Goal: Task Accomplishment & Management: Manage account settings

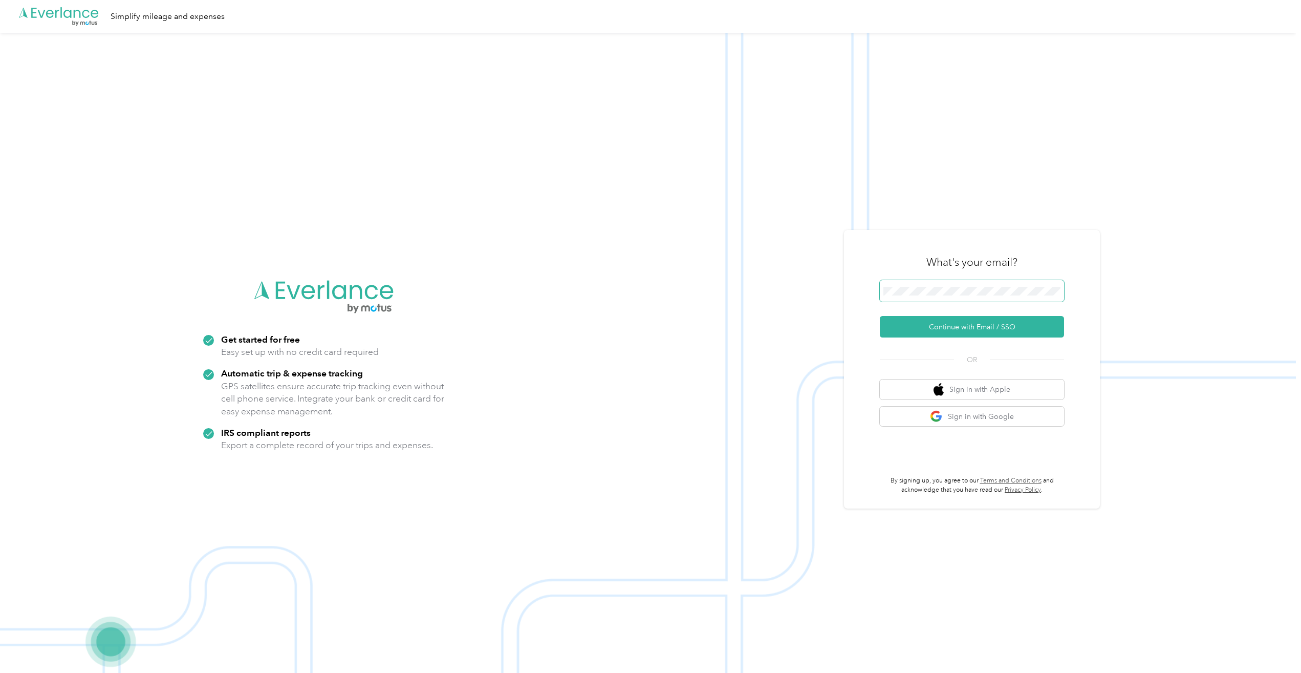
click at [953, 298] on span at bounding box center [972, 290] width 184 height 21
click at [941, 322] on button "Continue with Email / SSO" at bounding box center [972, 326] width 184 height 21
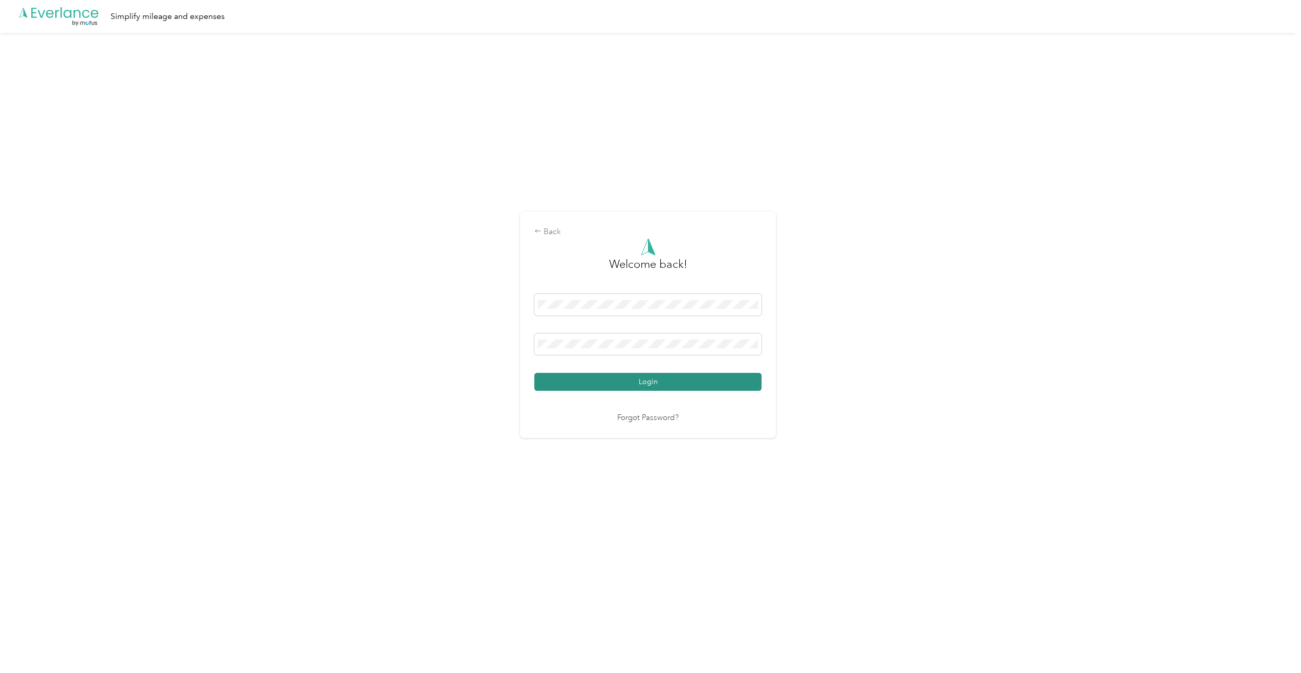
click at [665, 384] on button "Login" at bounding box center [647, 382] width 227 height 18
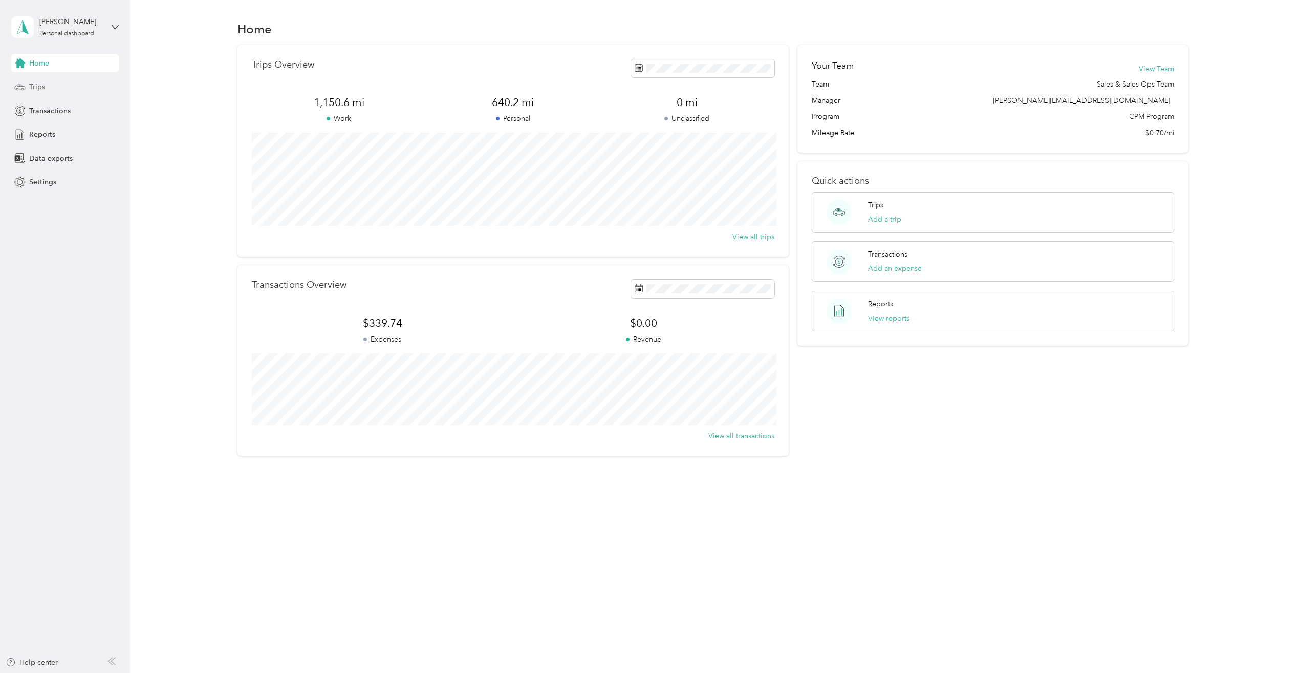
click at [35, 94] on div "Trips" at bounding box center [64, 87] width 107 height 18
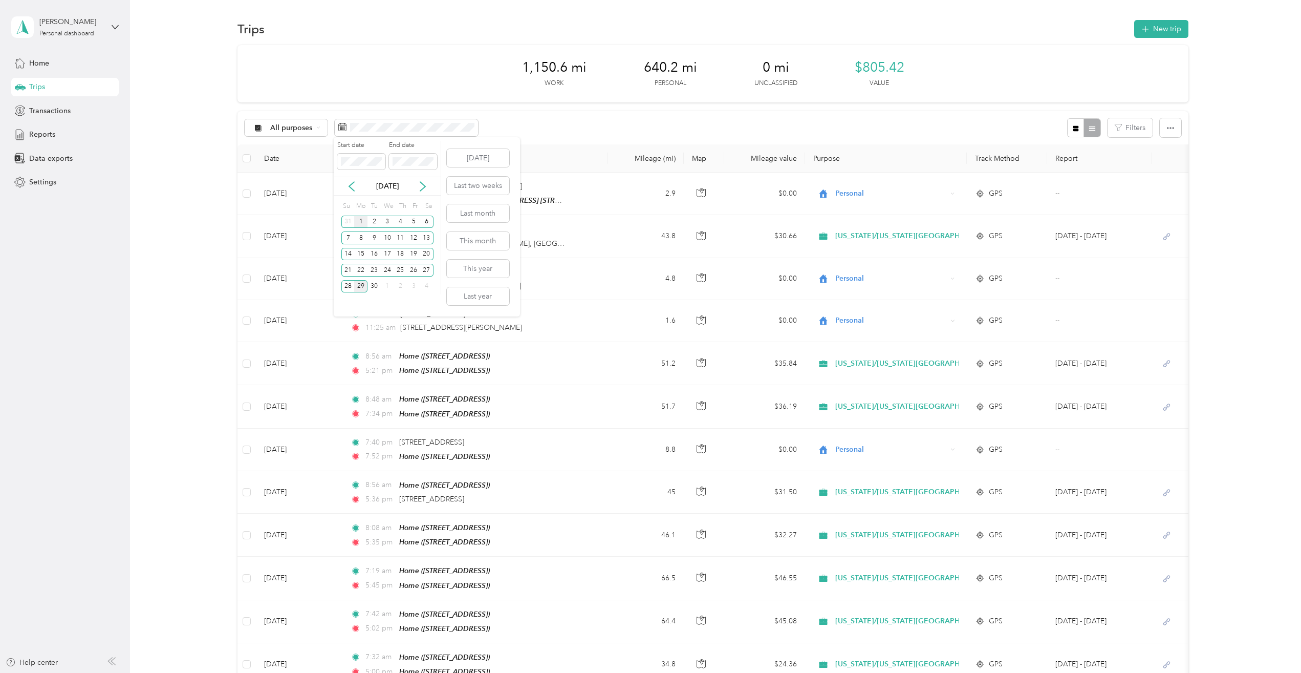
click at [360, 223] on div "1" at bounding box center [360, 222] width 13 height 13
click at [376, 285] on div "30" at bounding box center [374, 286] width 13 height 13
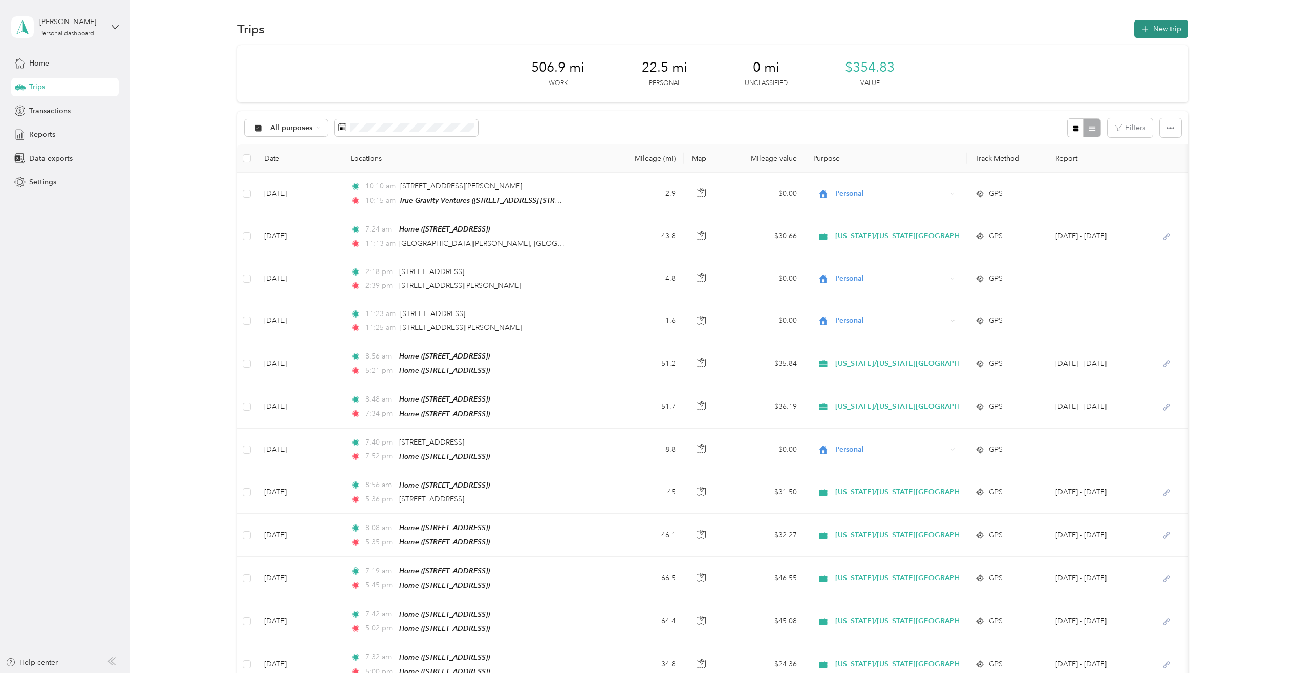
click at [1166, 29] on button "New trip" at bounding box center [1161, 29] width 54 height 18
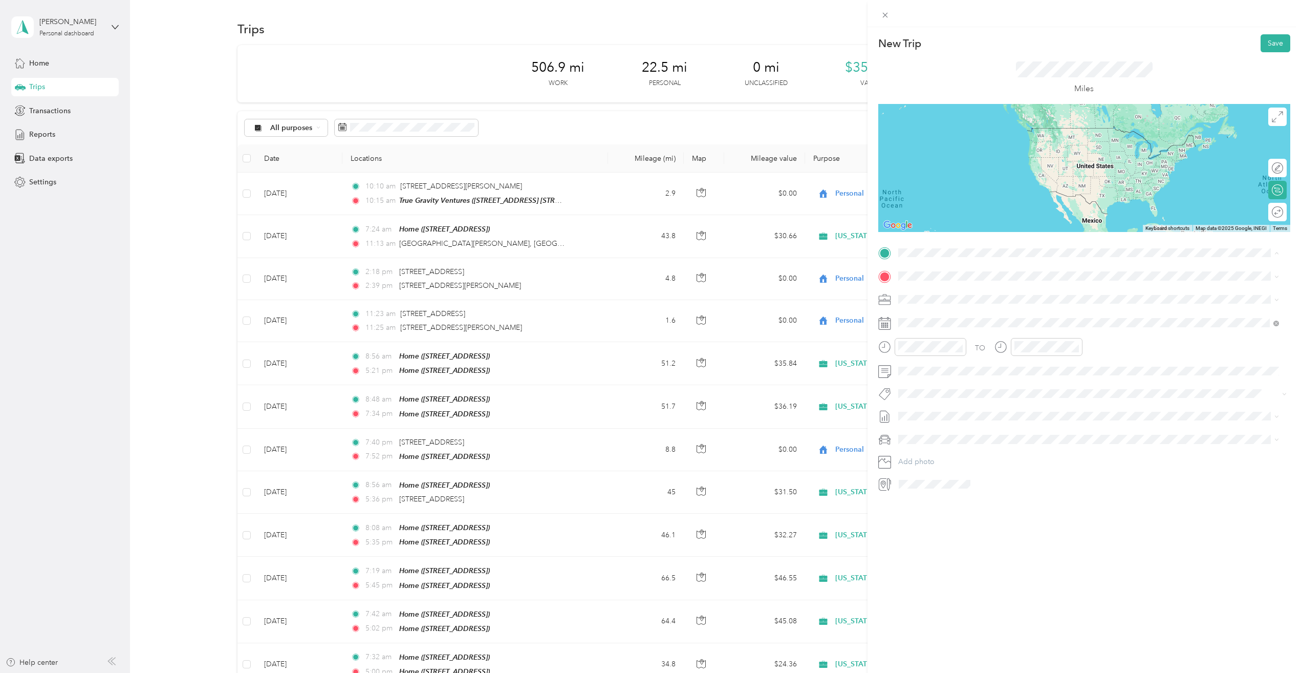
click at [1115, 539] on div "New Trip Save This trip cannot be edited because it is either under review, app…" at bounding box center [1085, 363] width 434 height 673
click at [975, 300] on span "[STREET_ADDRESS]" at bounding box center [949, 304] width 65 height 9
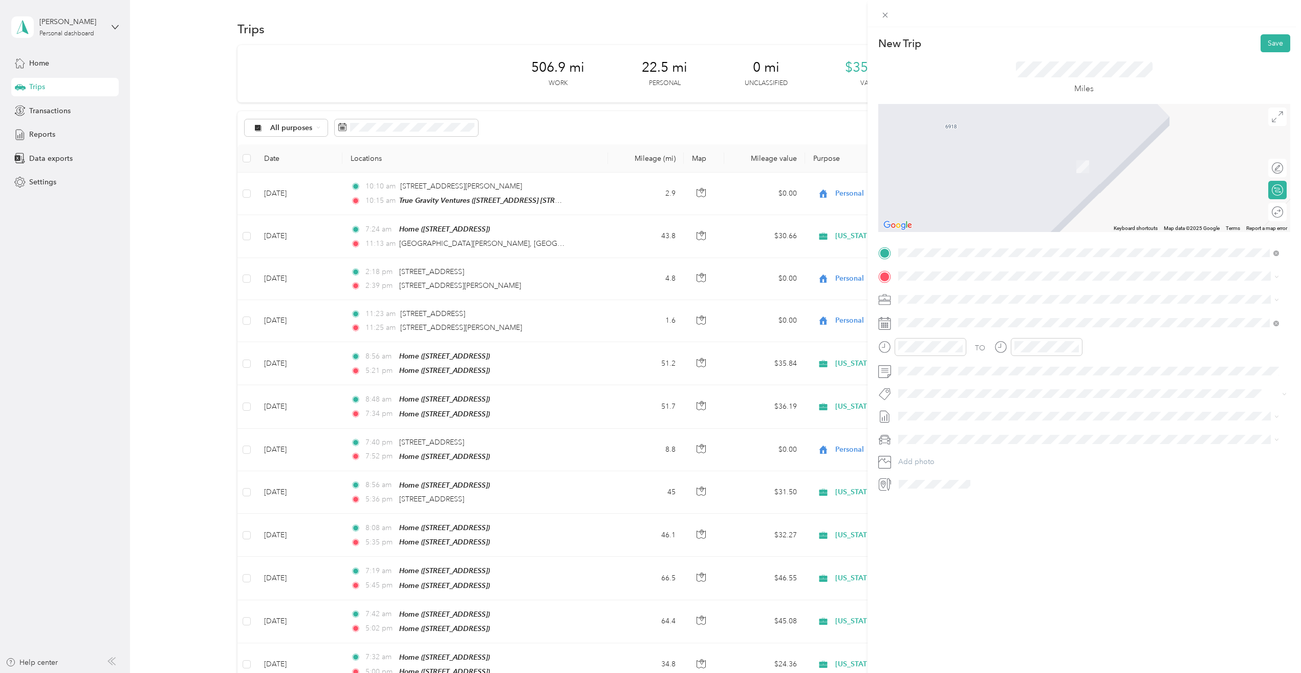
click at [1120, 492] on div "New Trip Save This trip cannot be edited because it is either under review, app…" at bounding box center [1085, 363] width 434 height 673
click at [1020, 316] on span "[STREET_ADDRESS][US_STATE]" at bounding box center [968, 312] width 102 height 9
click at [984, 314] on span "[STREET_ADDRESS][US_STATE]" at bounding box center [968, 312] width 102 height 9
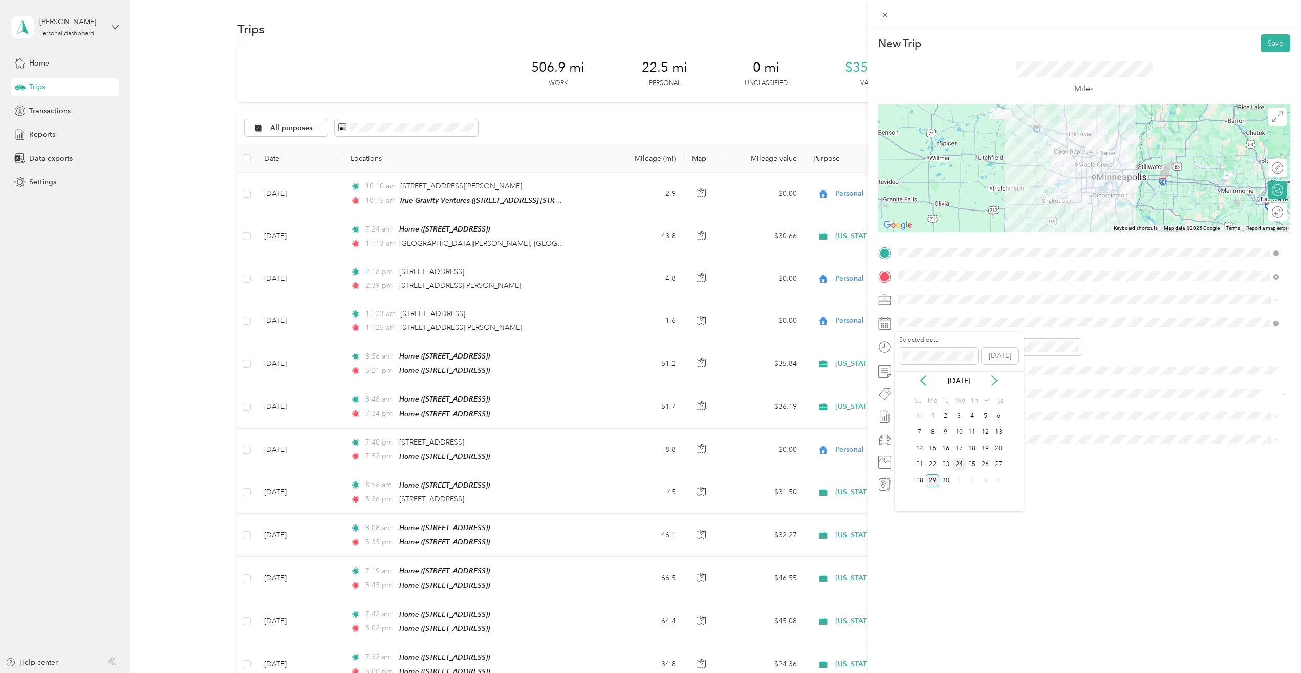
click at [959, 463] on div "24" at bounding box center [959, 464] width 13 height 13
click at [959, 347] on icon "close-circle" at bounding box center [959, 346] width 7 height 7
click at [904, 407] on div "07" at bounding box center [909, 407] width 25 height 14
click at [913, 387] on div "06" at bounding box center [909, 393] width 25 height 14
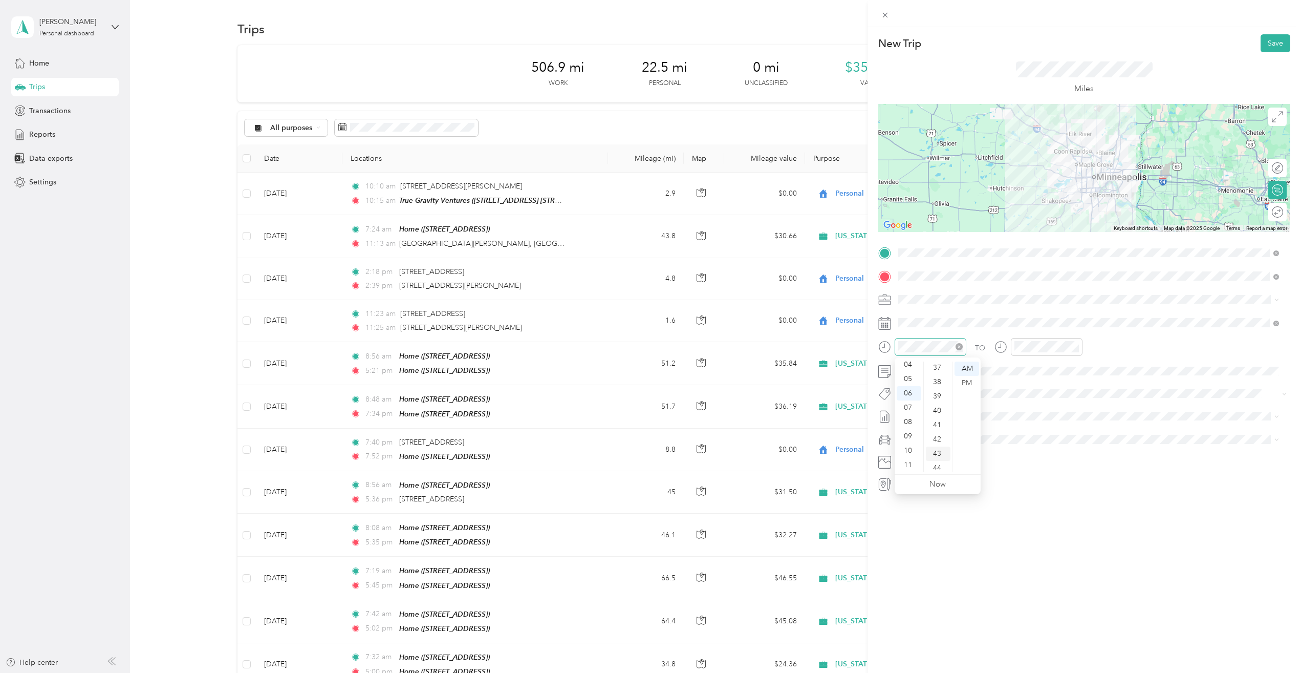
scroll to position [555, 0]
click at [942, 456] on div "45" at bounding box center [938, 458] width 25 height 14
click at [1022, 404] on div "07" at bounding box center [1025, 407] width 25 height 14
click at [1049, 398] on div "30" at bounding box center [1054, 397] width 25 height 14
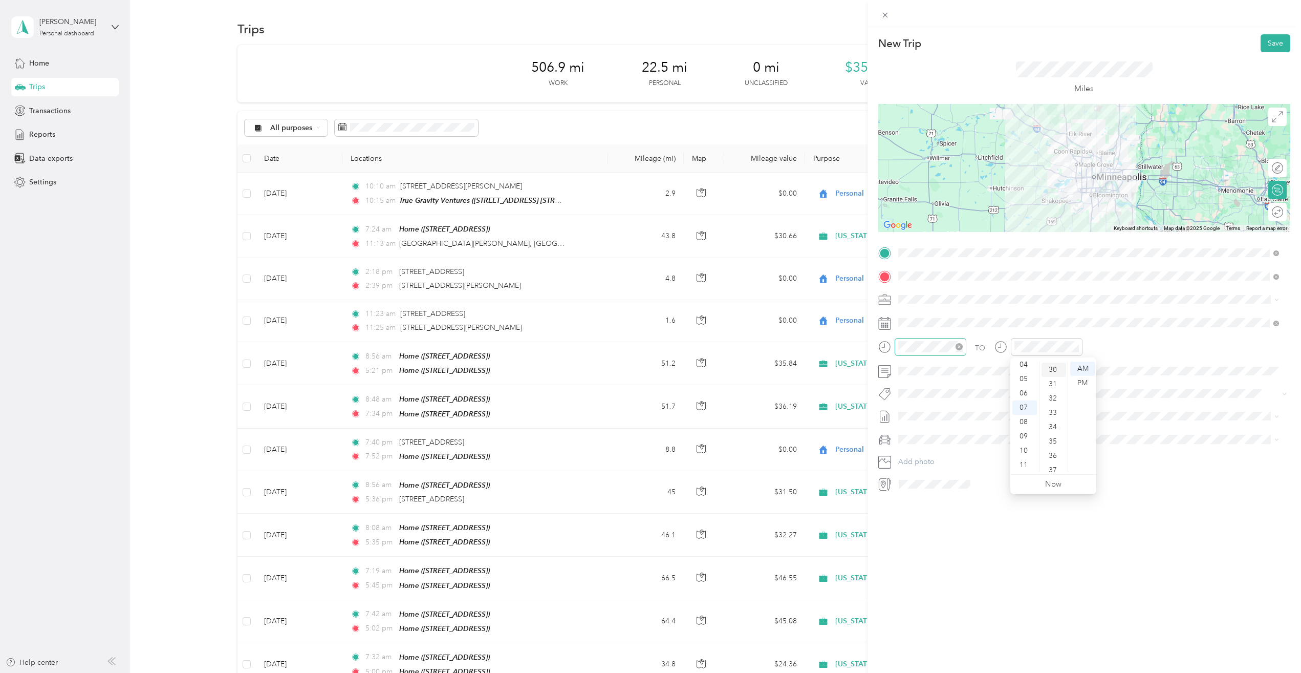
scroll to position [430, 0]
click at [944, 455] on div "Ford Escape" at bounding box center [1089, 456] width 374 height 11
click at [1267, 211] on div at bounding box center [1272, 212] width 21 height 11
click at [1266, 45] on button "Save" at bounding box center [1276, 43] width 30 height 18
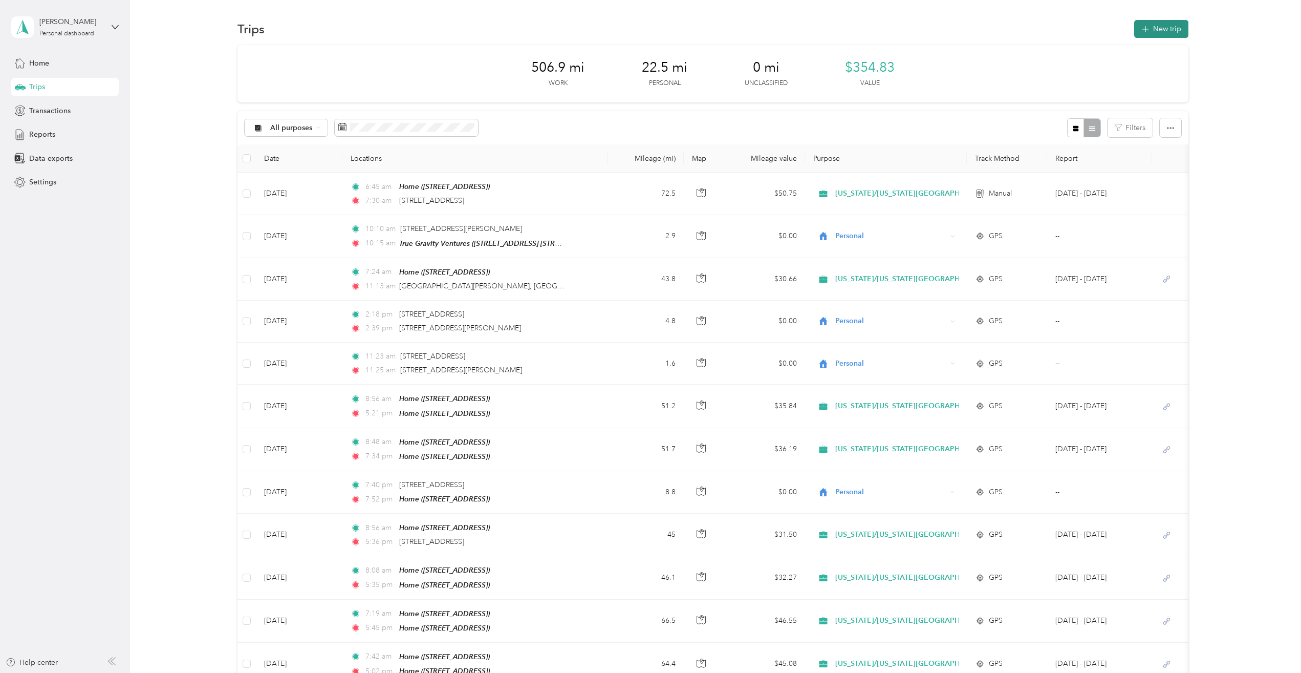
click at [1137, 29] on button "New trip" at bounding box center [1161, 29] width 54 height 18
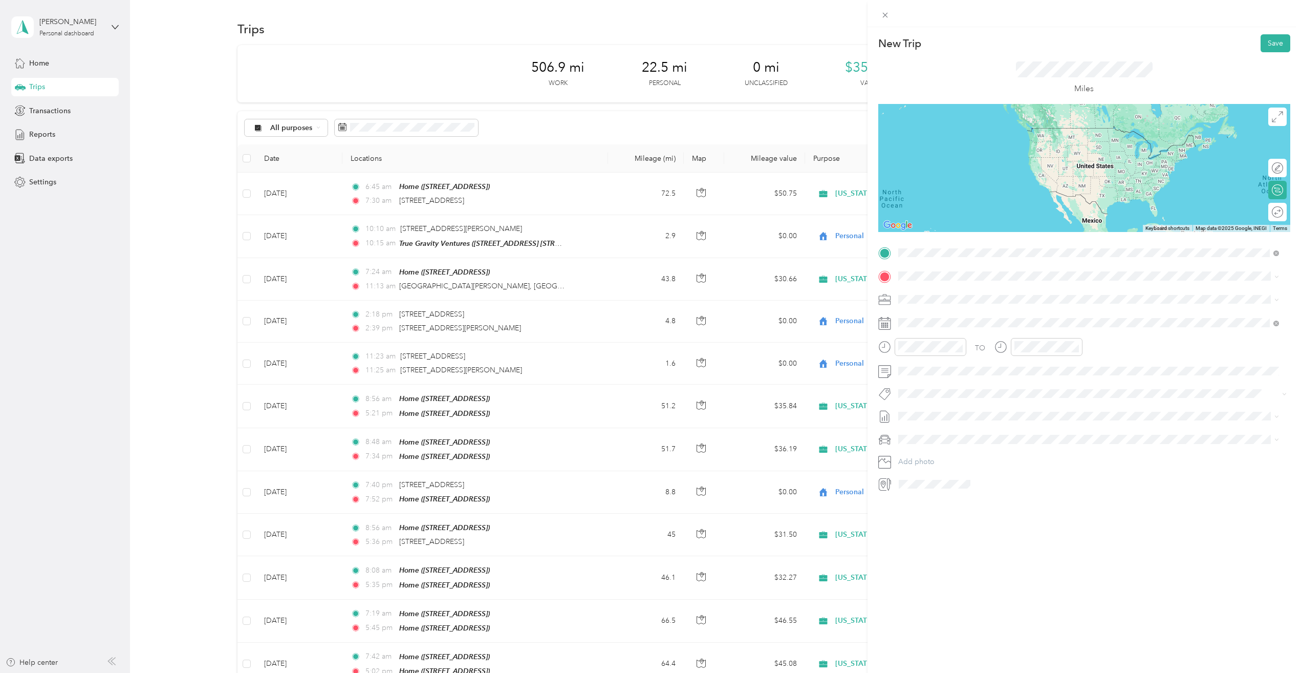
click at [948, 303] on span "[STREET_ADDRESS]" at bounding box center [949, 304] width 65 height 9
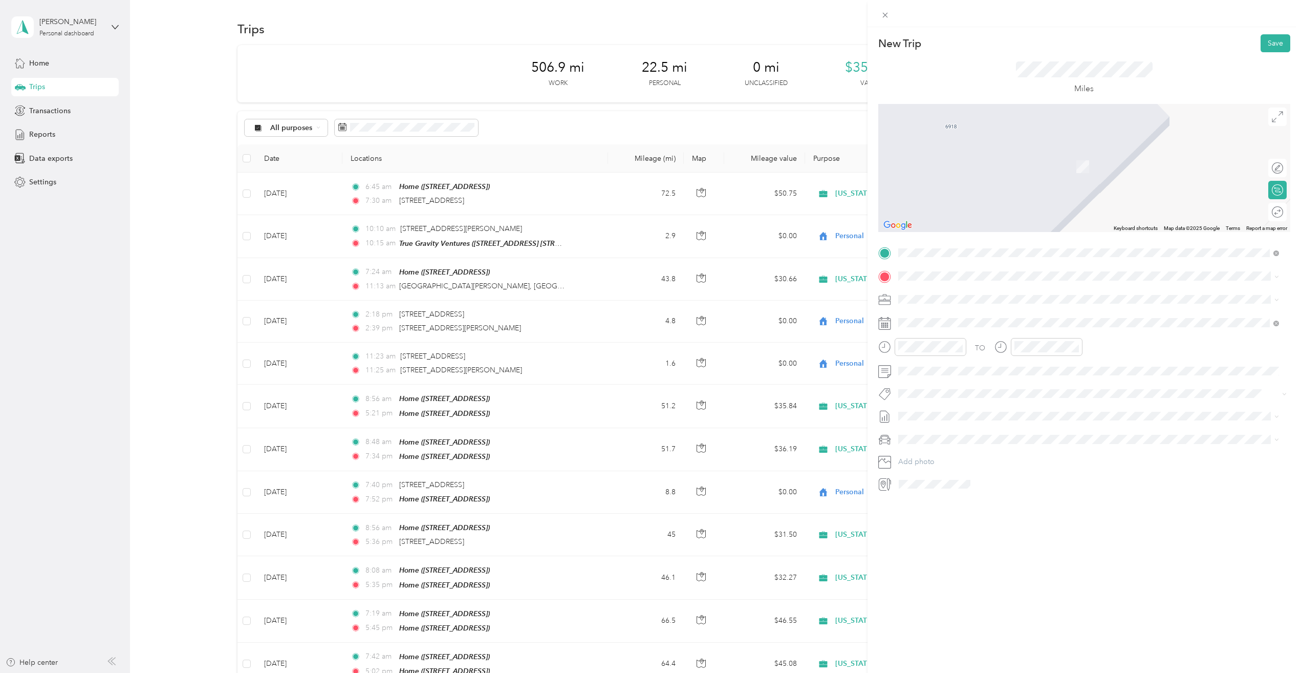
click at [995, 316] on span "[STREET_ADDRESS][US_STATE]" at bounding box center [968, 311] width 102 height 9
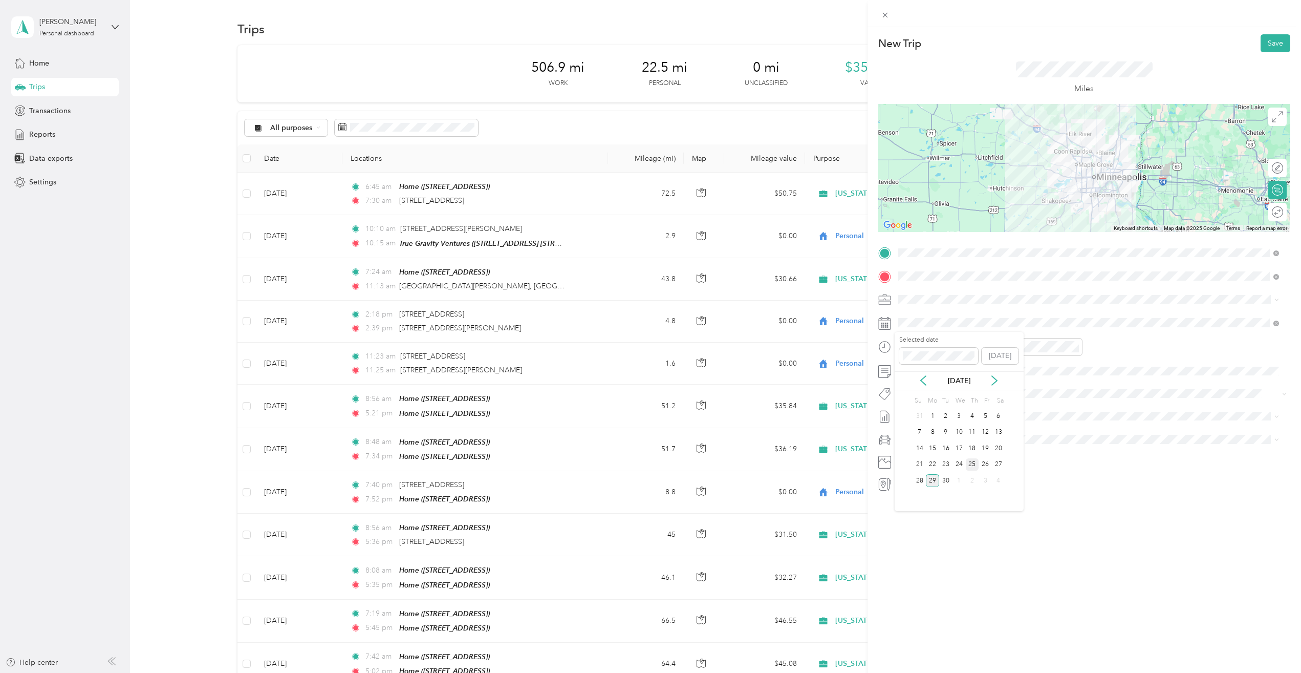
click at [973, 466] on div "25" at bounding box center [972, 464] width 13 height 13
click at [963, 349] on div at bounding box center [931, 347] width 72 height 18
click at [908, 393] on div "06" at bounding box center [909, 393] width 25 height 14
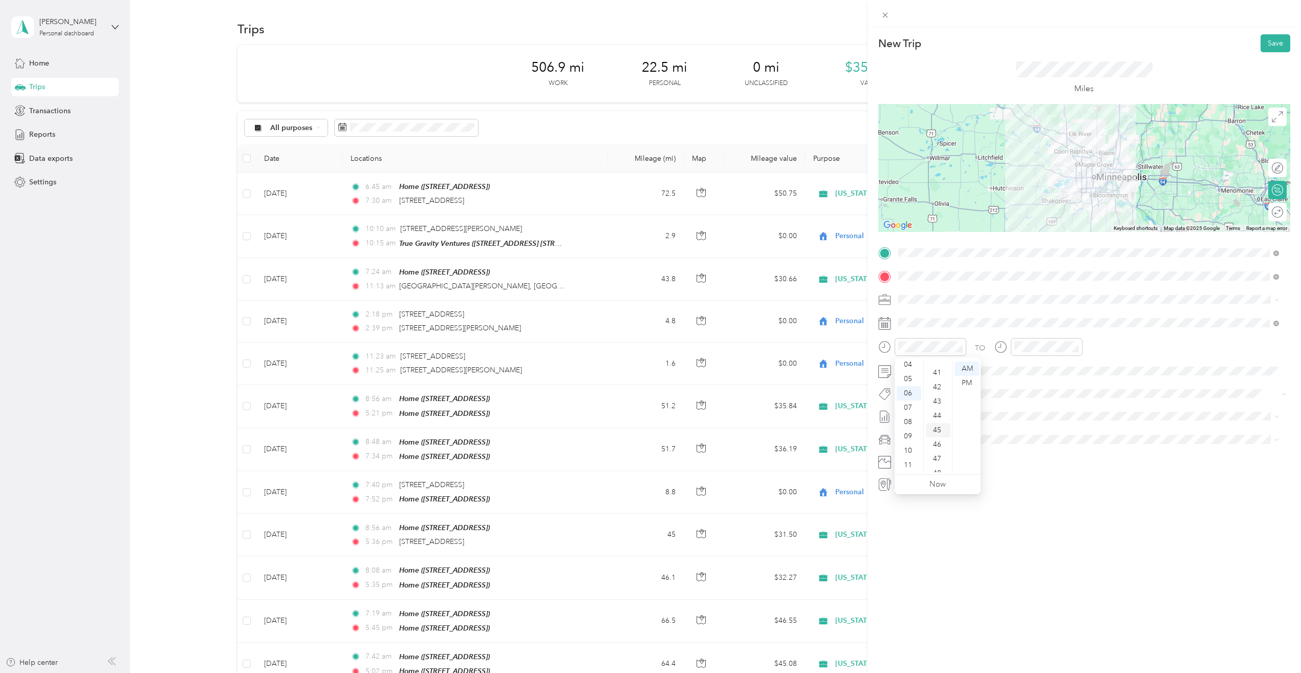
click at [938, 428] on div "45" at bounding box center [938, 430] width 25 height 14
click at [1029, 404] on div "07" at bounding box center [1025, 407] width 25 height 14
click at [1205, 500] on div "New Trip Save This trip cannot be edited because it is either under review, app…" at bounding box center [1085, 363] width 434 height 673
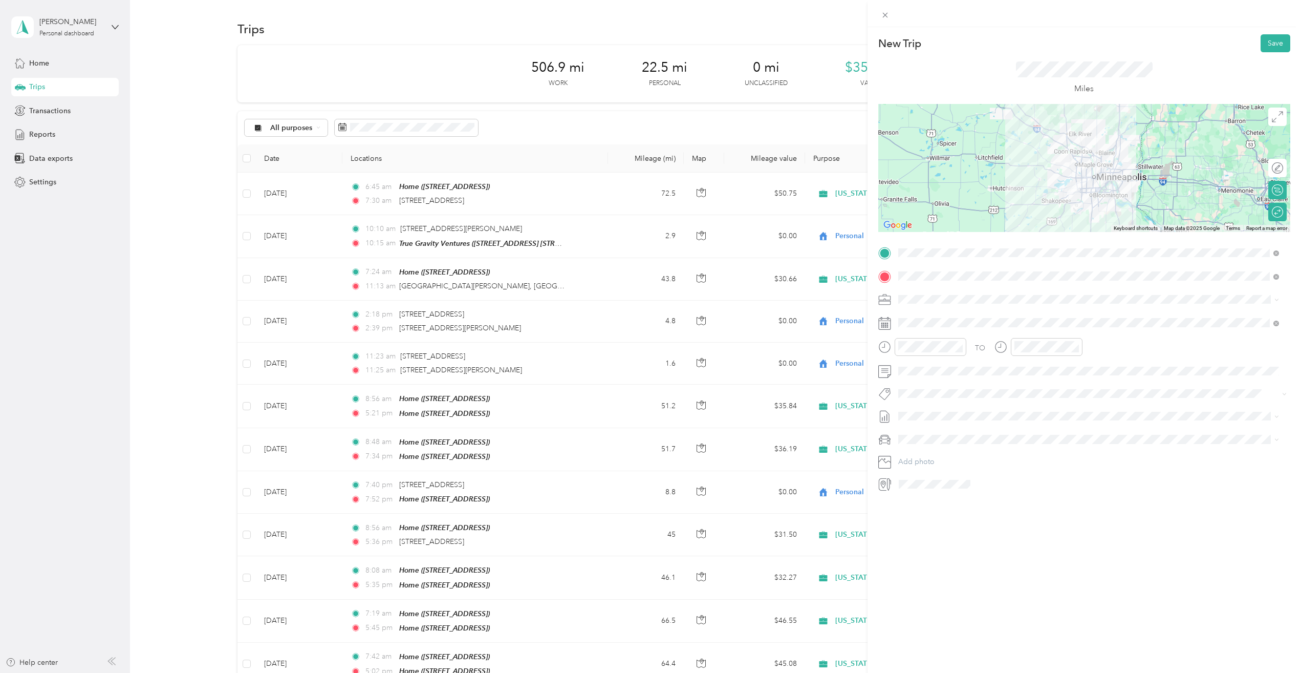
click at [920, 443] on span at bounding box center [1093, 439] width 396 height 16
click at [923, 457] on span "Ford Escape" at bounding box center [922, 457] width 40 height 9
click at [1275, 40] on button "Save" at bounding box center [1276, 43] width 30 height 18
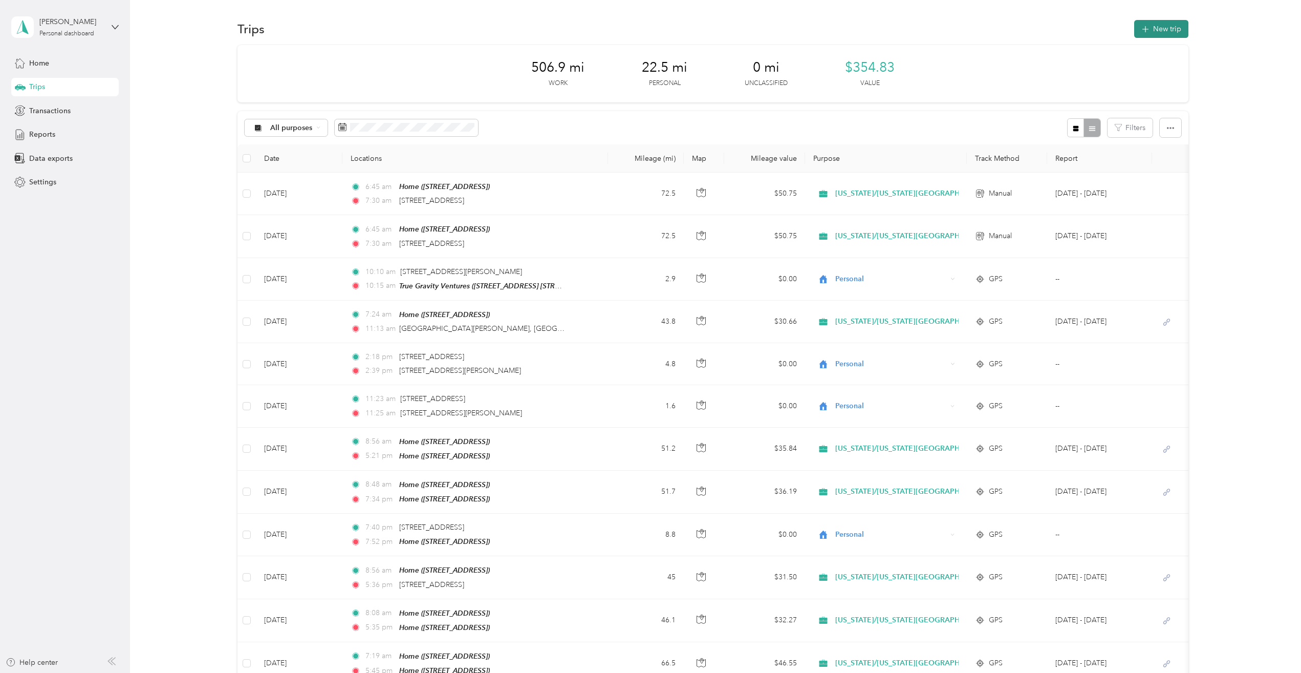
click at [1139, 29] on icon "button" at bounding box center [1145, 30] width 12 height 12
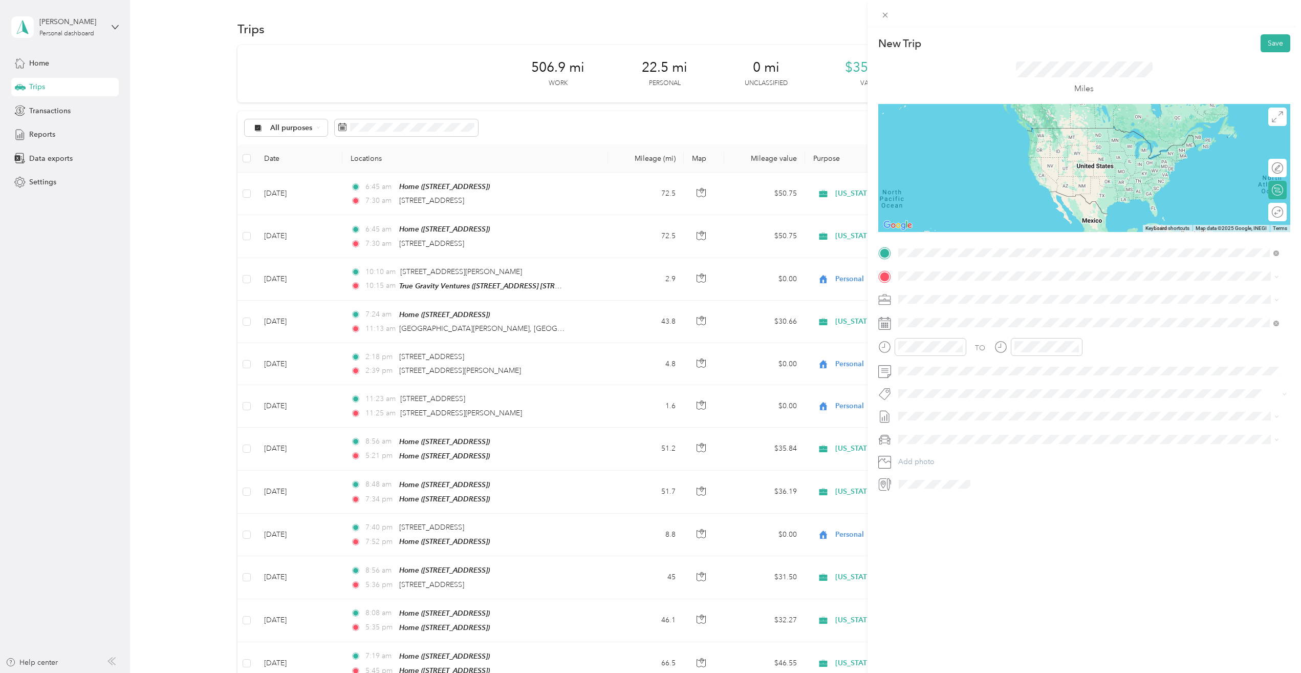
click at [940, 305] on span "[STREET_ADDRESS]" at bounding box center [949, 304] width 65 height 9
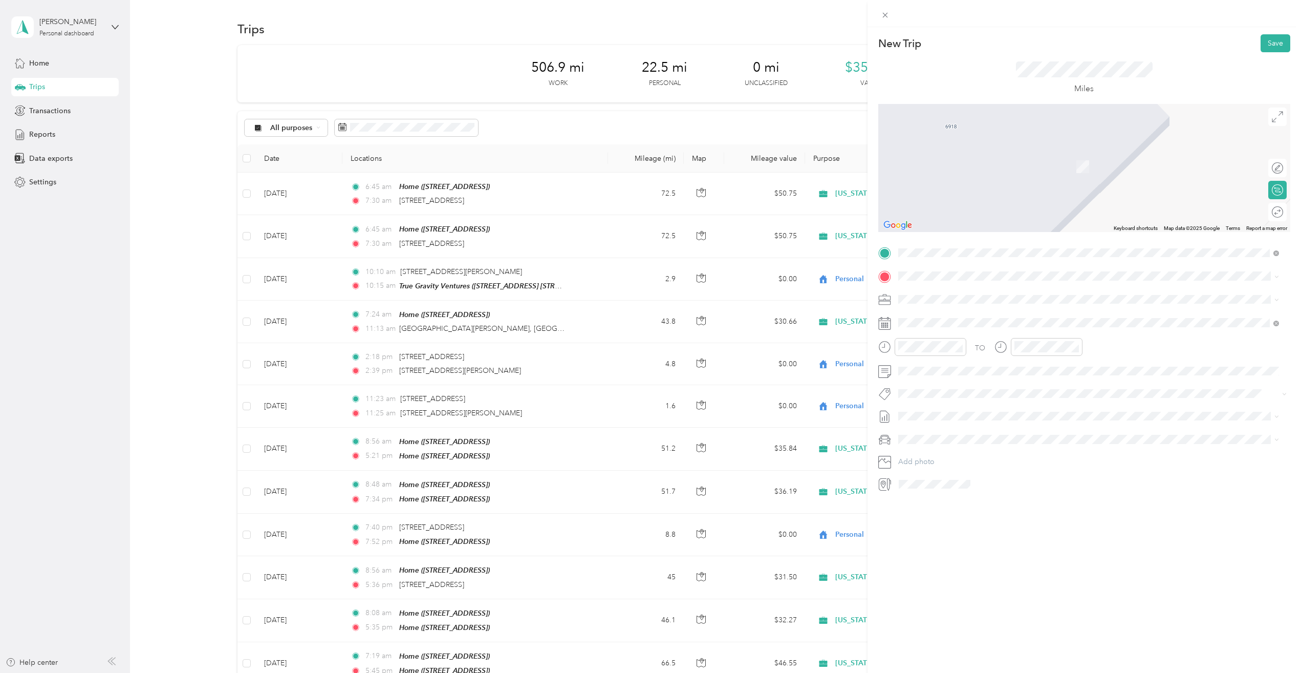
click at [1008, 316] on span "[STREET_ADDRESS][US_STATE]" at bounding box center [968, 311] width 102 height 9
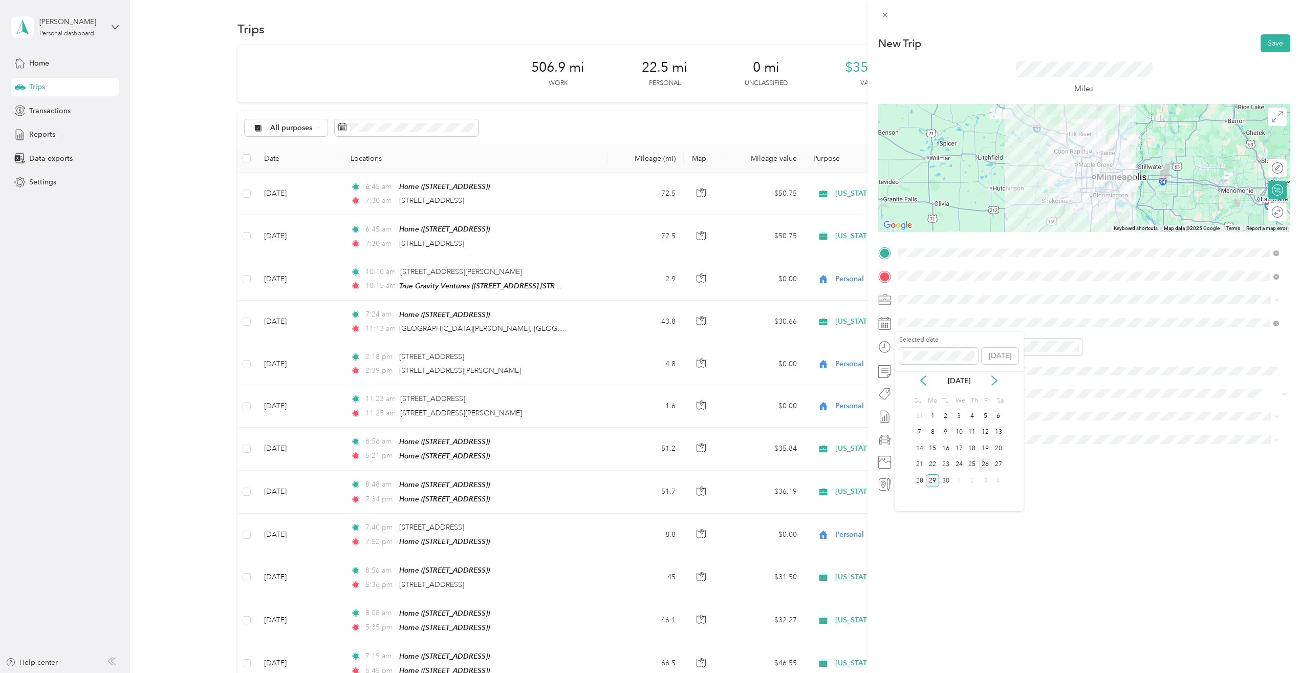
click at [989, 466] on div "26" at bounding box center [985, 464] width 13 height 13
click at [890, 348] on div at bounding box center [922, 347] width 88 height 18
click at [908, 392] on div "06" at bounding box center [909, 393] width 25 height 14
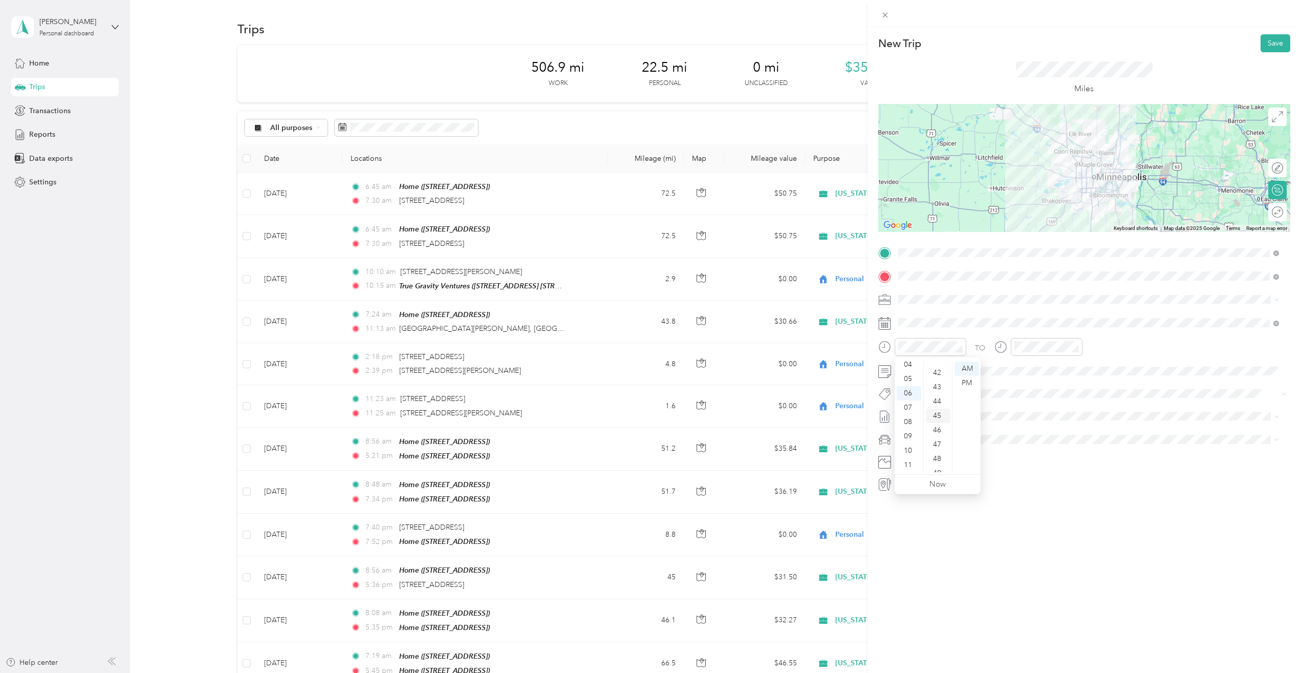
click at [943, 413] on div "45" at bounding box center [938, 415] width 25 height 14
click at [1023, 404] on div "07" at bounding box center [1025, 407] width 25 height 14
click at [1055, 399] on div "33" at bounding box center [1054, 397] width 25 height 14
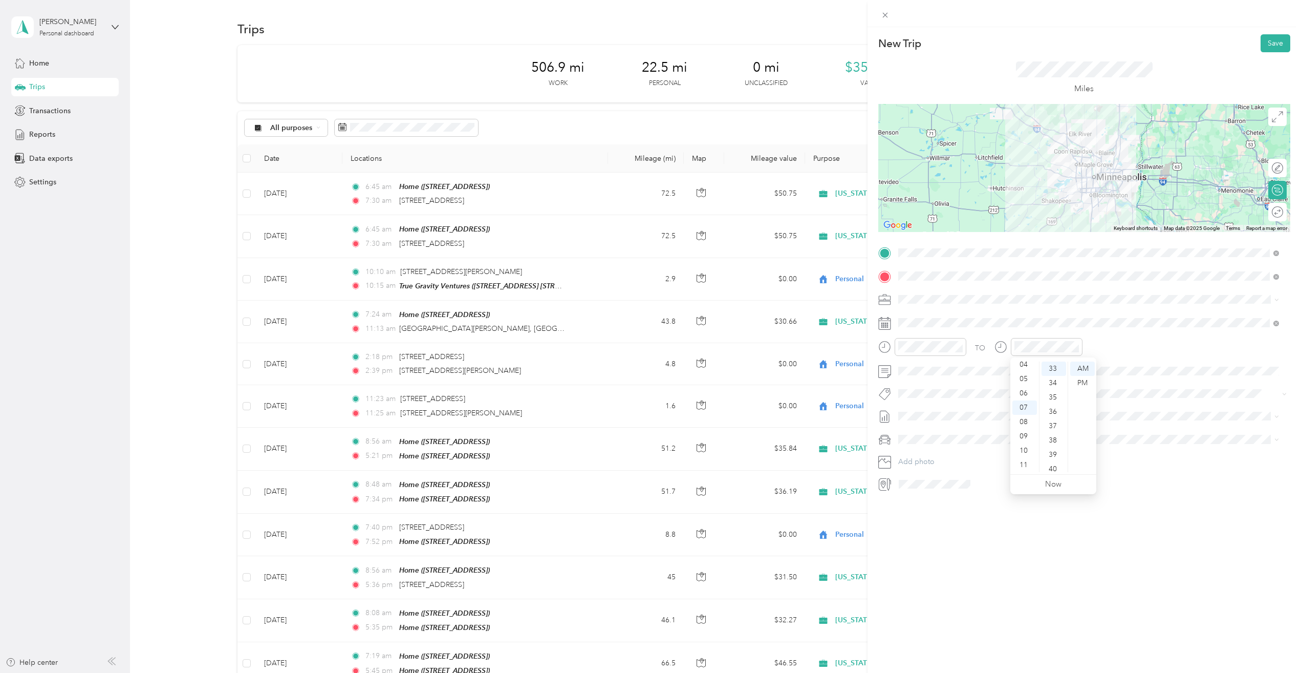
click at [1140, 342] on div "TO" at bounding box center [1084, 350] width 412 height 25
click at [934, 459] on div "Ford Escape" at bounding box center [1089, 455] width 374 height 11
click at [1268, 214] on div "Round trip" at bounding box center [1277, 212] width 18 height 18
click at [1263, 214] on div at bounding box center [1267, 211] width 9 height 9
click at [1274, 212] on div at bounding box center [1278, 211] width 9 height 9
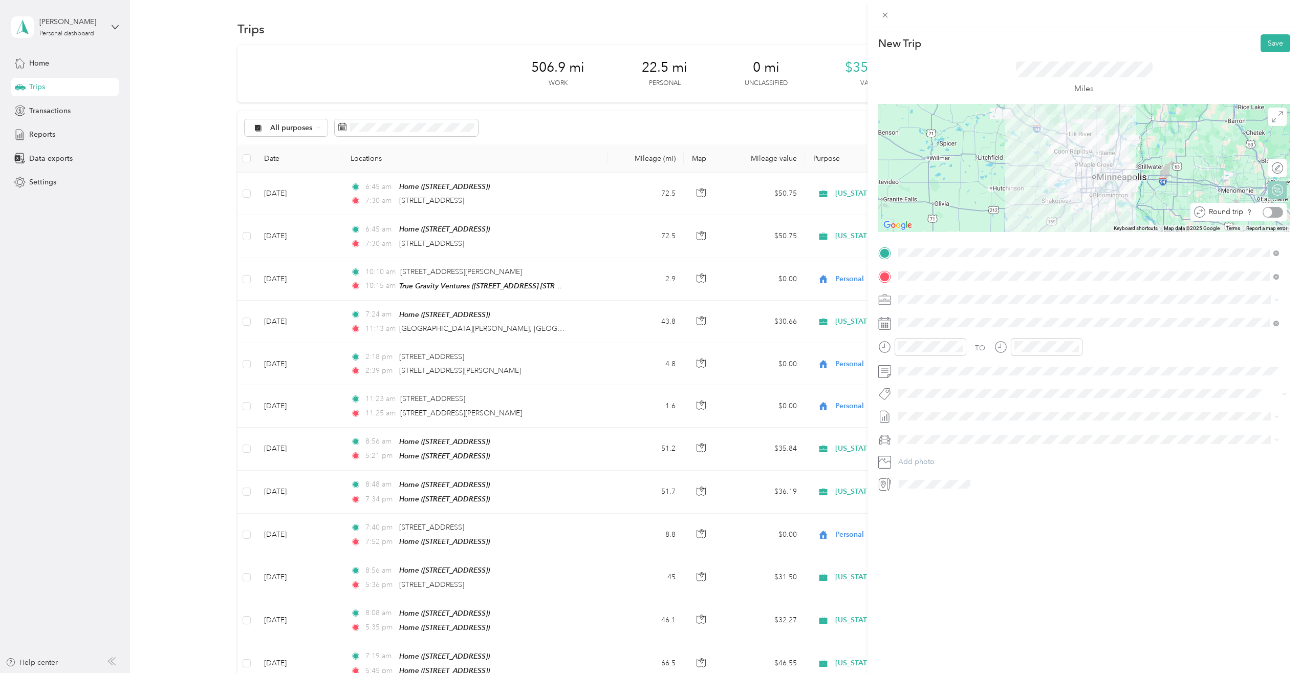
click at [1272, 212] on div at bounding box center [1273, 212] width 20 height 11
click at [1274, 212] on div at bounding box center [1278, 211] width 9 height 9
click at [1271, 48] on button "Save" at bounding box center [1276, 43] width 30 height 18
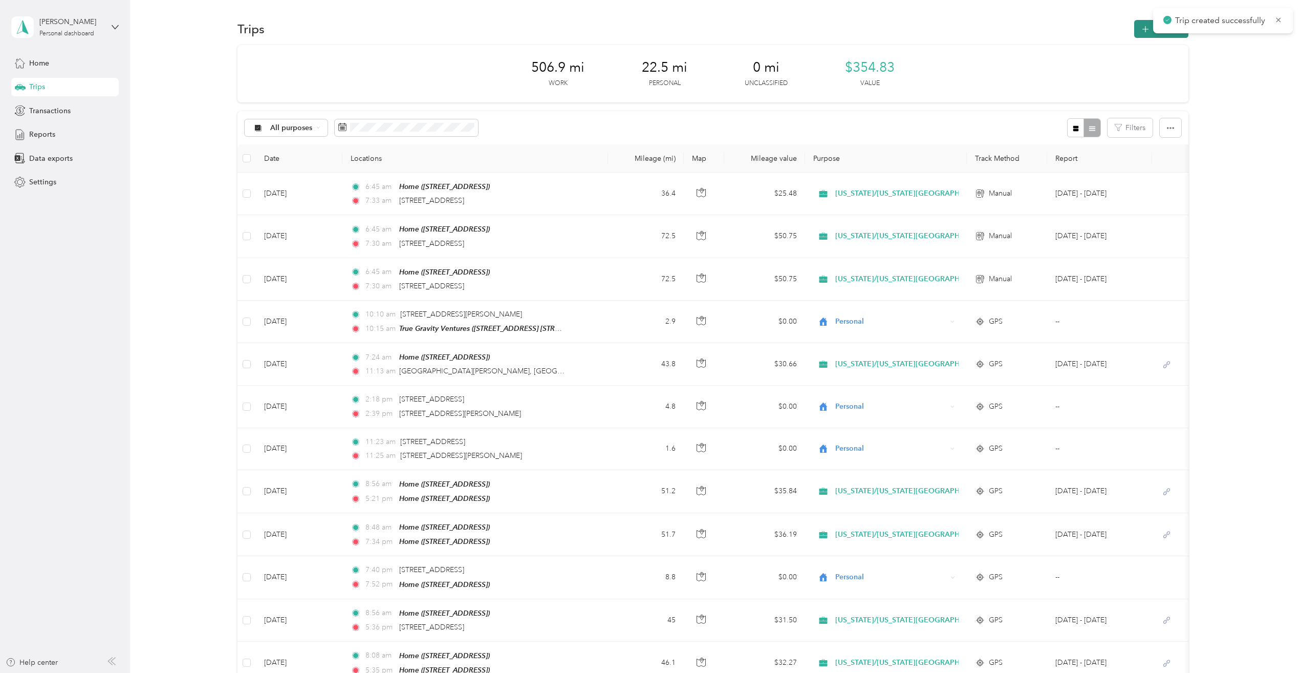
click at [1137, 30] on button "New trip" at bounding box center [1161, 29] width 54 height 18
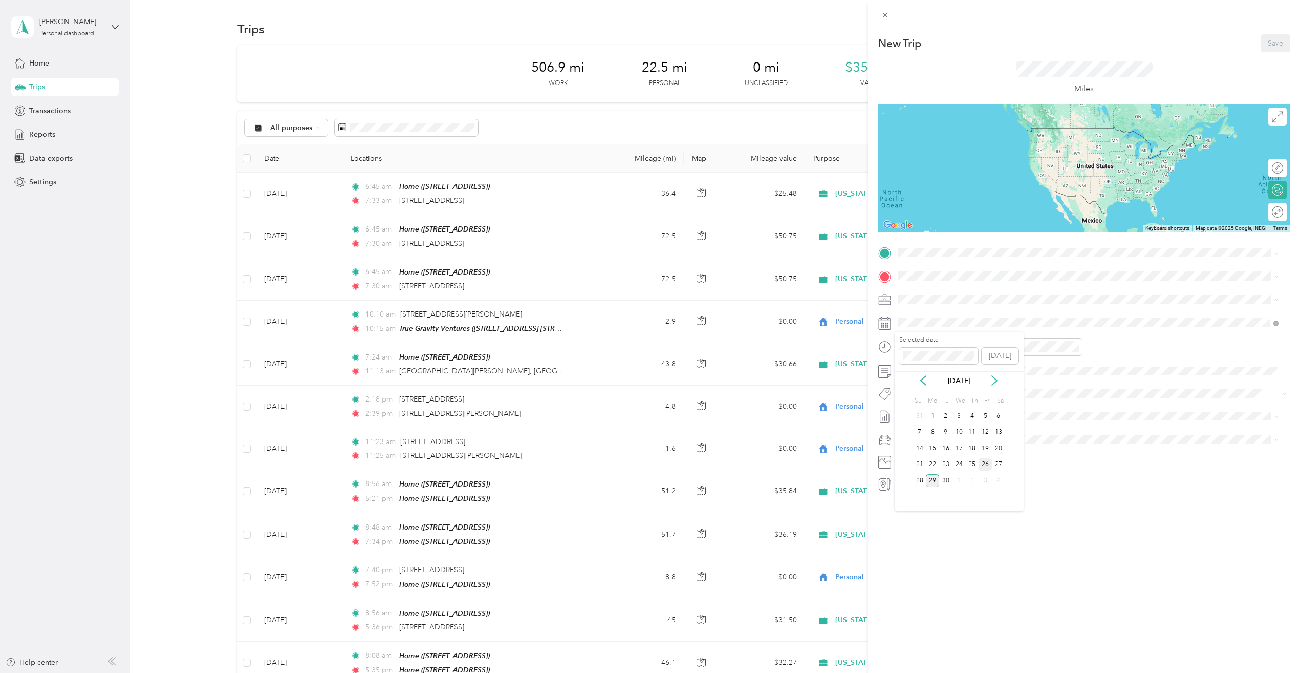
click at [986, 465] on div "26" at bounding box center [985, 464] width 13 height 13
click at [970, 297] on div "[STREET_ADDRESS][US_STATE]" at bounding box center [1089, 290] width 374 height 14
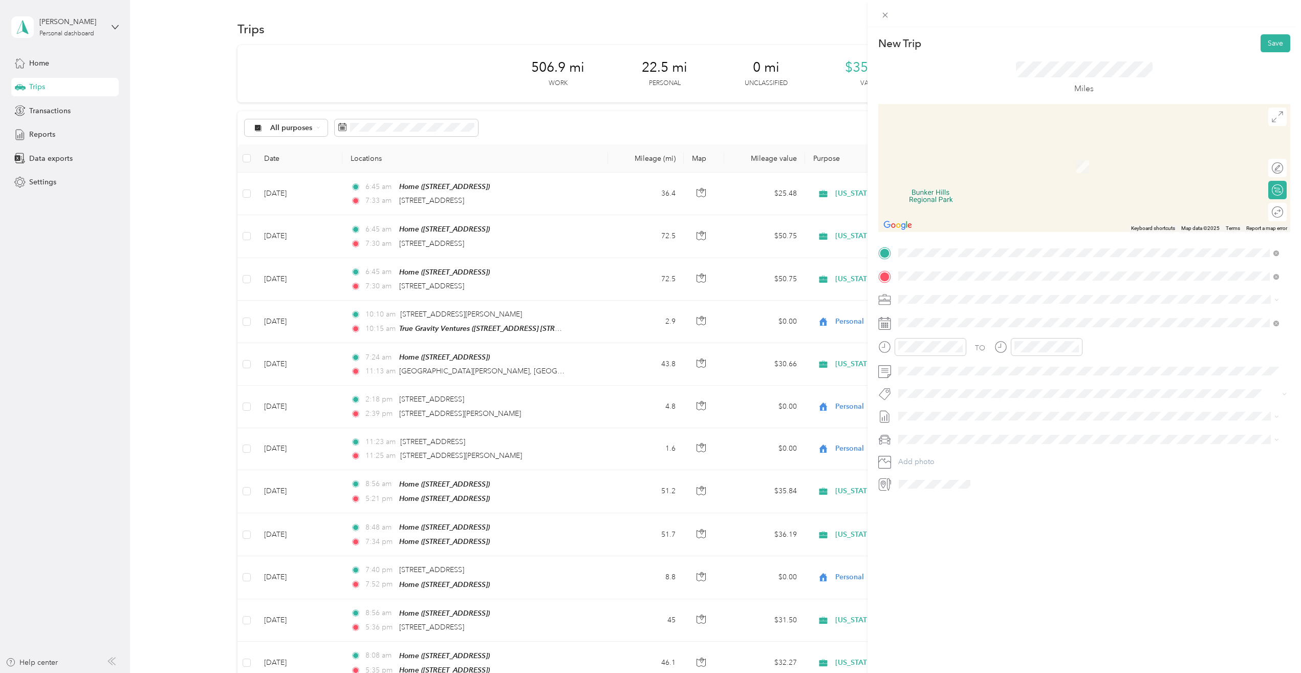
click at [1007, 324] on span "[STREET_ADDRESS][PERSON_NAME]" at bounding box center [978, 328] width 122 height 9
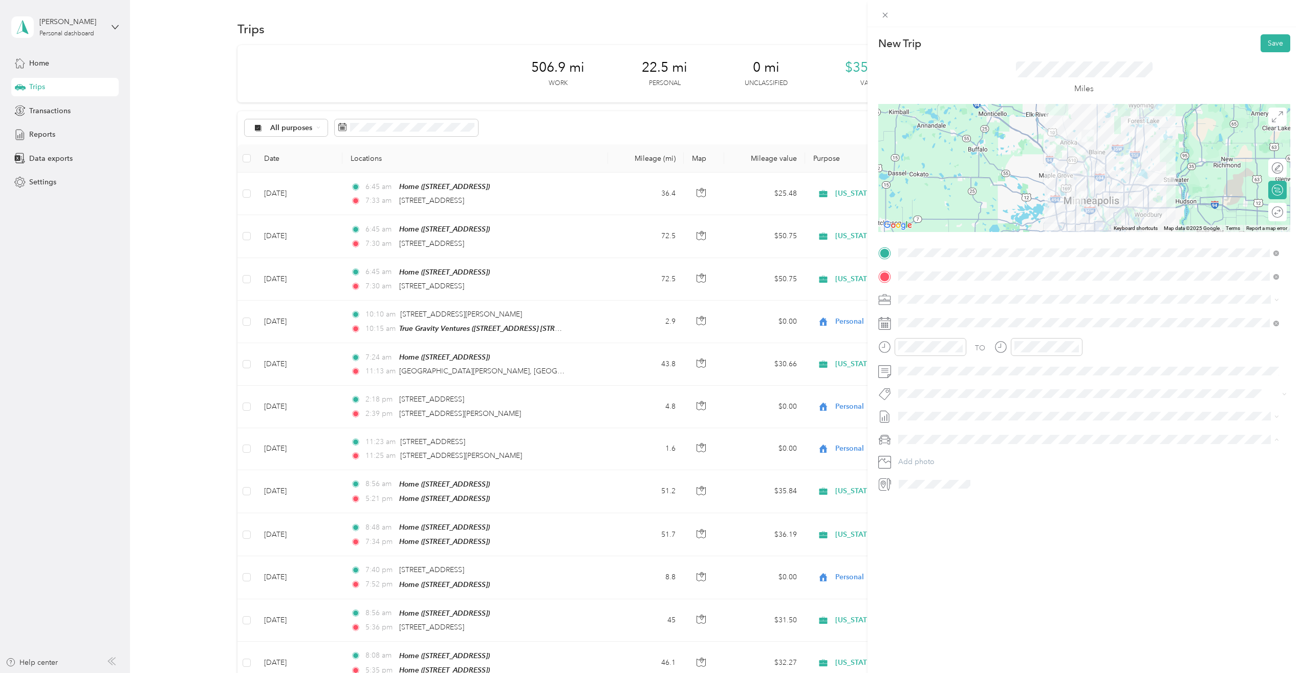
click at [929, 455] on span "Ford Escape" at bounding box center [922, 457] width 40 height 9
click at [1180, 355] on div "TO" at bounding box center [1084, 350] width 412 height 25
click at [1263, 44] on button "Save" at bounding box center [1276, 43] width 30 height 18
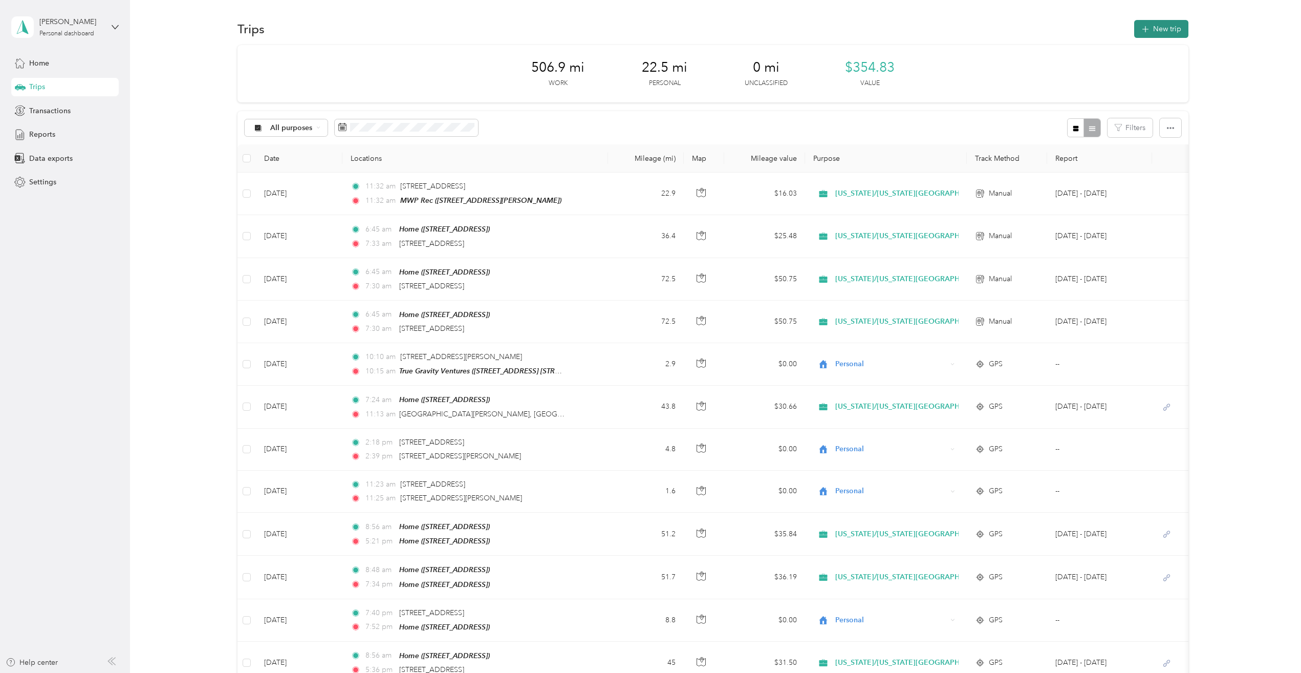
click at [1151, 28] on button "New trip" at bounding box center [1161, 29] width 54 height 18
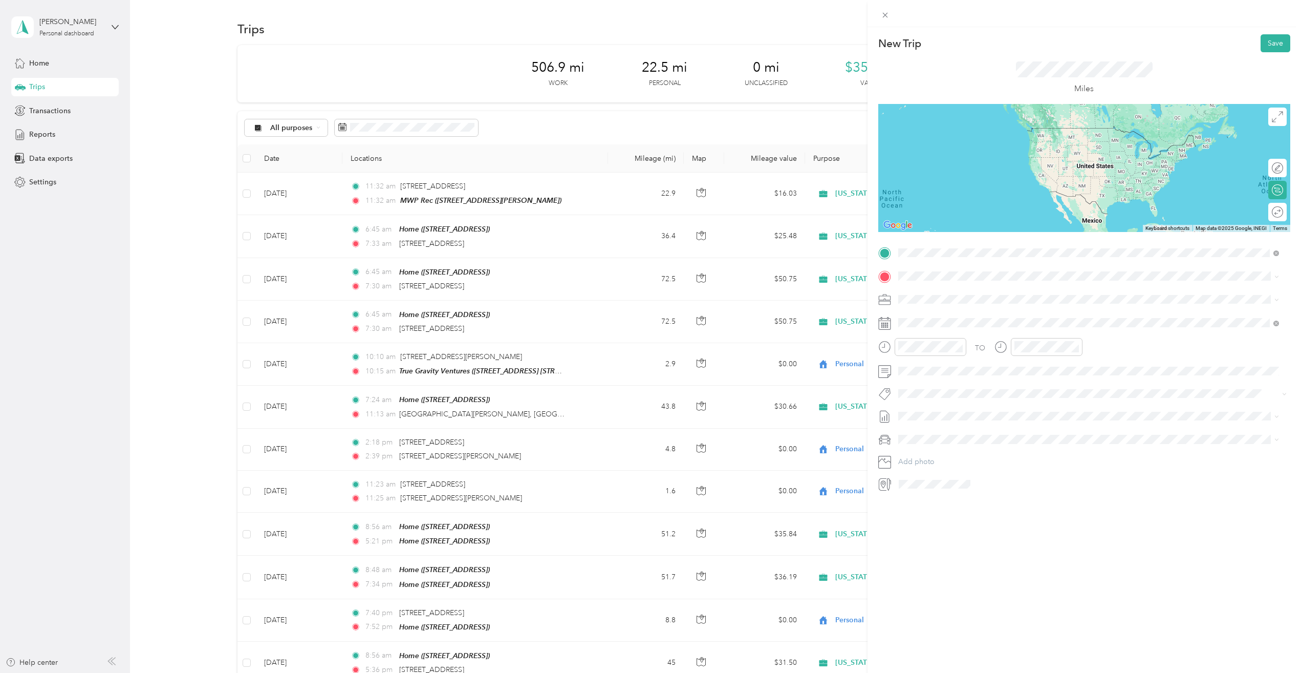
click at [949, 297] on div "MWP Rec [STREET_ADDRESS][PERSON_NAME]" at bounding box center [978, 299] width 122 height 21
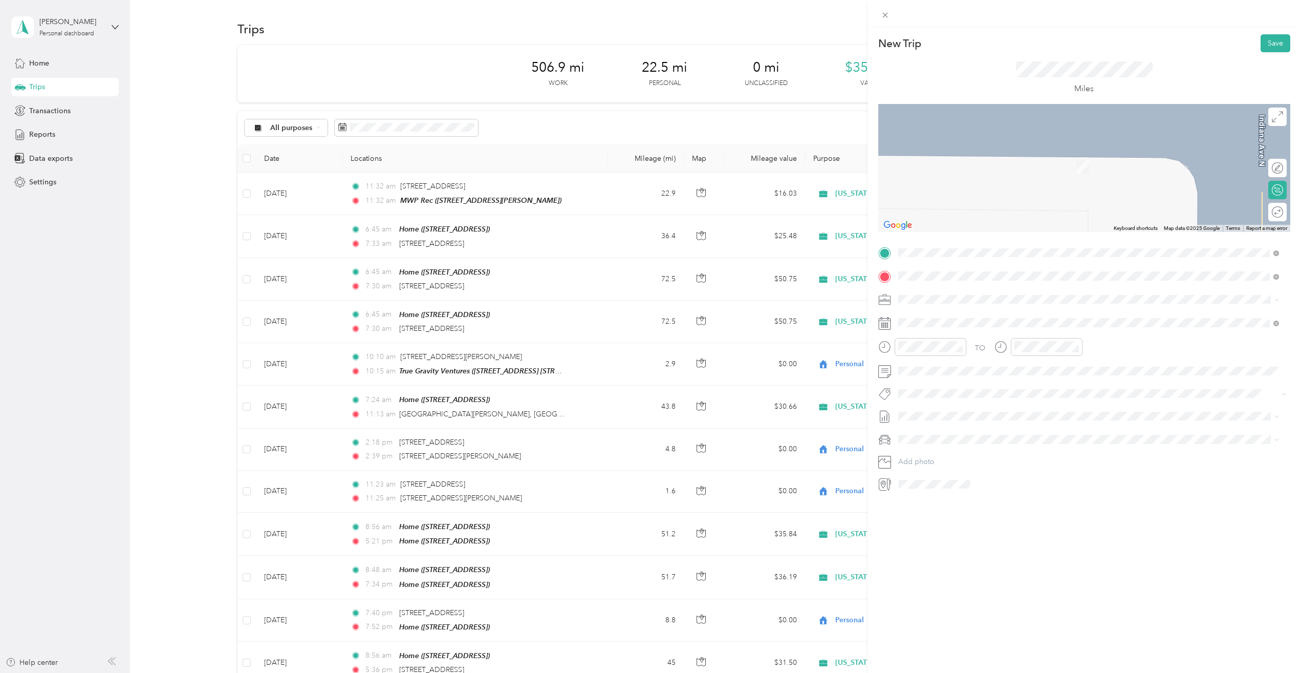
click at [961, 328] on span "[STREET_ADDRESS]" at bounding box center [949, 328] width 65 height 9
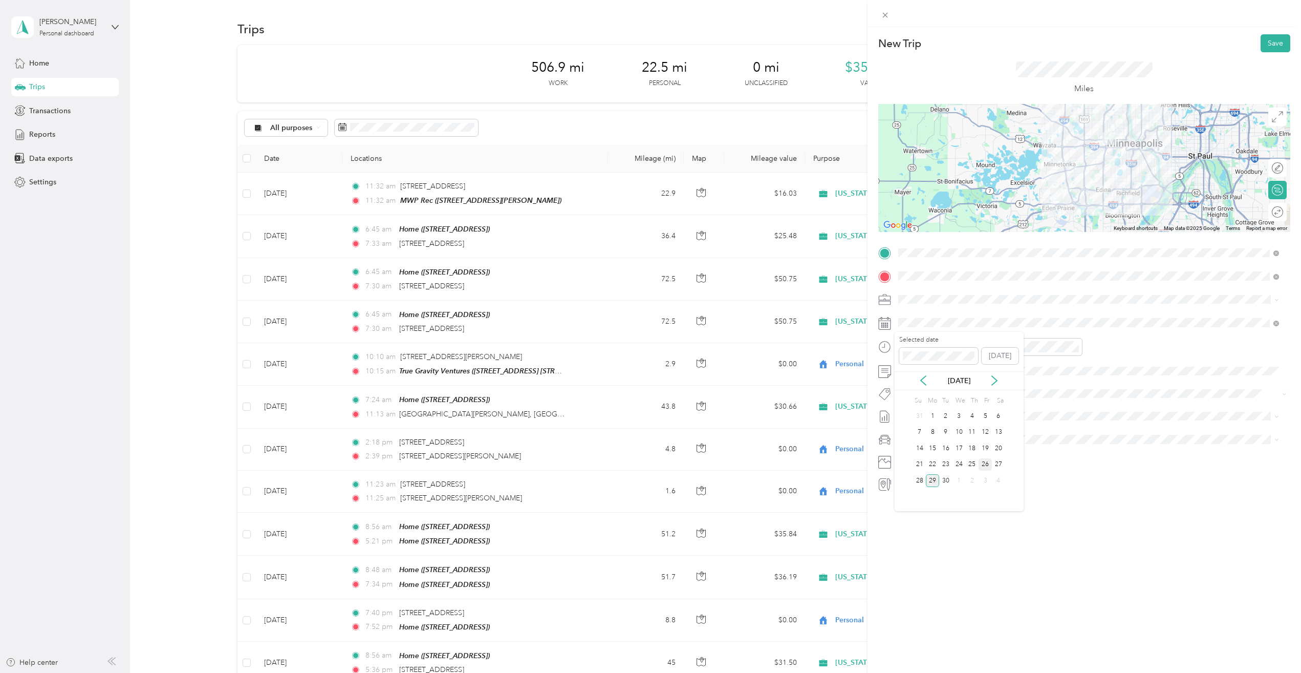
click at [987, 462] on div "26" at bounding box center [985, 464] width 13 height 13
click at [978, 574] on div "New Trip Save This trip cannot be edited because it is either under review, app…" at bounding box center [1085, 363] width 434 height 673
click at [926, 457] on span "Ford Escape" at bounding box center [922, 457] width 40 height 9
click at [1265, 40] on button "Save" at bounding box center [1276, 43] width 30 height 18
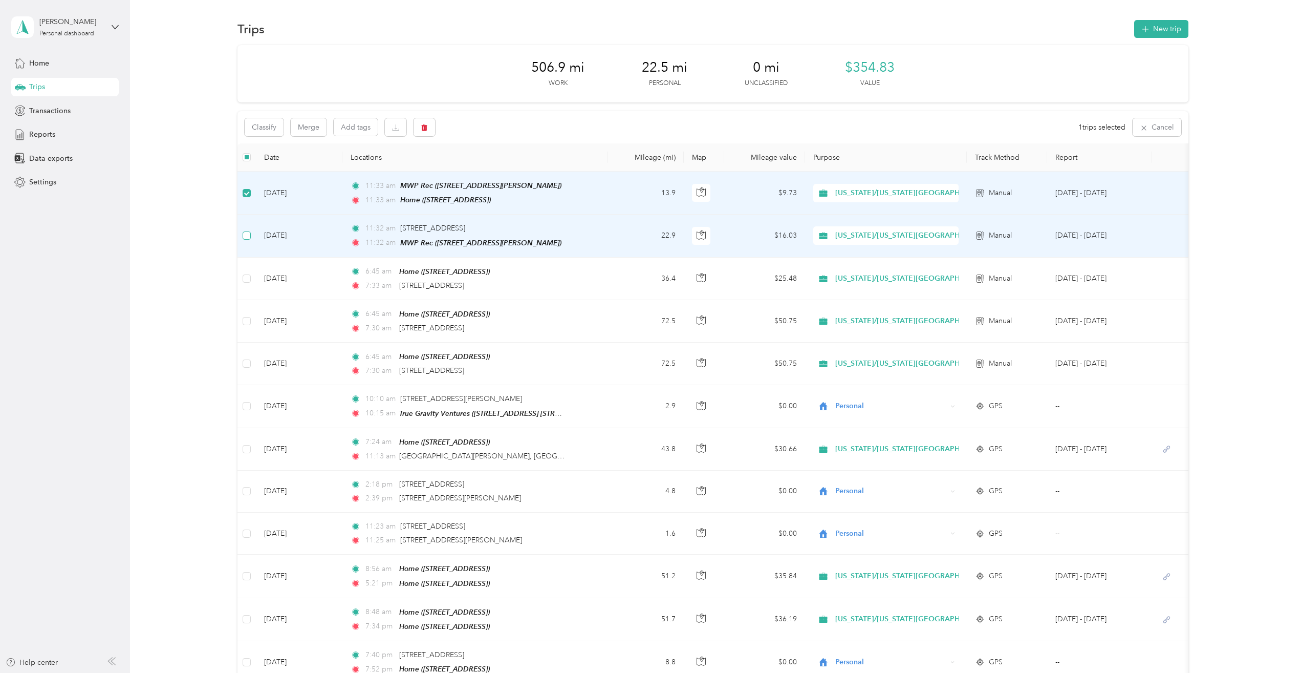
click at [247, 239] on label at bounding box center [247, 235] width 8 height 11
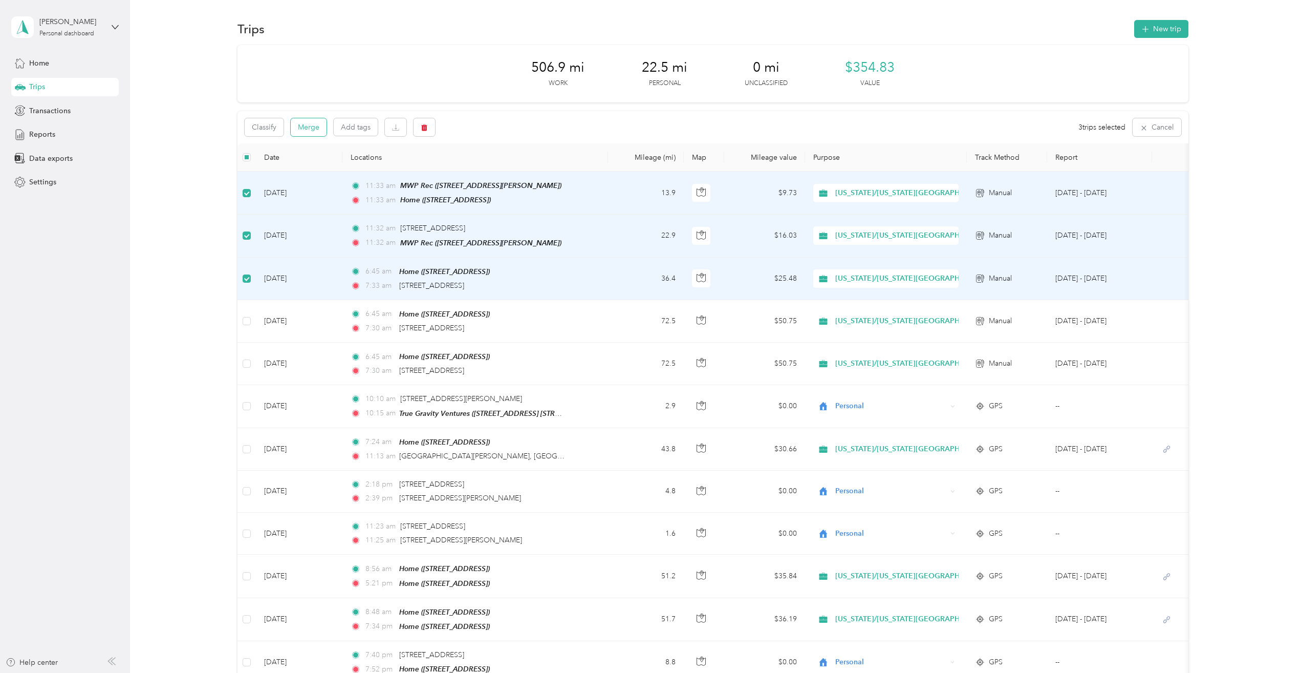
click at [310, 127] on button "Merge" at bounding box center [309, 127] width 36 height 18
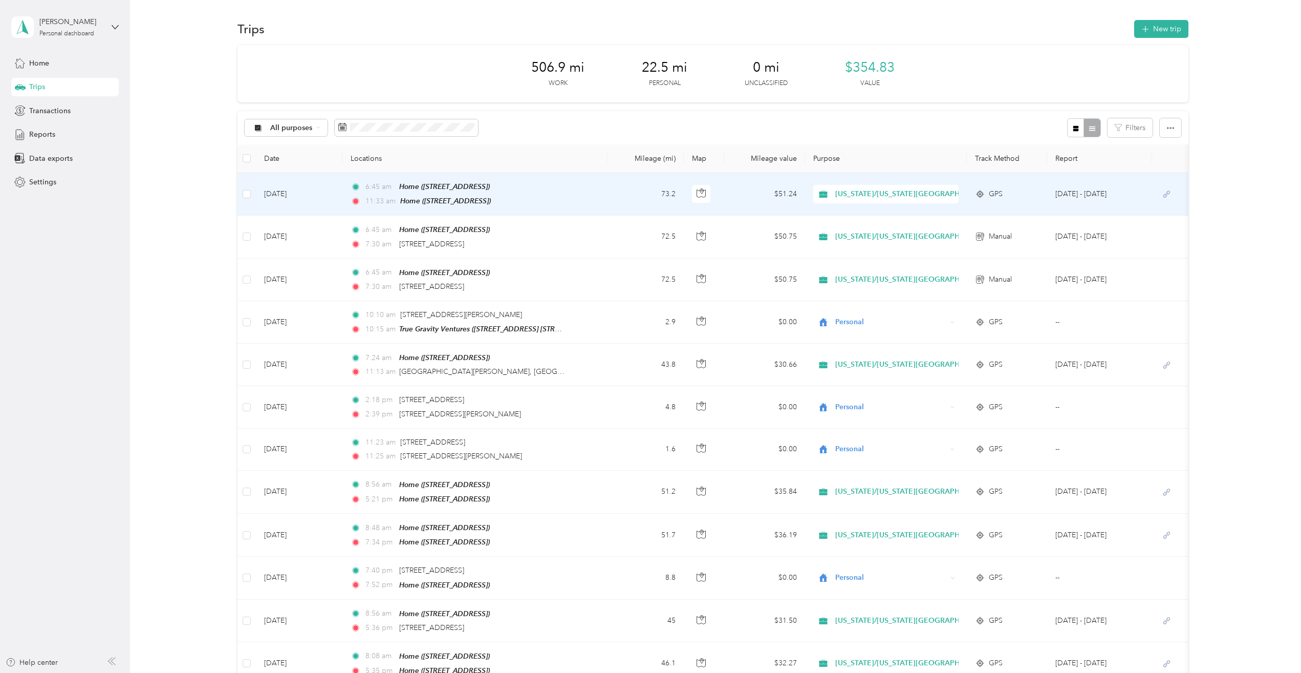
click at [458, 195] on div "Home ([STREET_ADDRESS])" at bounding box center [445, 201] width 91 height 12
click at [286, 196] on td "[DATE]" at bounding box center [299, 194] width 87 height 43
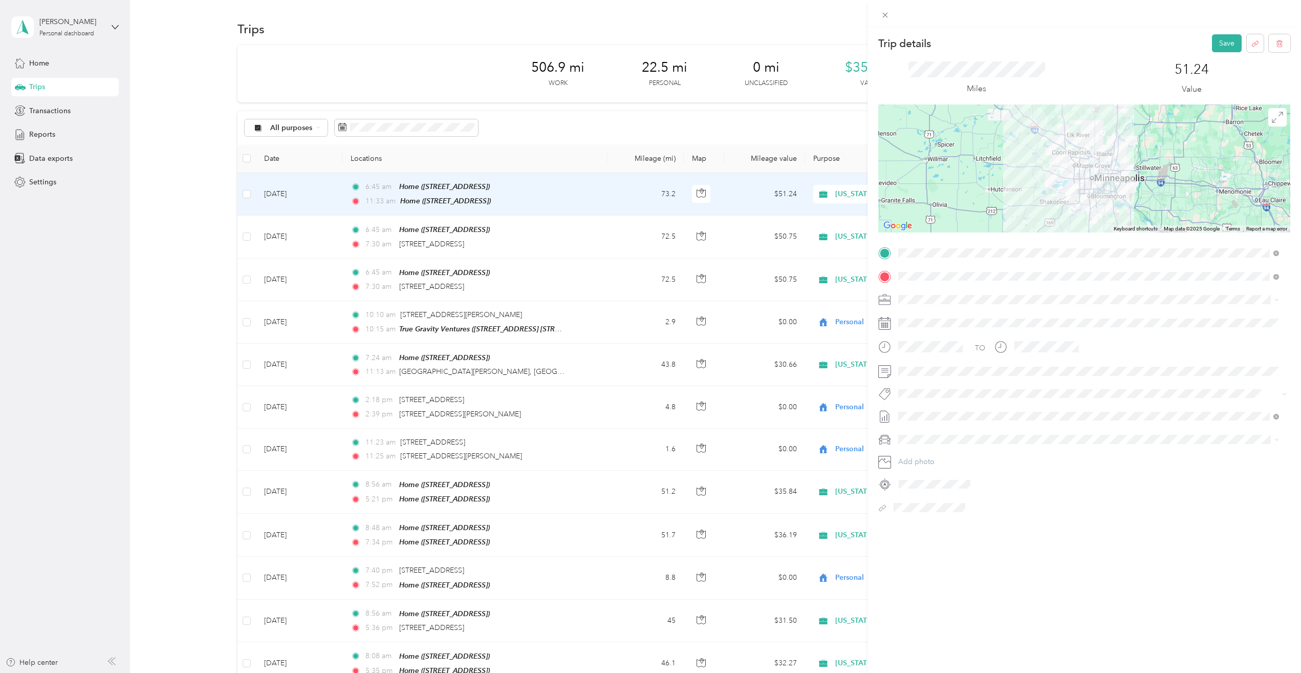
click at [1101, 581] on div "Trip details Save This trip cannot be edited because it is either under review,…" at bounding box center [1085, 363] width 434 height 673
click at [1219, 43] on button "Save" at bounding box center [1227, 43] width 30 height 18
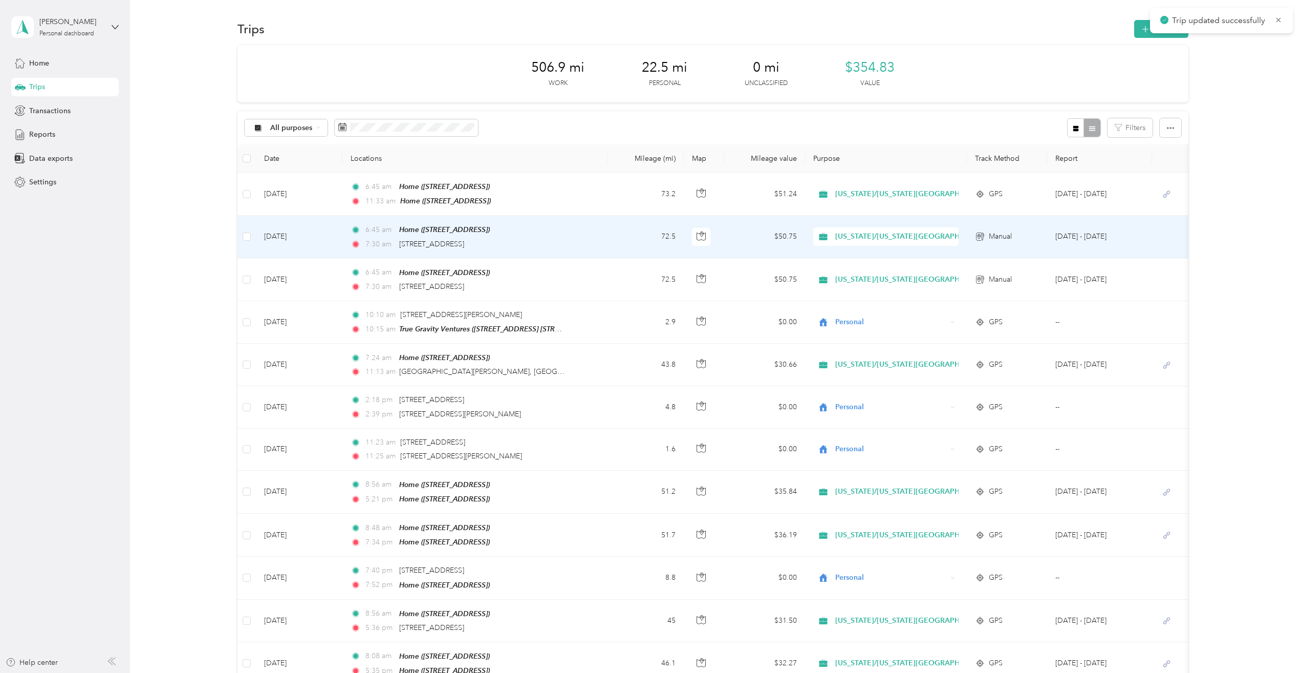
click at [604, 235] on td "6:45 am Home ([STREET_ADDRESS]) 7:30 am [STREET_ADDRESS]" at bounding box center [474, 237] width 265 height 42
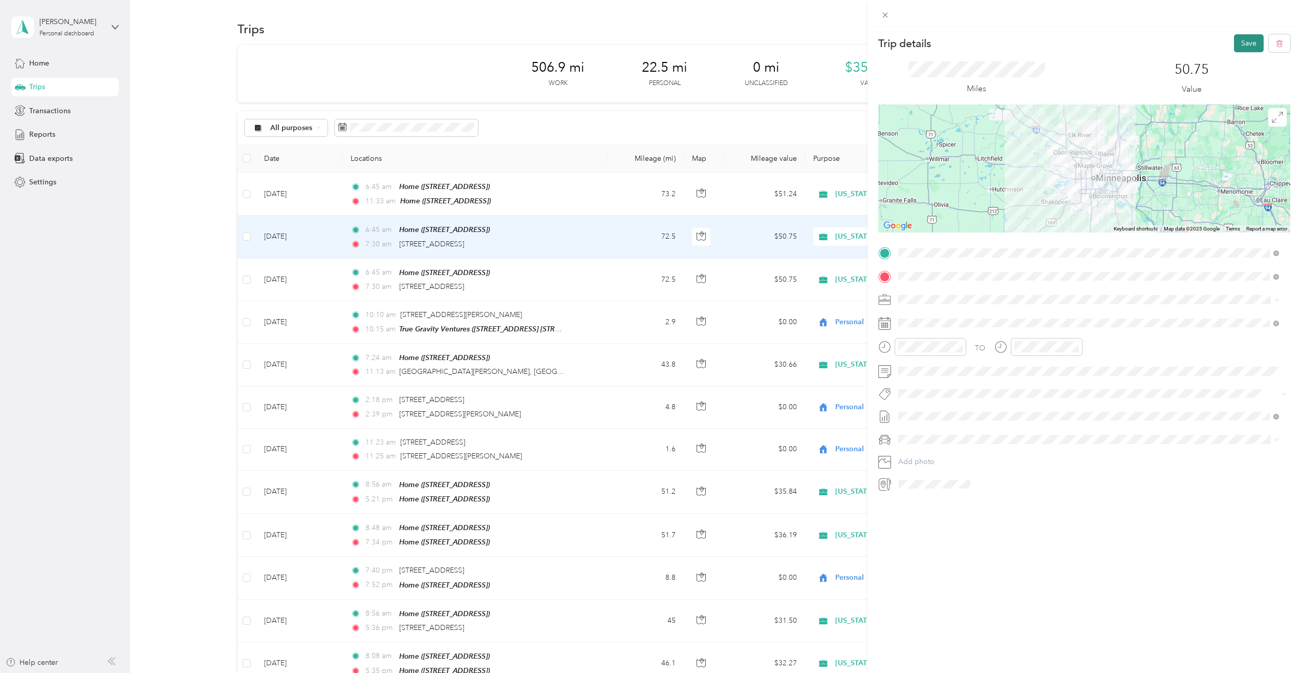
click at [1237, 41] on button "Save" at bounding box center [1249, 43] width 30 height 18
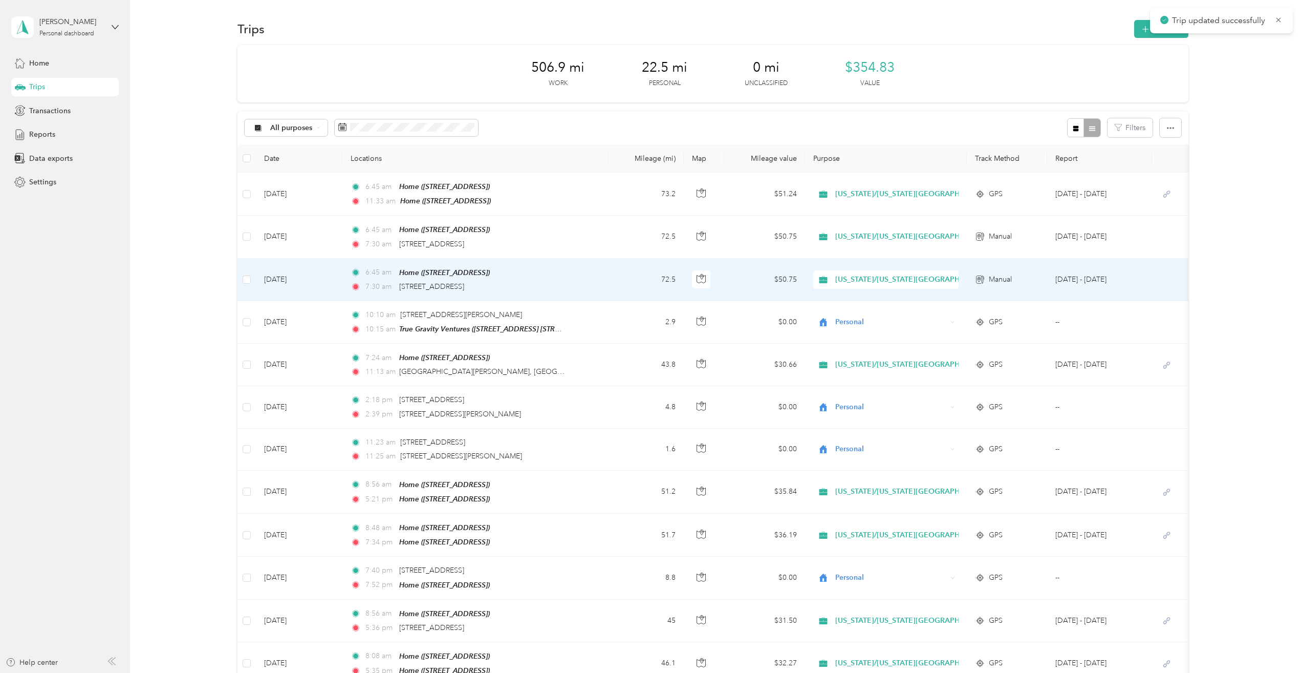
click at [576, 271] on td "6:45 am Home ([STREET_ADDRESS]) 7:30 am [STREET_ADDRESS]" at bounding box center [474, 280] width 265 height 42
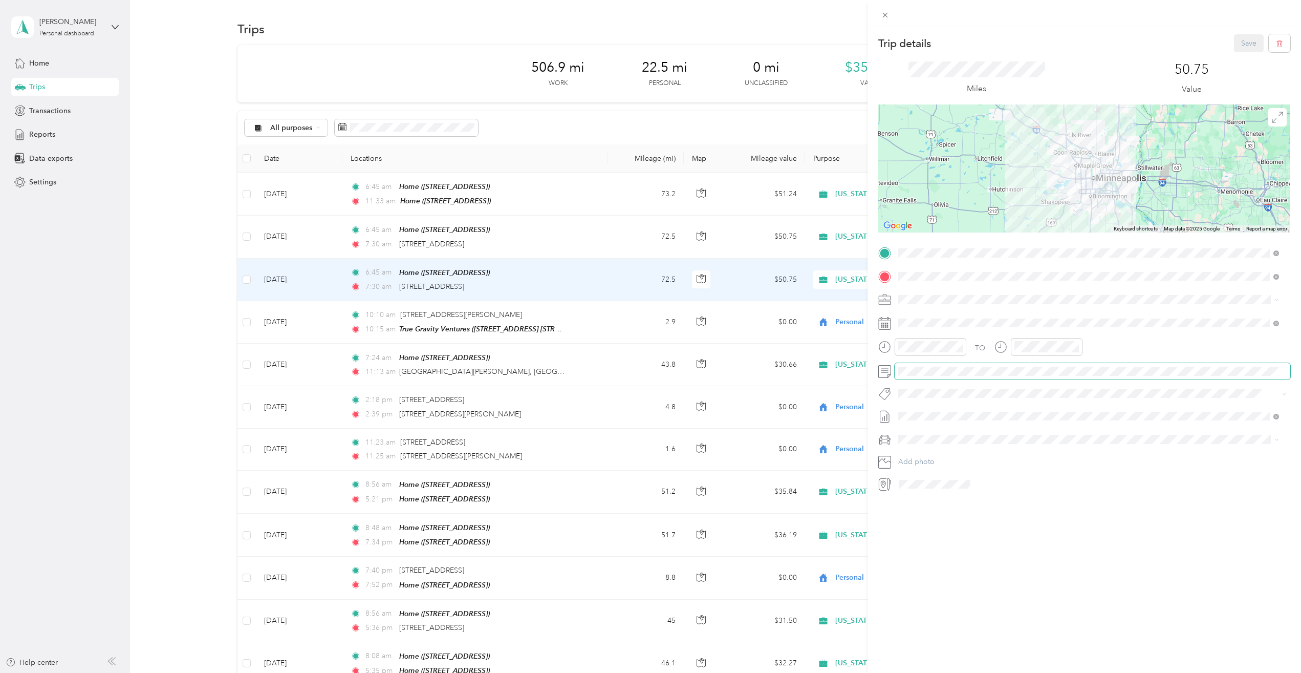
click at [966, 363] on span at bounding box center [1093, 371] width 396 height 16
click at [1239, 47] on button "Save" at bounding box center [1249, 43] width 30 height 18
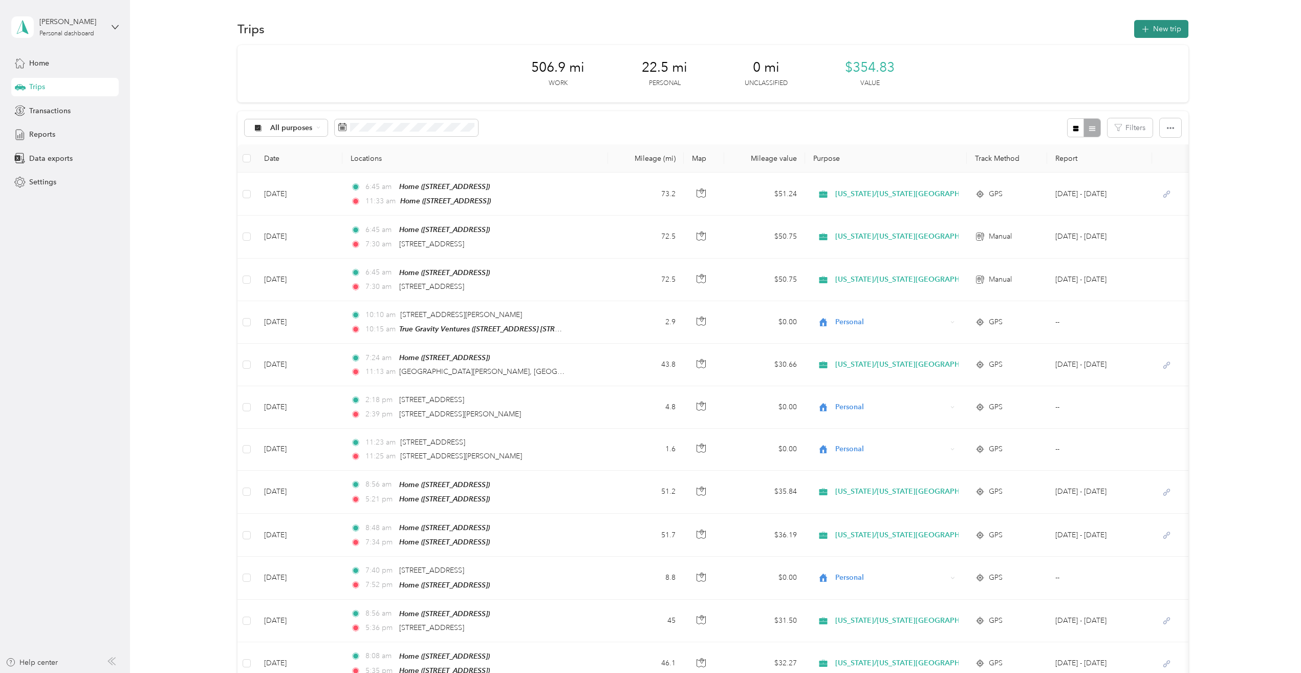
click at [1169, 27] on button "New trip" at bounding box center [1161, 29] width 54 height 18
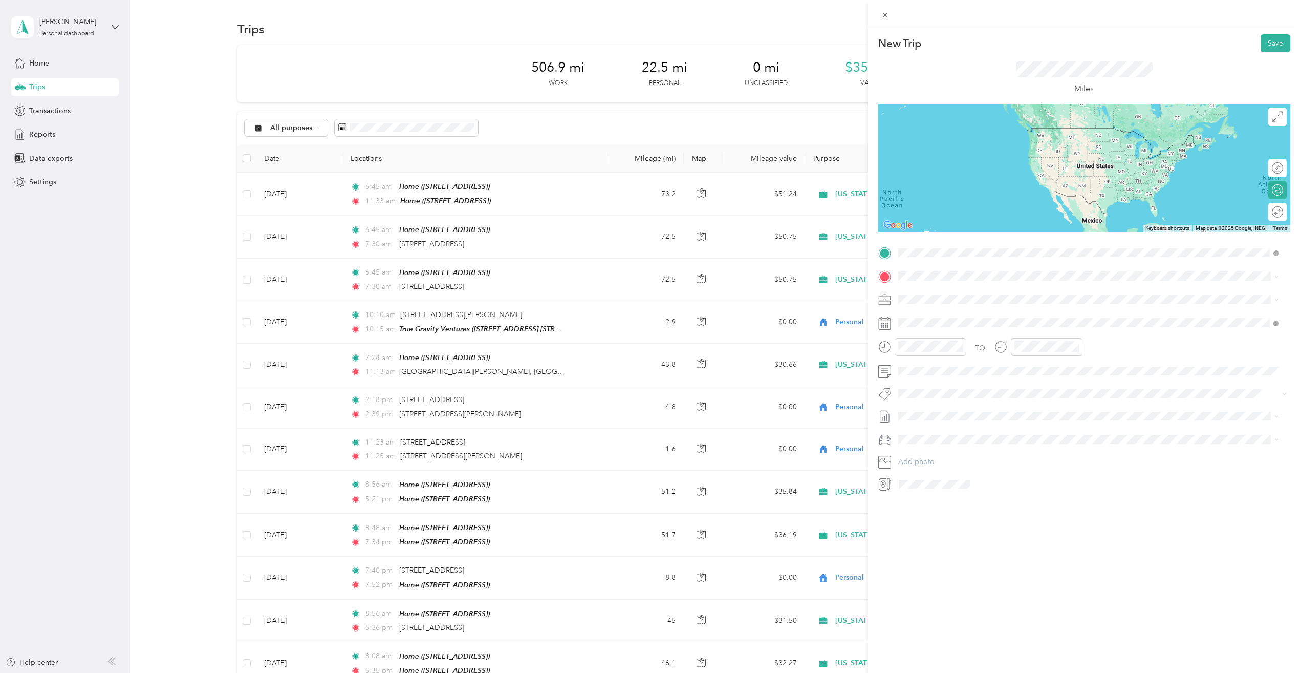
click at [964, 307] on span "[STREET_ADDRESS]" at bounding box center [949, 304] width 65 height 9
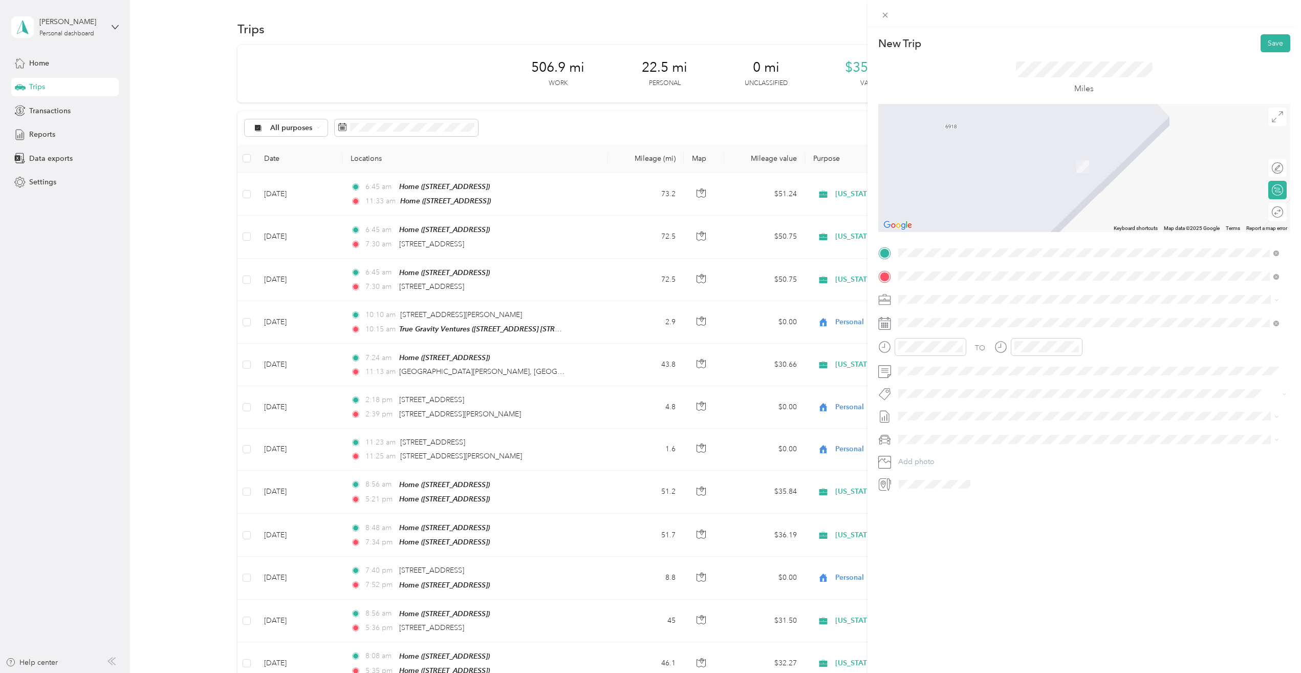
click at [950, 320] on div "MWP Rec" at bounding box center [978, 316] width 122 height 9
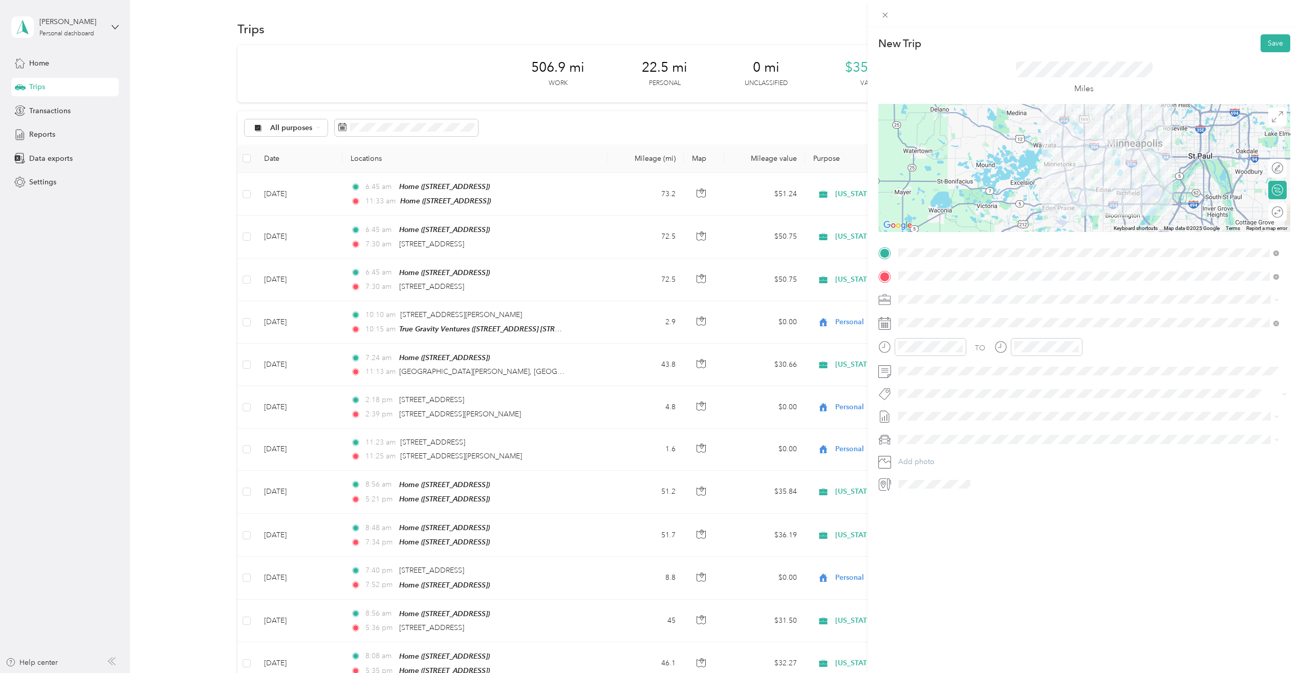
click at [888, 324] on icon at bounding box center [884, 323] width 13 height 13
click at [947, 463] on div "23" at bounding box center [945, 464] width 13 height 13
click at [945, 453] on div "Ford Escape" at bounding box center [1089, 456] width 374 height 11
click at [1081, 171] on div at bounding box center [1084, 168] width 412 height 128
click at [1099, 176] on div at bounding box center [1084, 168] width 412 height 128
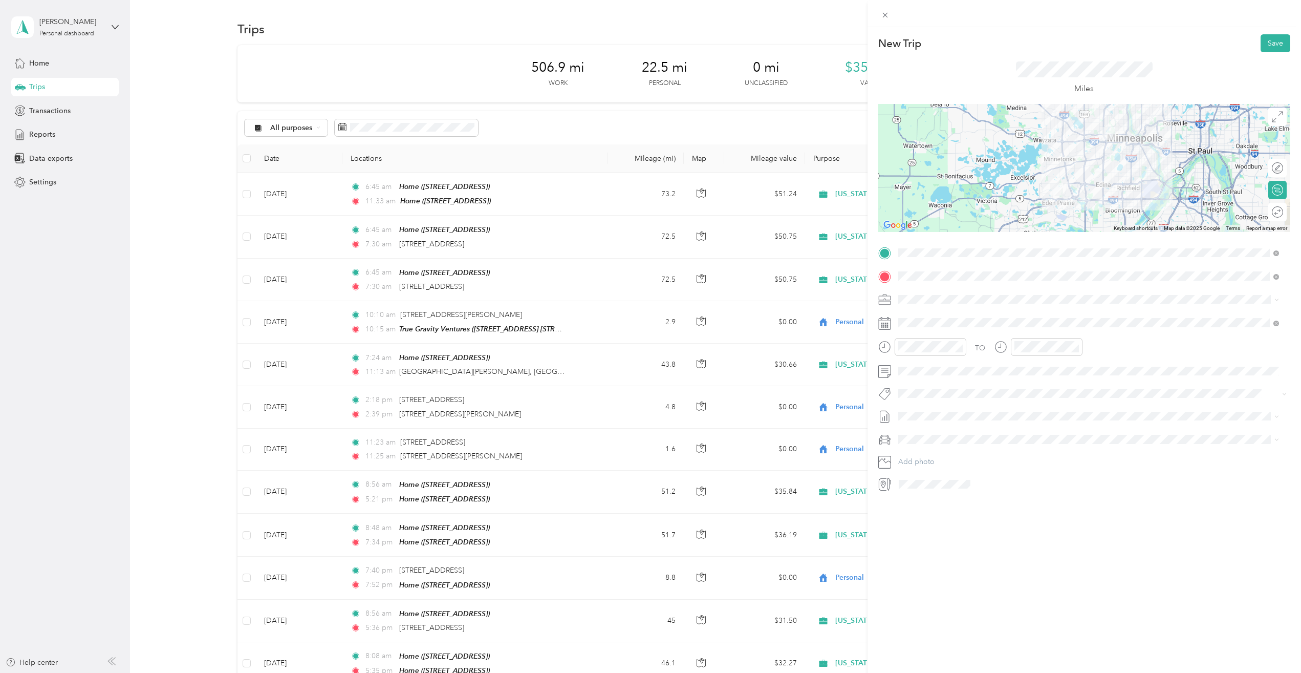
click at [1092, 184] on div at bounding box center [1084, 168] width 412 height 128
click at [1071, 182] on div at bounding box center [1084, 168] width 412 height 128
click at [1100, 175] on div at bounding box center [1084, 168] width 412 height 128
click at [1101, 169] on div at bounding box center [1084, 168] width 412 height 128
click at [1094, 185] on div at bounding box center [1084, 168] width 412 height 128
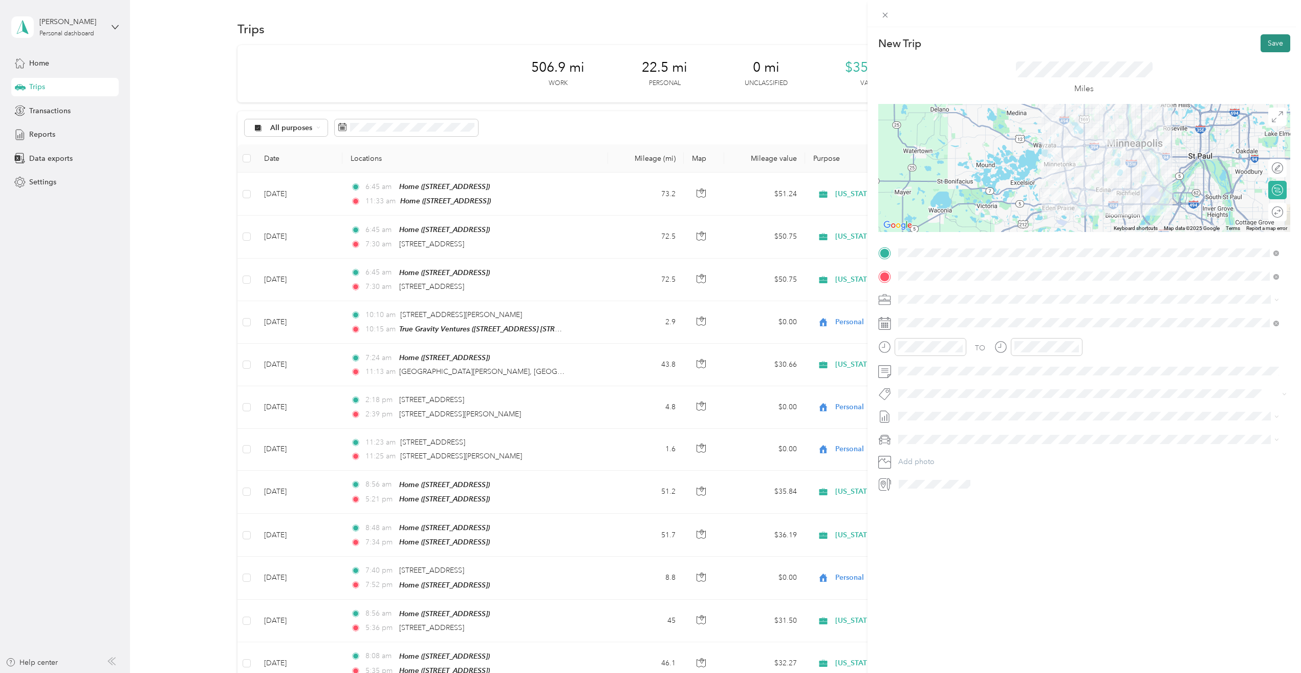
click at [1267, 41] on button "Save" at bounding box center [1276, 43] width 30 height 18
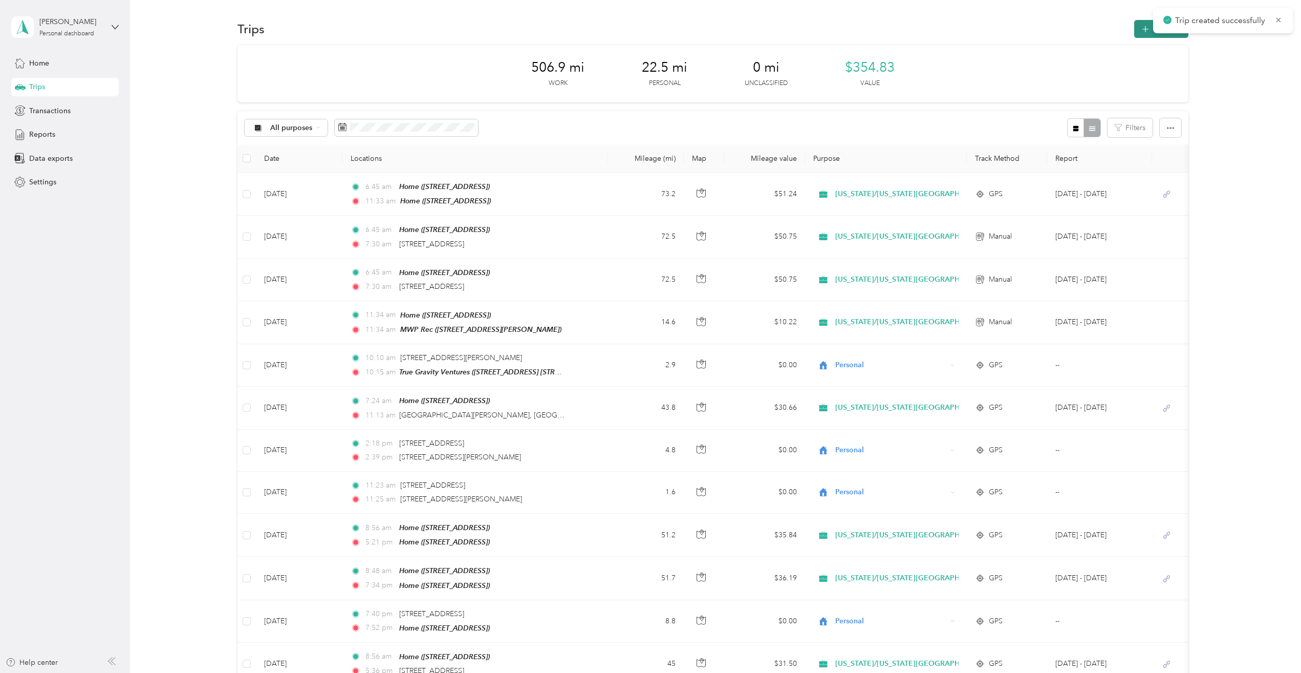
click at [1136, 23] on button "New trip" at bounding box center [1161, 29] width 54 height 18
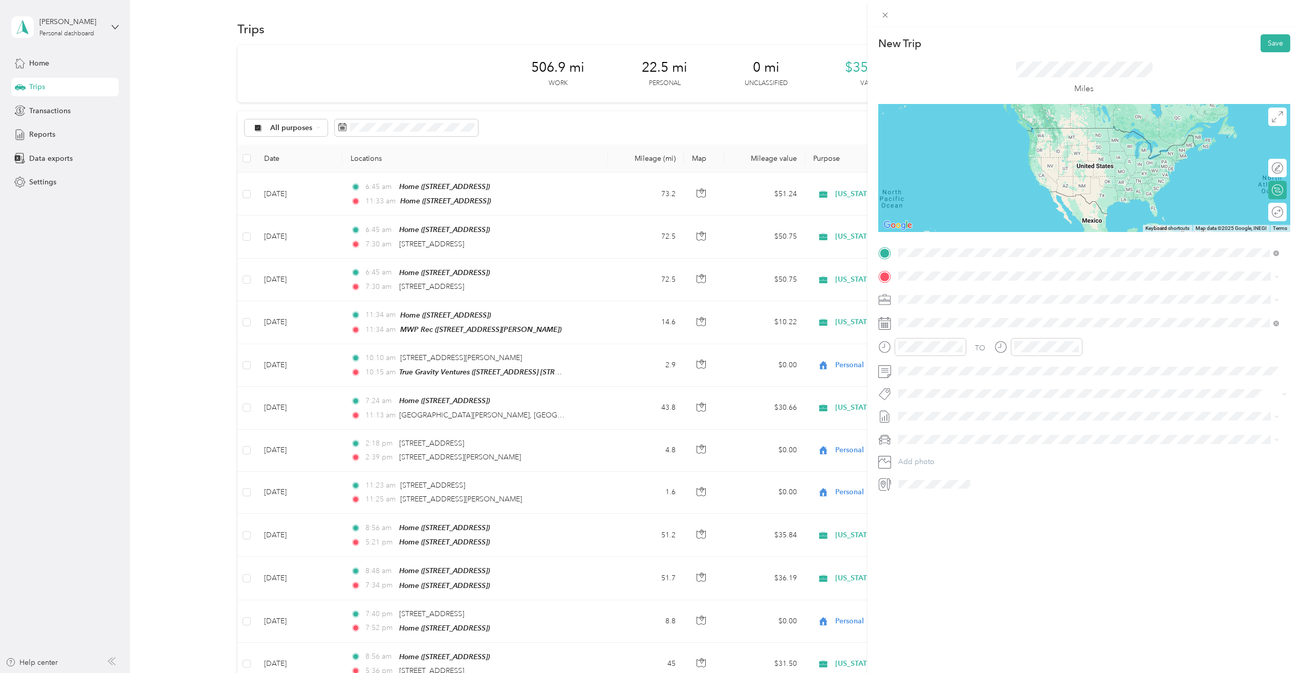
click at [923, 296] on div "MWP Rec [STREET_ADDRESS][PERSON_NAME]" at bounding box center [978, 299] width 122 height 21
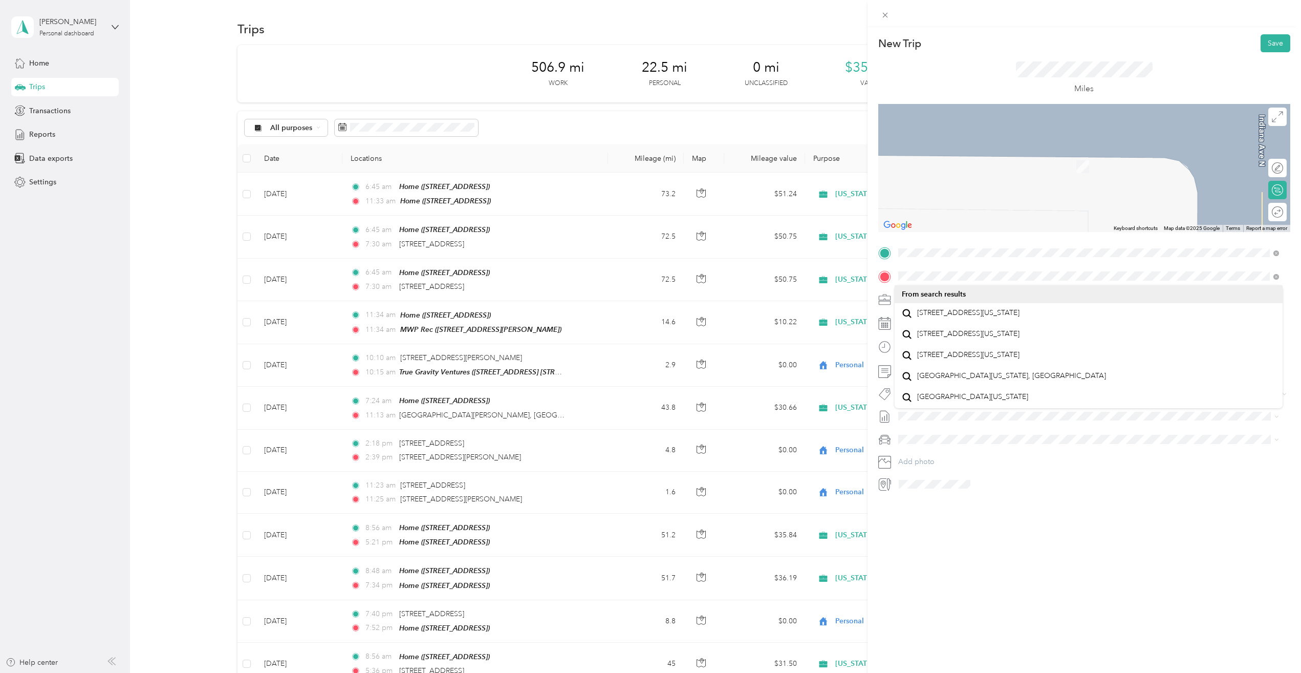
click at [941, 308] on div "[STREET_ADDRESS][US_STATE]" at bounding box center [1089, 314] width 374 height 14
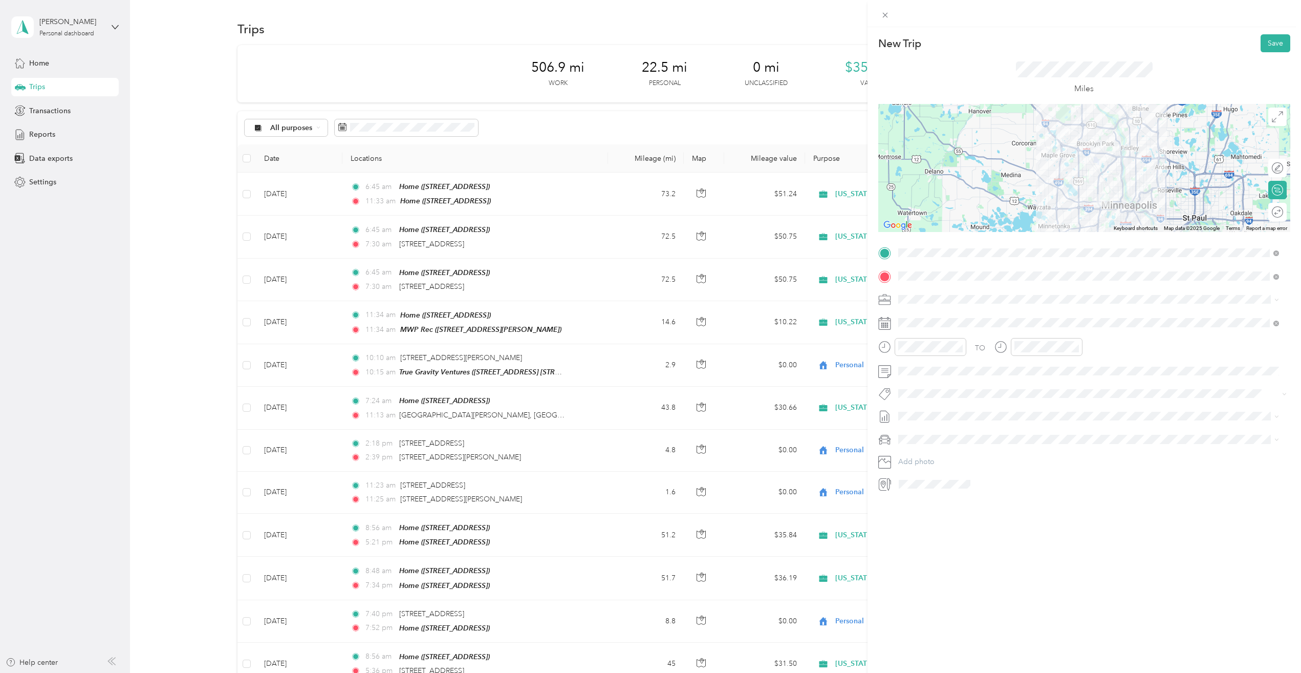
click at [885, 328] on icon at bounding box center [884, 323] width 13 height 13
click at [948, 465] on div "23" at bounding box center [945, 464] width 13 height 13
click at [927, 460] on div "Ford Escape" at bounding box center [1089, 456] width 374 height 11
click at [1264, 42] on button "Save" at bounding box center [1276, 43] width 30 height 18
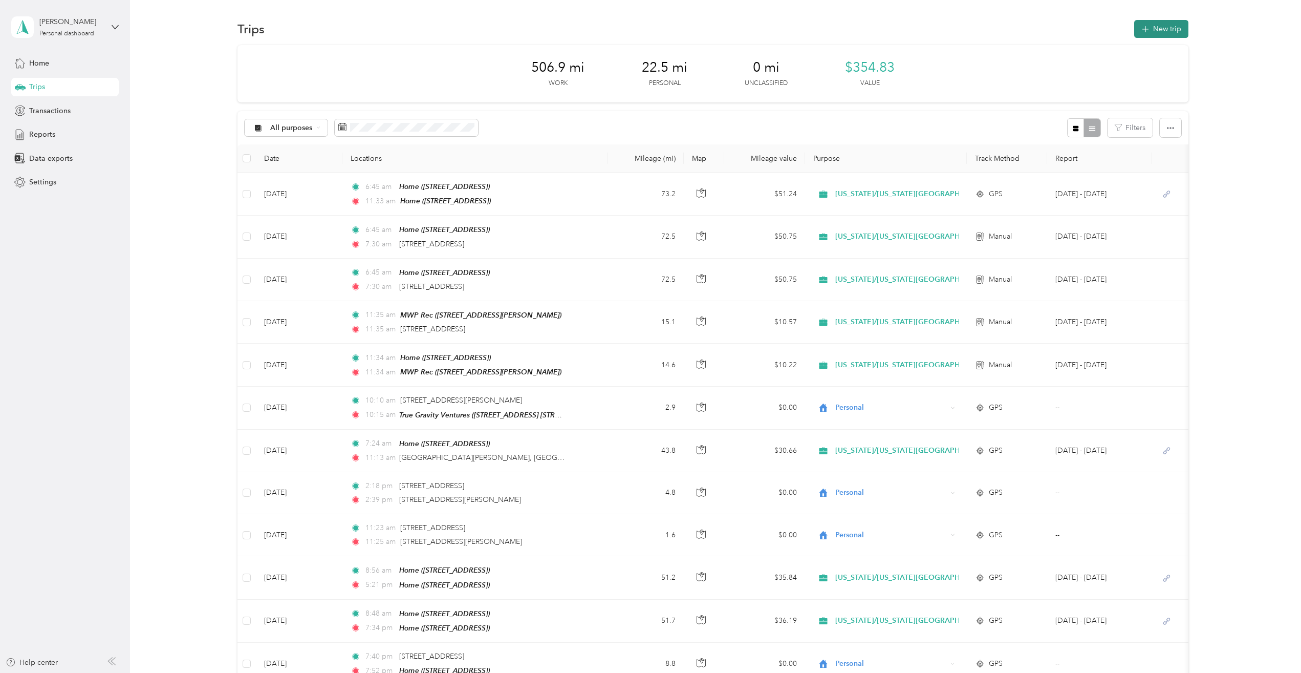
click at [1149, 26] on button "New trip" at bounding box center [1161, 29] width 54 height 18
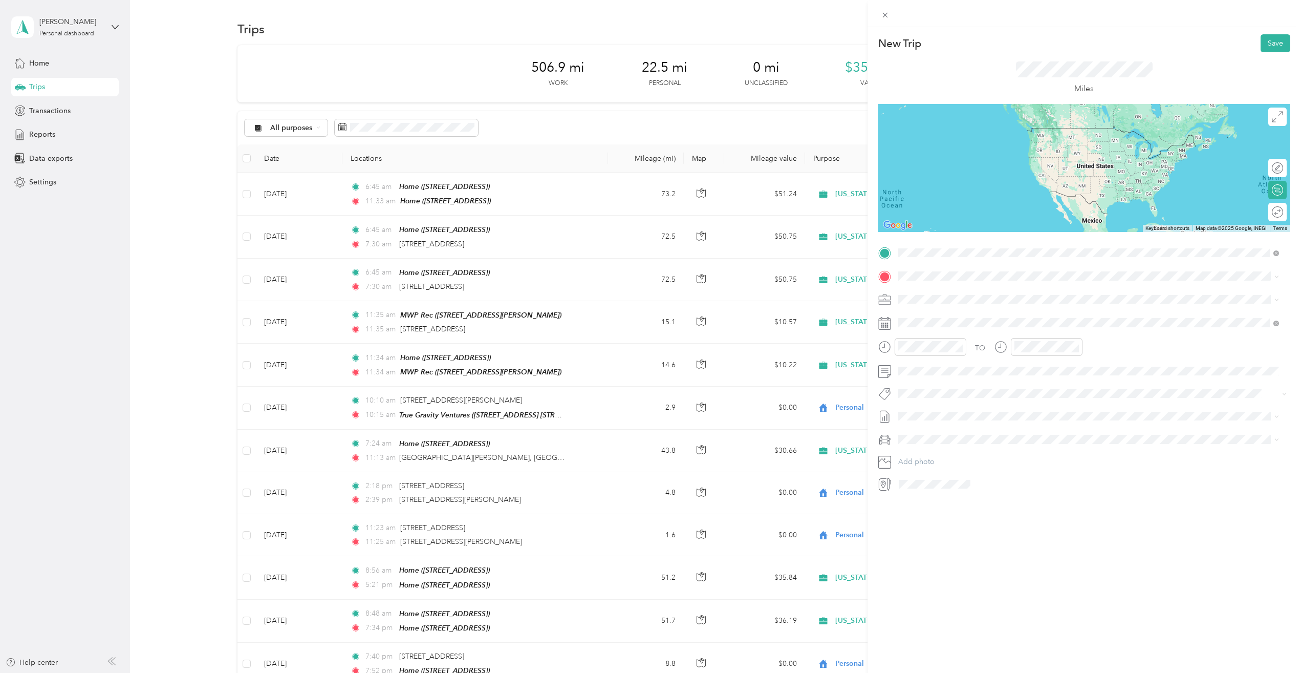
click at [955, 291] on span "[STREET_ADDRESS][US_STATE]" at bounding box center [968, 289] width 102 height 9
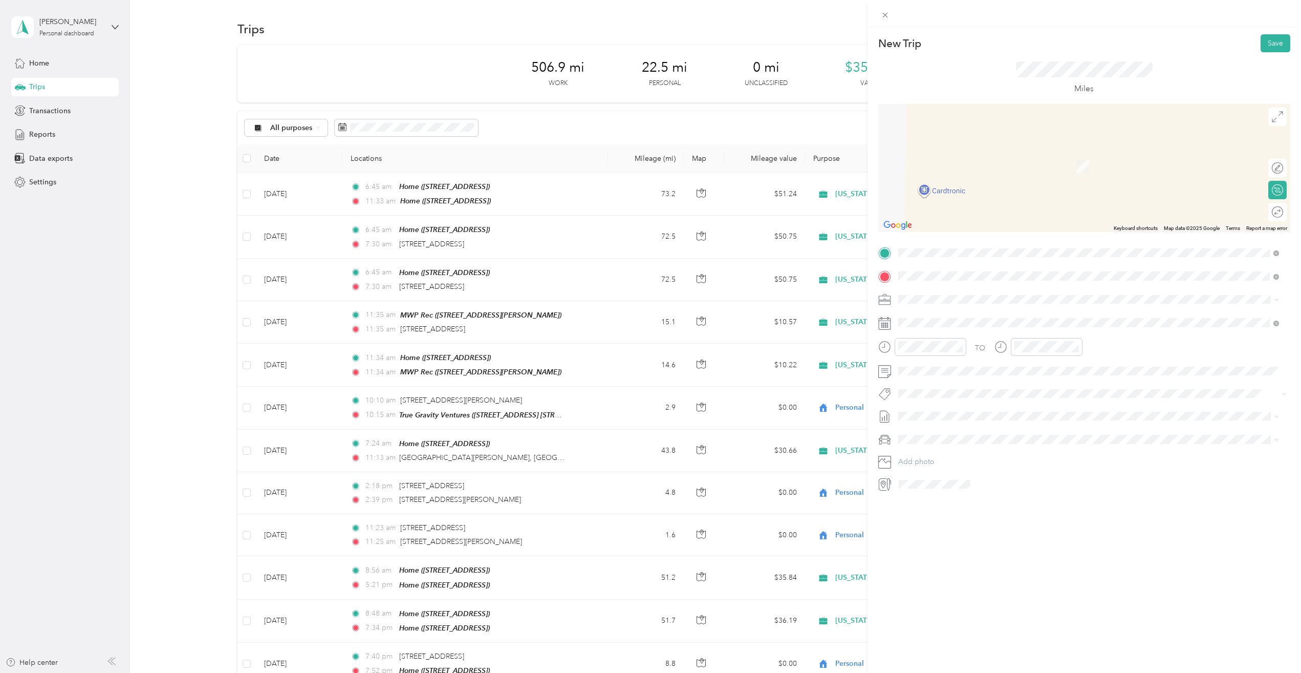
click at [951, 325] on span "[STREET_ADDRESS]" at bounding box center [949, 328] width 65 height 9
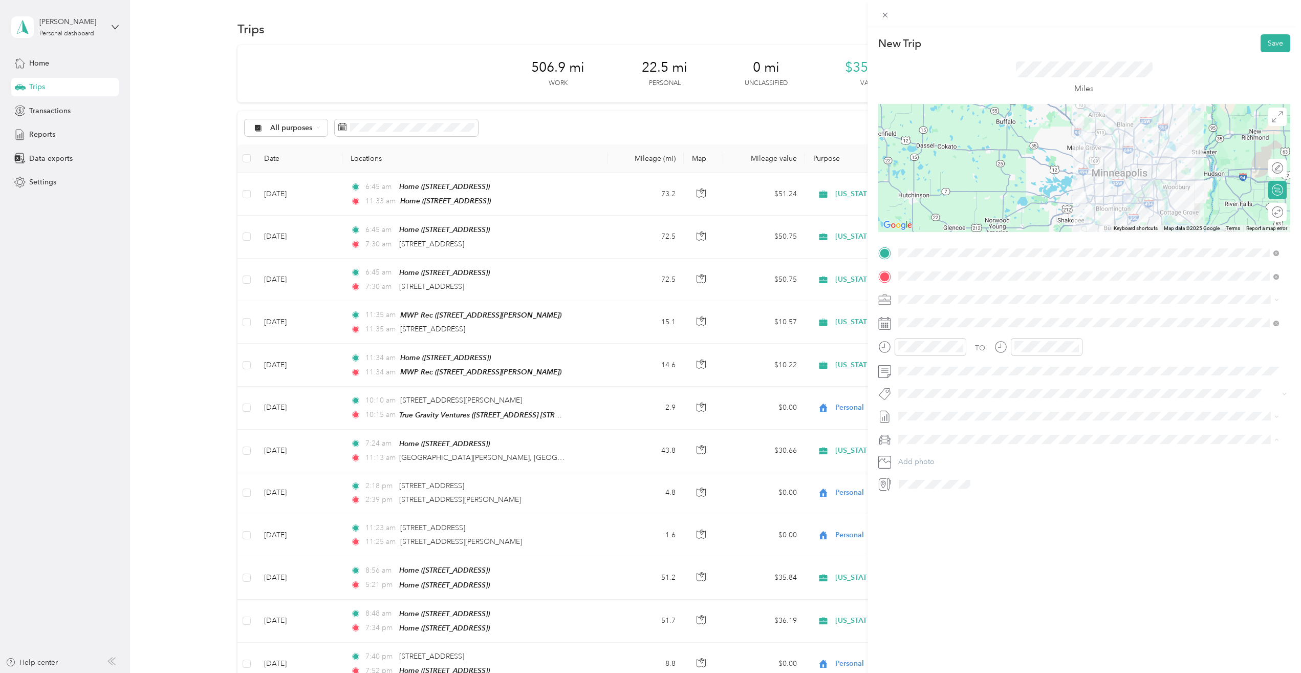
click at [928, 458] on span "Ford Escape" at bounding box center [922, 457] width 40 height 9
click at [883, 324] on icon at bounding box center [884, 323] width 13 height 13
click at [945, 466] on div "23" at bounding box center [945, 464] width 13 height 13
click at [1264, 44] on button "Save" at bounding box center [1276, 43] width 30 height 18
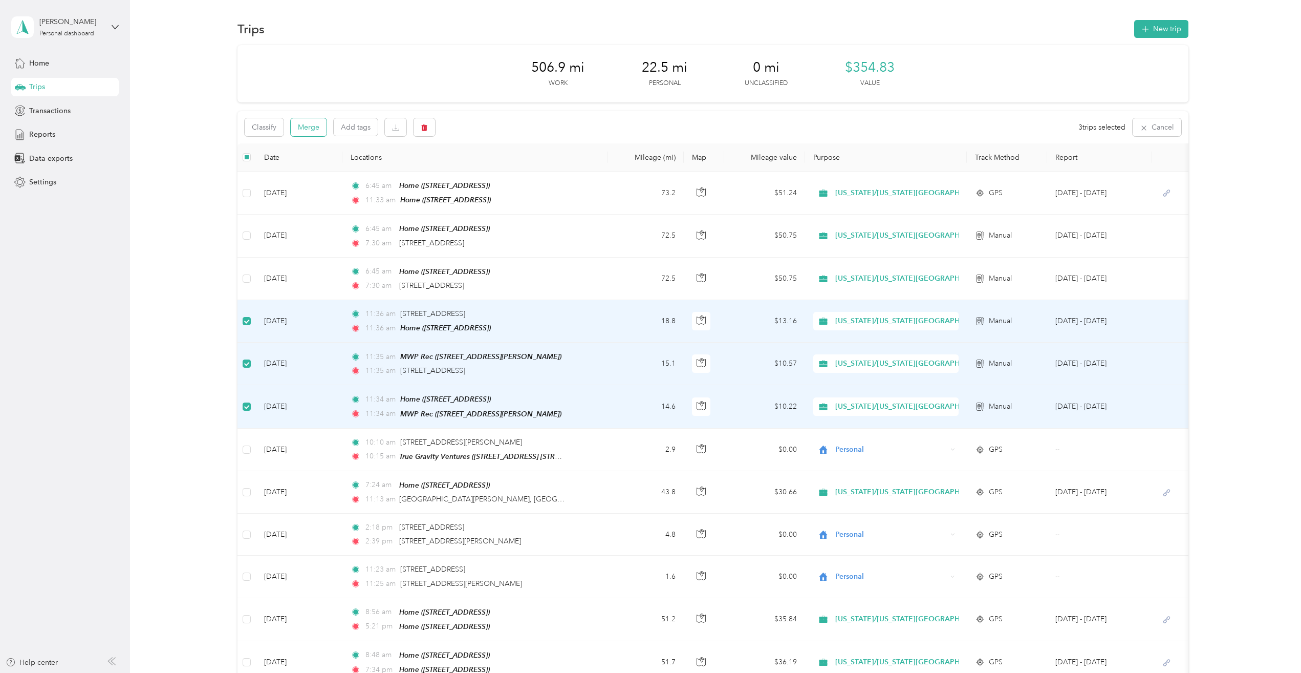
click at [306, 128] on button "Merge" at bounding box center [309, 127] width 36 height 18
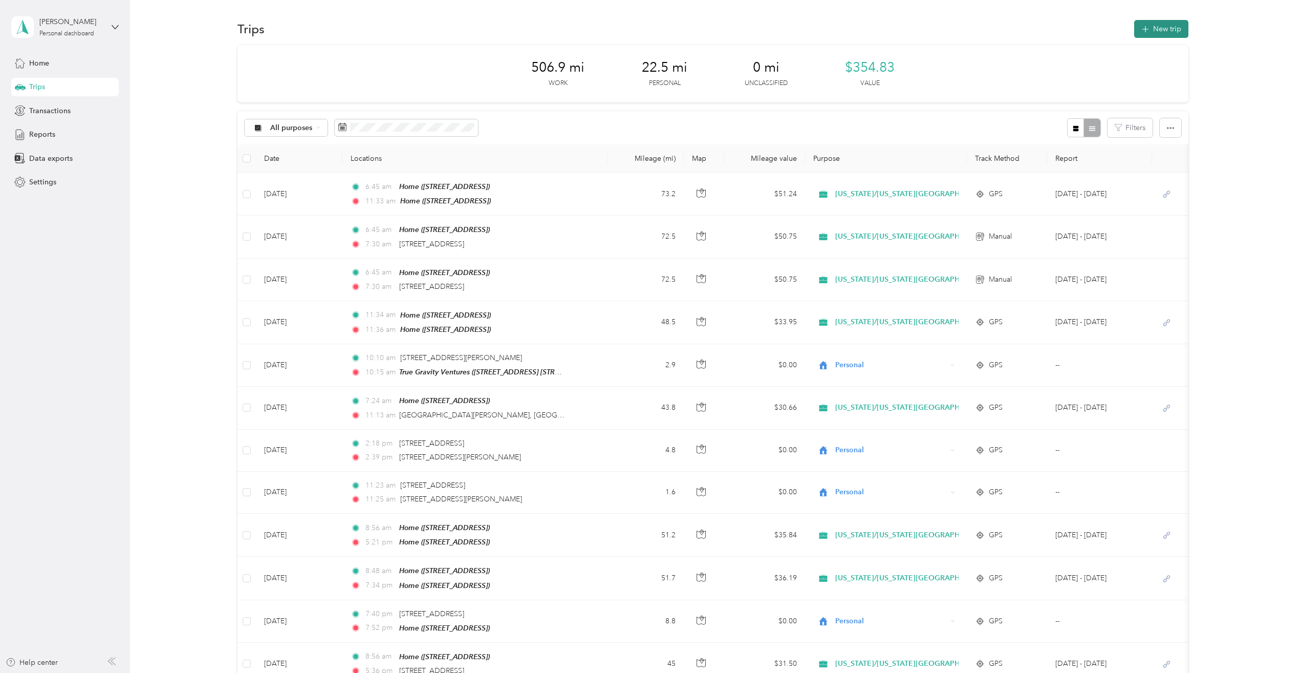
click at [1147, 28] on icon "button" at bounding box center [1145, 30] width 12 height 12
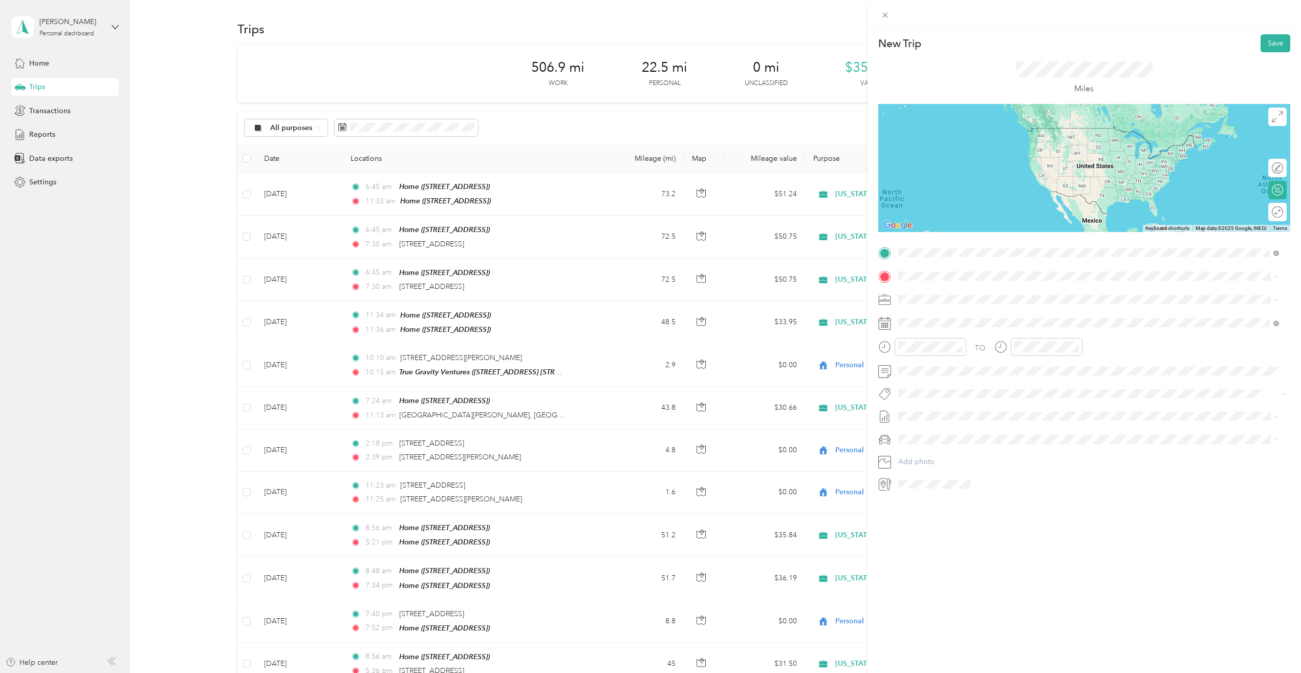
click at [964, 300] on span "[STREET_ADDRESS]" at bounding box center [949, 304] width 65 height 9
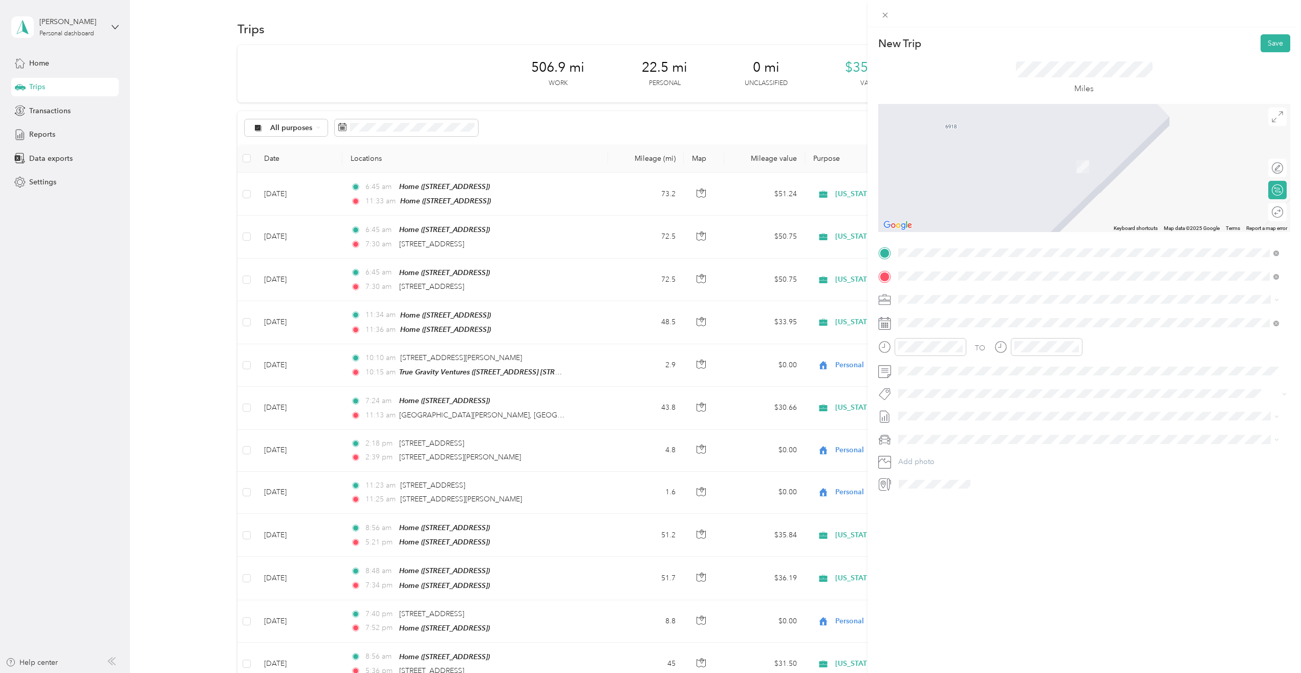
click at [939, 318] on strong "MWP Rec" at bounding box center [933, 316] width 33 height 9
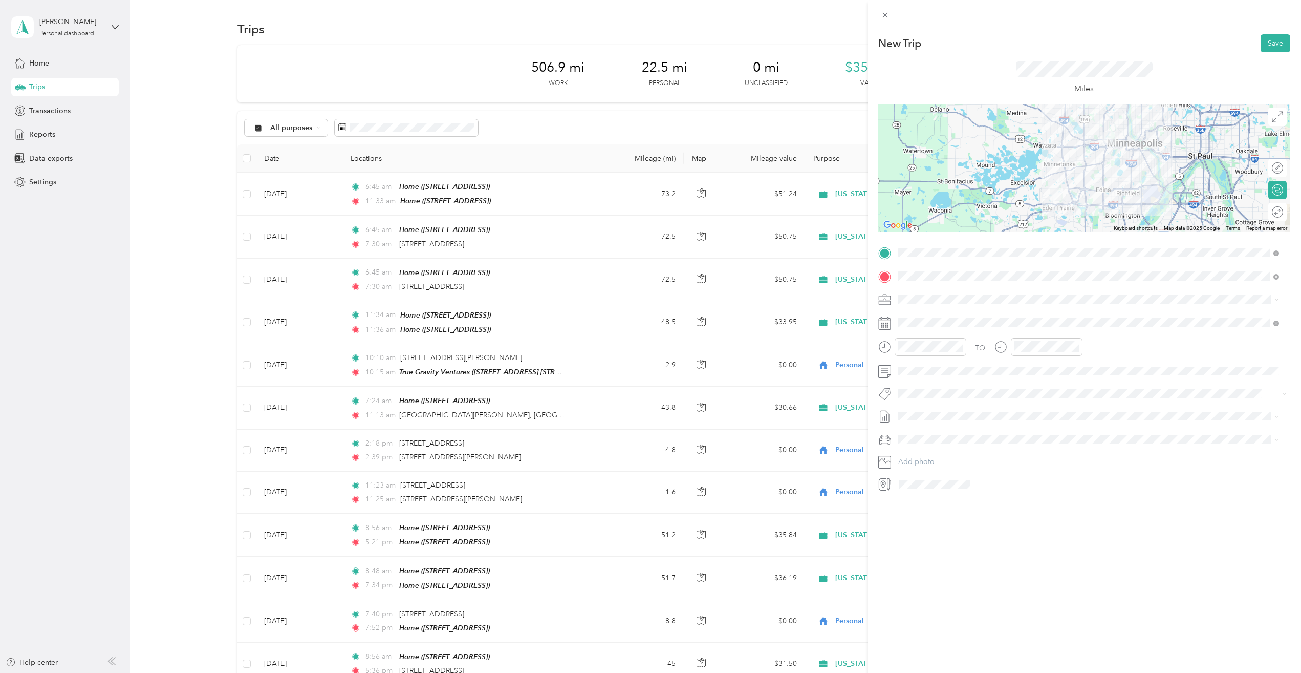
click at [888, 326] on rect at bounding box center [888, 327] width 2 height 2
click at [932, 464] on div "22" at bounding box center [932, 464] width 13 height 13
click at [941, 458] on span "Ford Escape" at bounding box center [922, 457] width 40 height 9
click at [1267, 43] on button "Save" at bounding box center [1276, 43] width 30 height 18
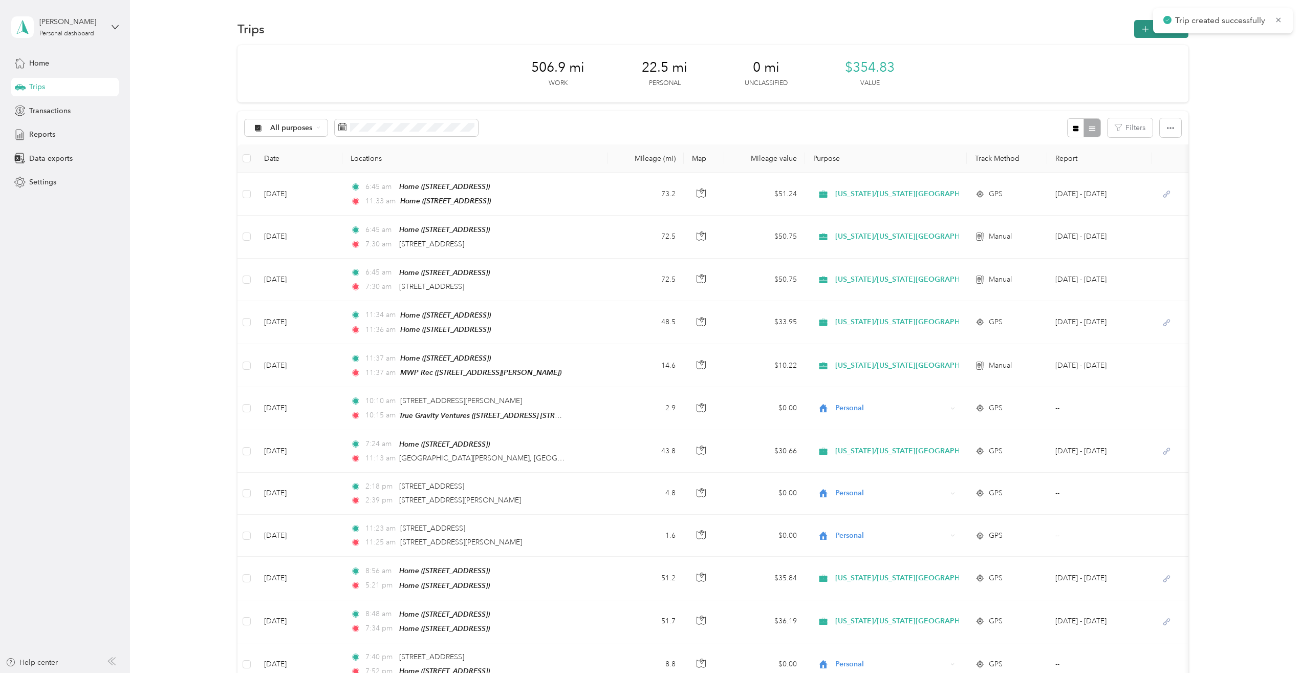
click at [1142, 32] on span "button" at bounding box center [1146, 29] width 8 height 9
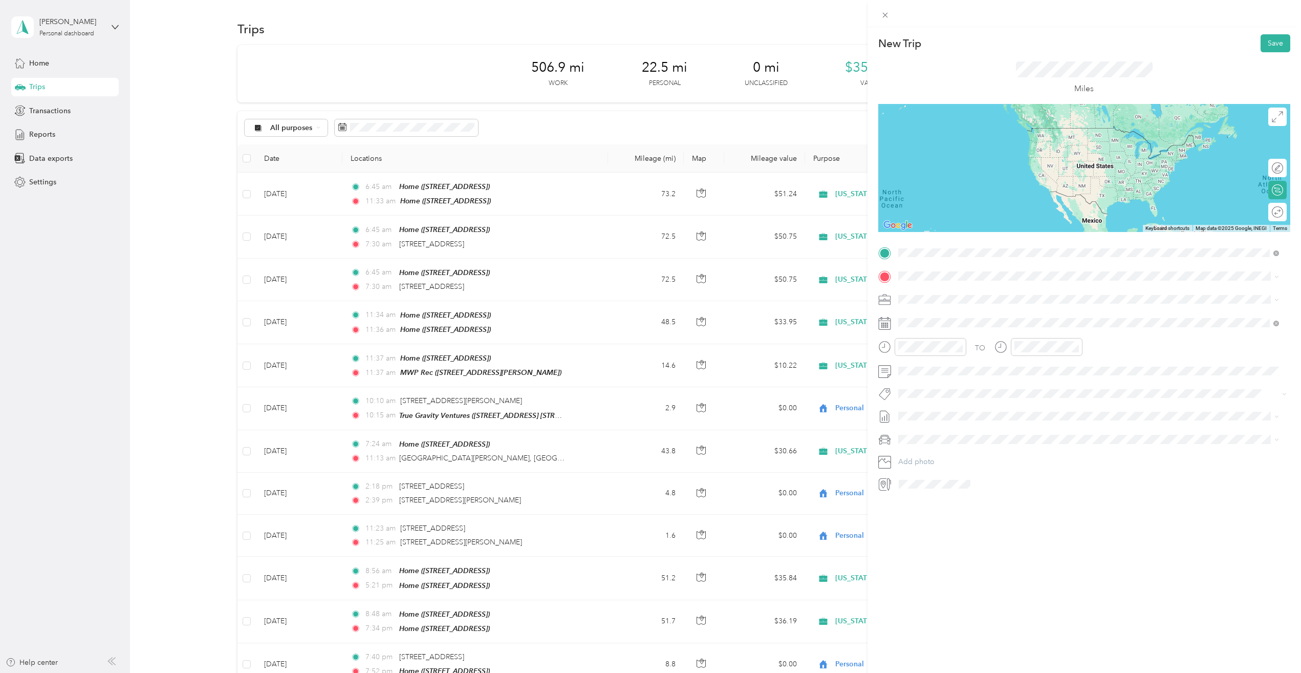
click at [943, 297] on div "MWP Rec [STREET_ADDRESS][PERSON_NAME]" at bounding box center [978, 299] width 122 height 21
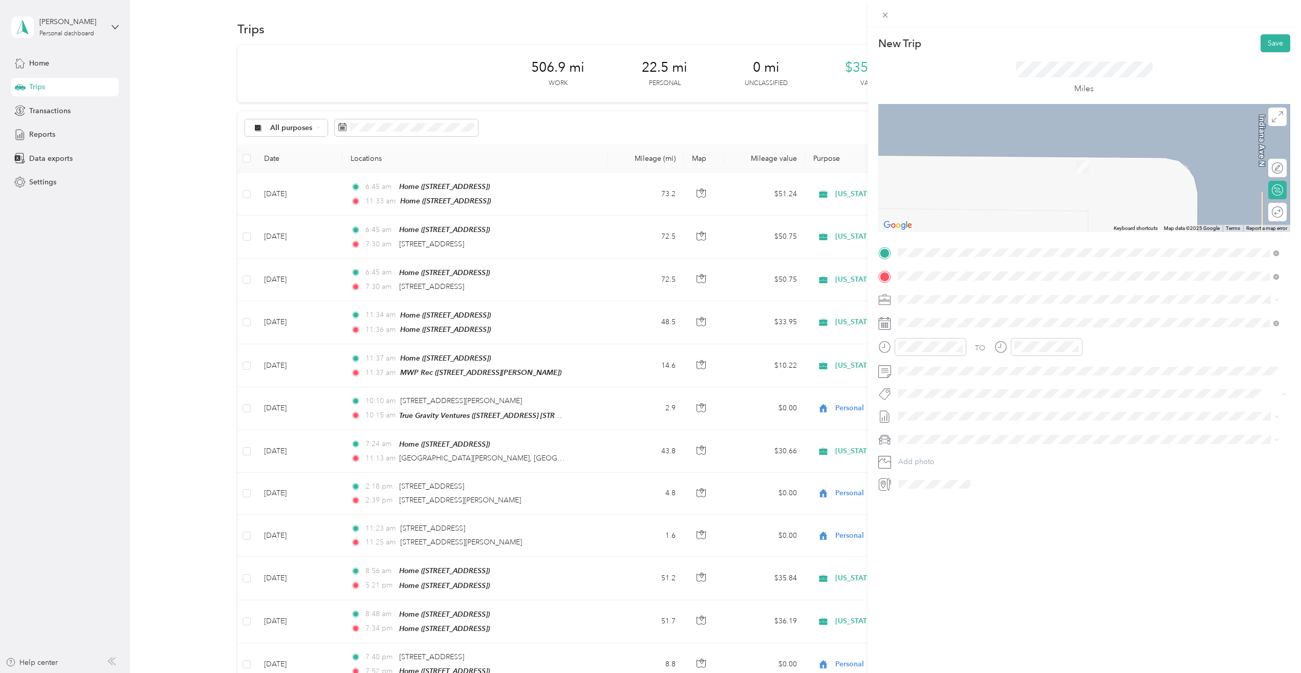
click at [970, 317] on span "[STREET_ADDRESS][US_STATE]" at bounding box center [968, 312] width 102 height 9
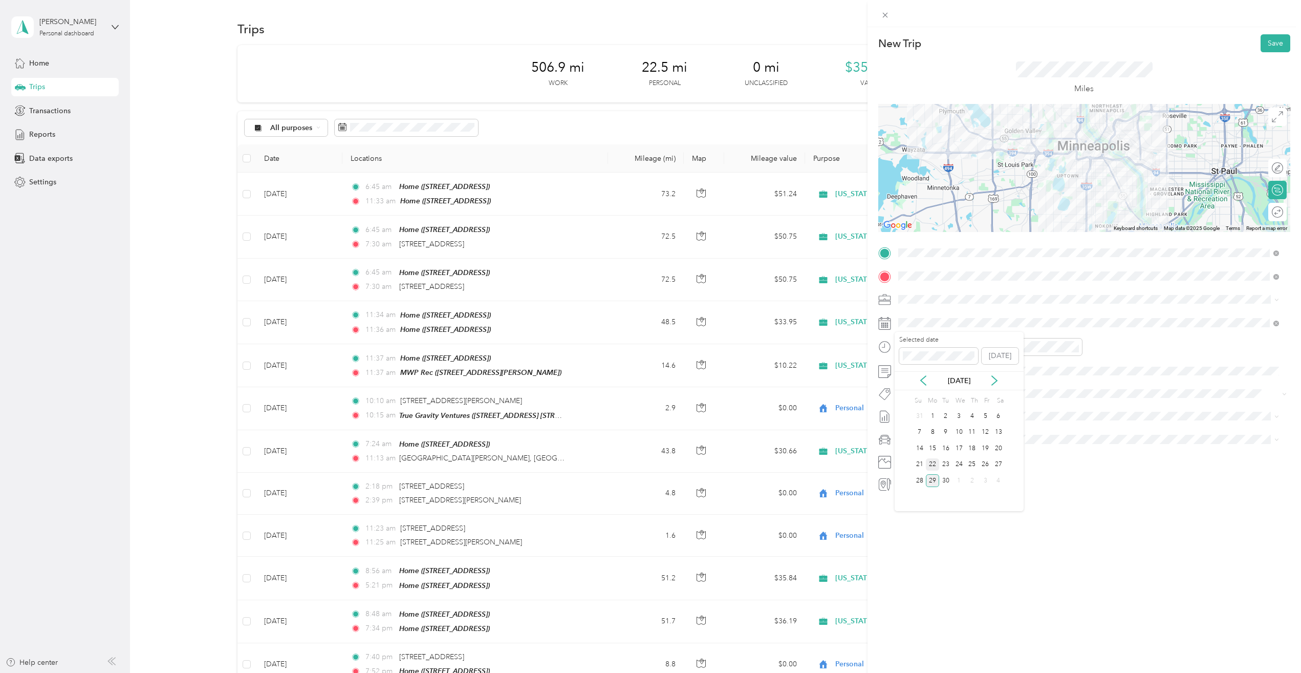
click at [936, 462] on div "22" at bounding box center [932, 464] width 13 height 13
click at [936, 459] on span "Ford Escape" at bounding box center [922, 457] width 40 height 9
click at [1270, 44] on button "Save" at bounding box center [1276, 43] width 30 height 18
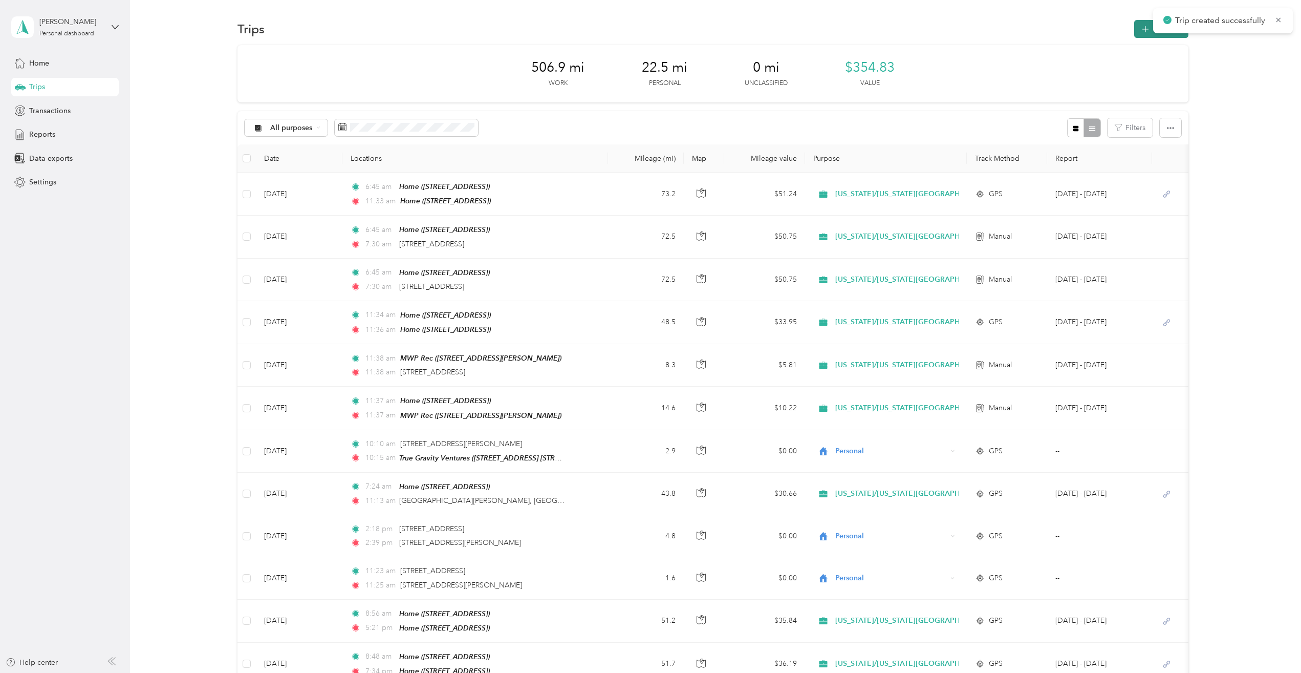
click at [1139, 28] on icon "button" at bounding box center [1145, 30] width 12 height 12
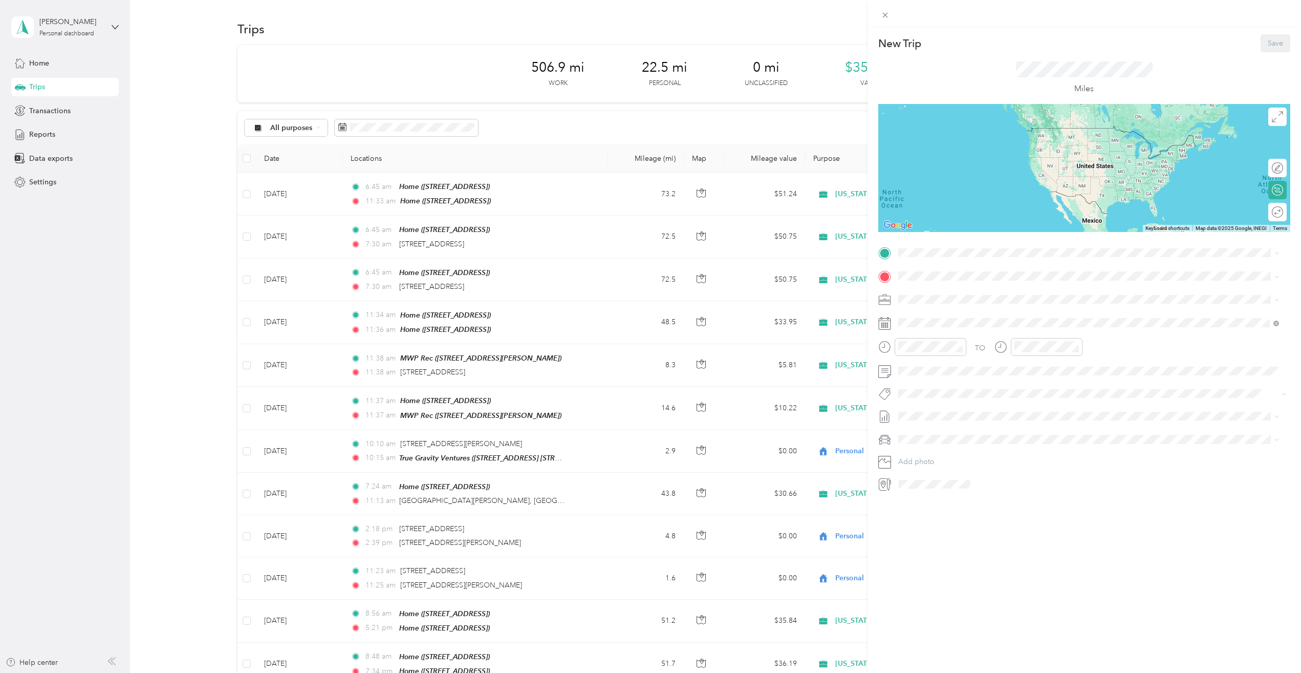
click at [596, 126] on div "New Trip Save This trip cannot be edited because it is either under review, app…" at bounding box center [650, 336] width 1301 height 673
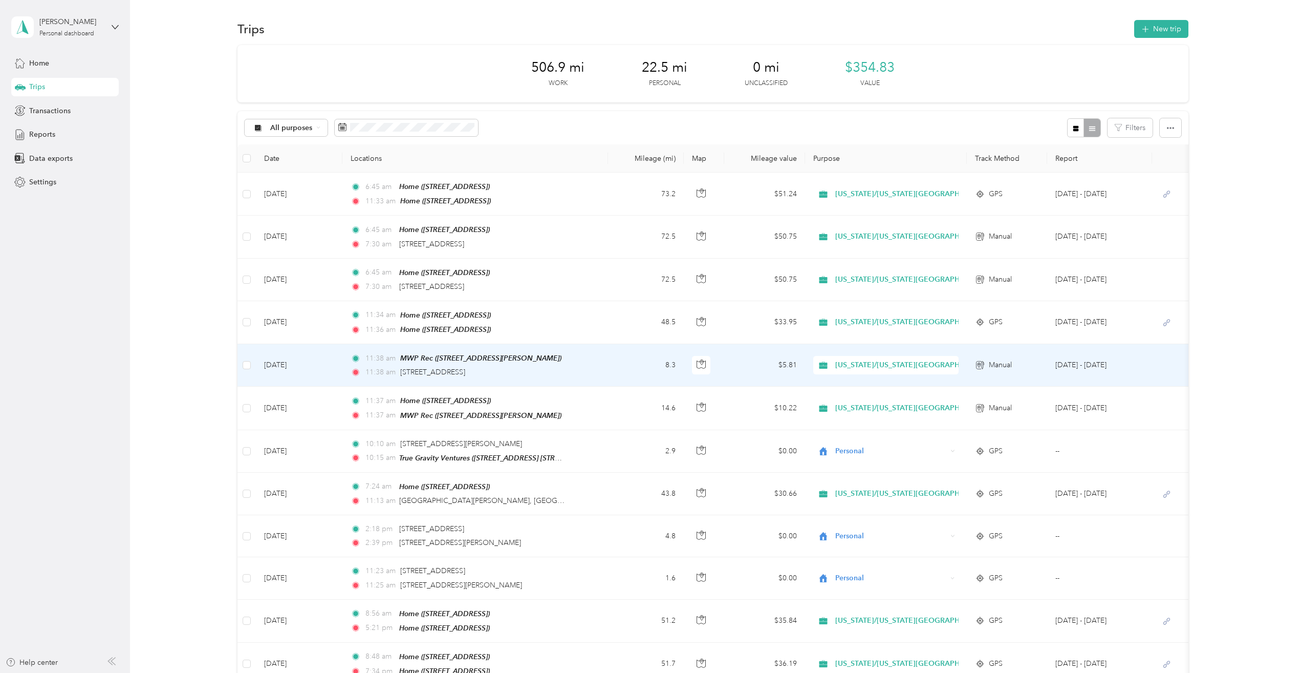
click at [571, 360] on td "11:38 am MWP Rec ([STREET_ADDRESS][PERSON_NAME] , [GEOGRAPHIC_DATA], [GEOGRAPHI…" at bounding box center [474, 365] width 265 height 42
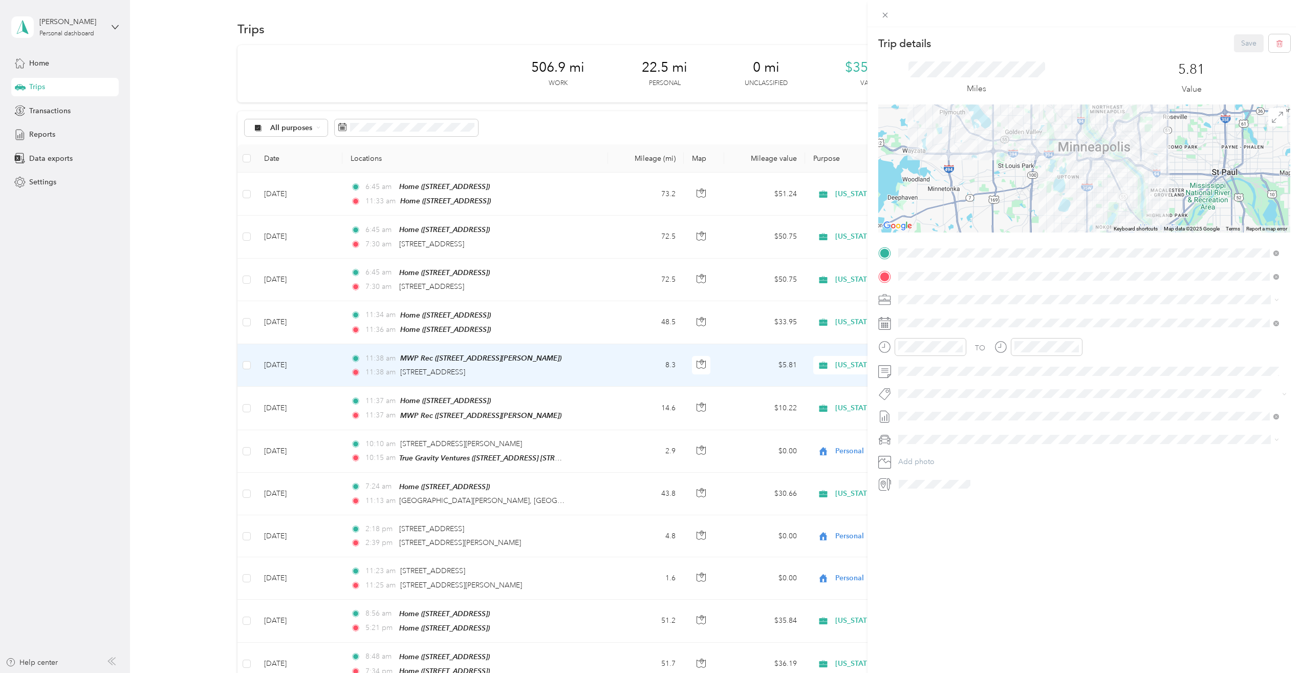
click at [1155, 169] on div at bounding box center [1084, 168] width 412 height 128
click at [1145, 663] on div "Trip details Save This trip cannot be edited because it is either under review,…" at bounding box center [1085, 363] width 434 height 673
click at [1249, 166] on div at bounding box center [1084, 168] width 412 height 128
click at [883, 17] on icon at bounding box center [885, 15] width 5 height 5
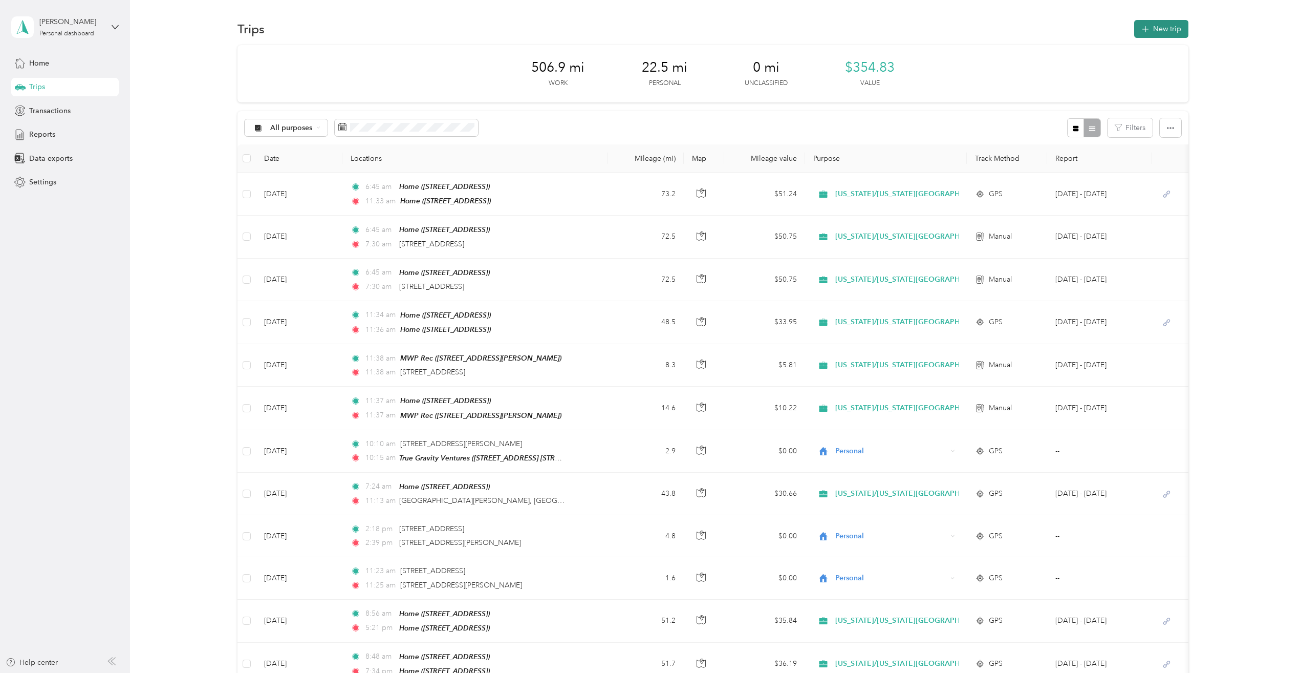
click at [1162, 25] on button "New trip" at bounding box center [1161, 29] width 54 height 18
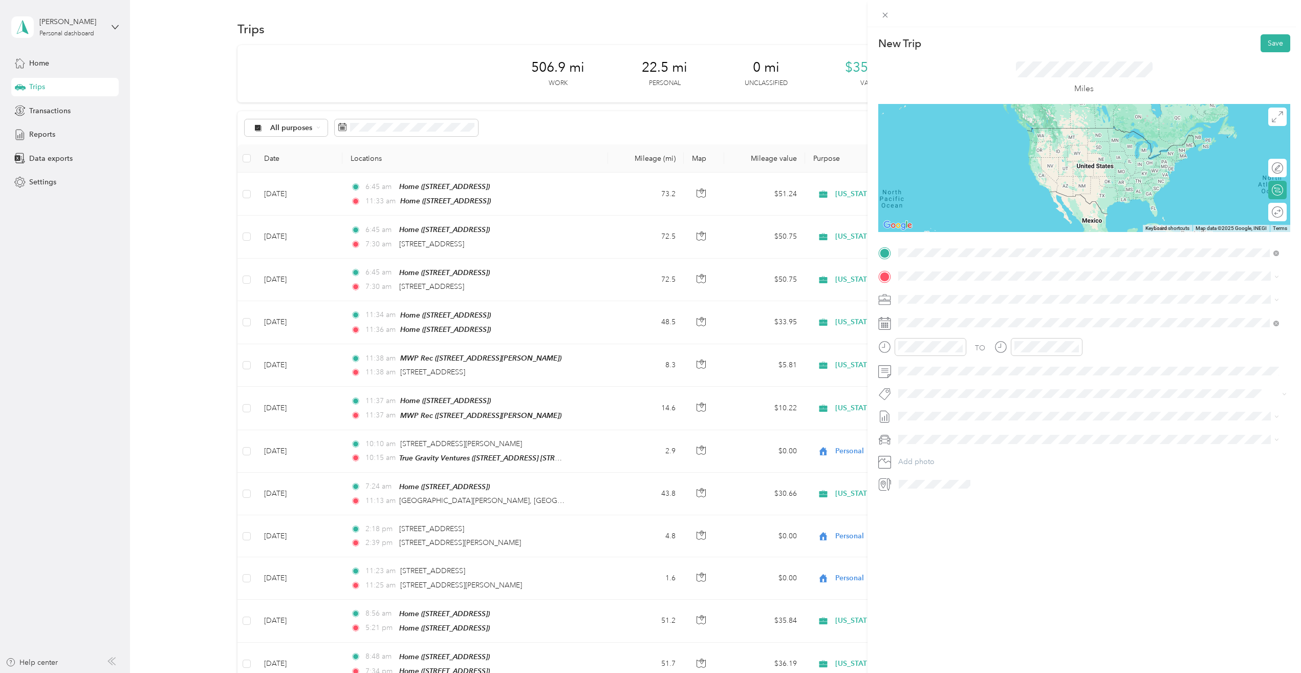
click at [951, 285] on span "[STREET_ADDRESS][US_STATE]" at bounding box center [968, 289] width 102 height 9
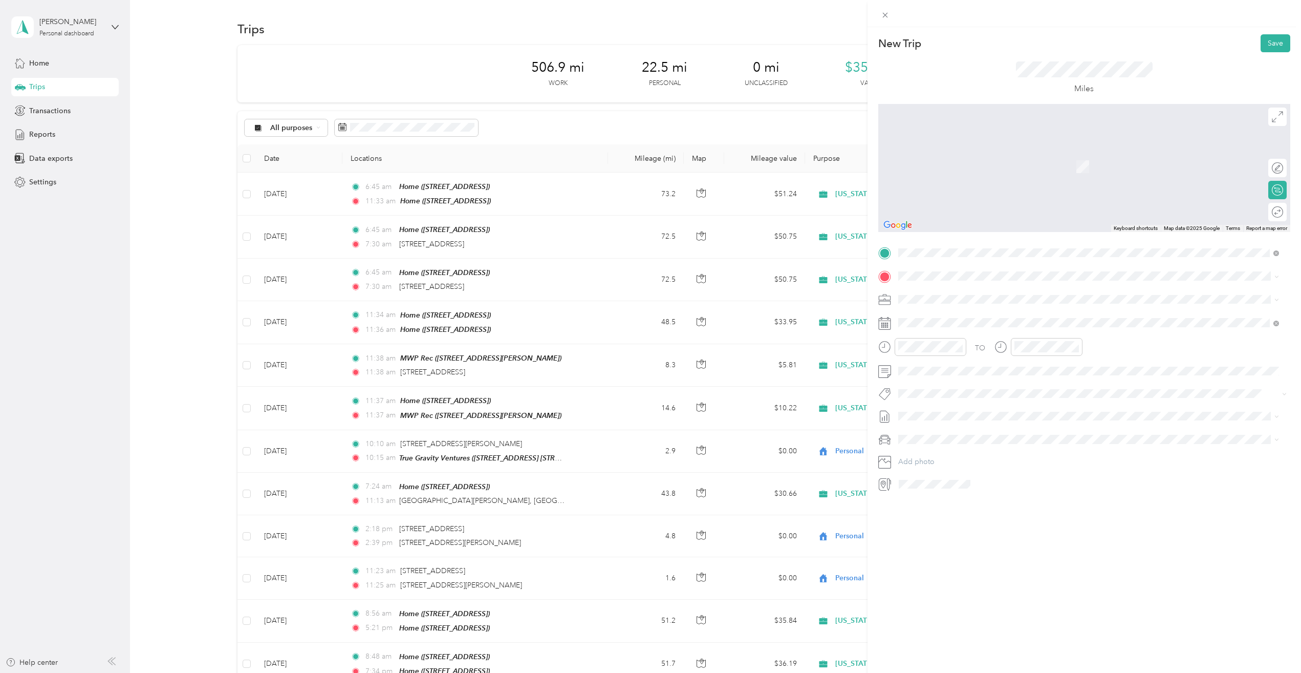
click at [940, 313] on strong "MWP Rec" at bounding box center [933, 316] width 33 height 9
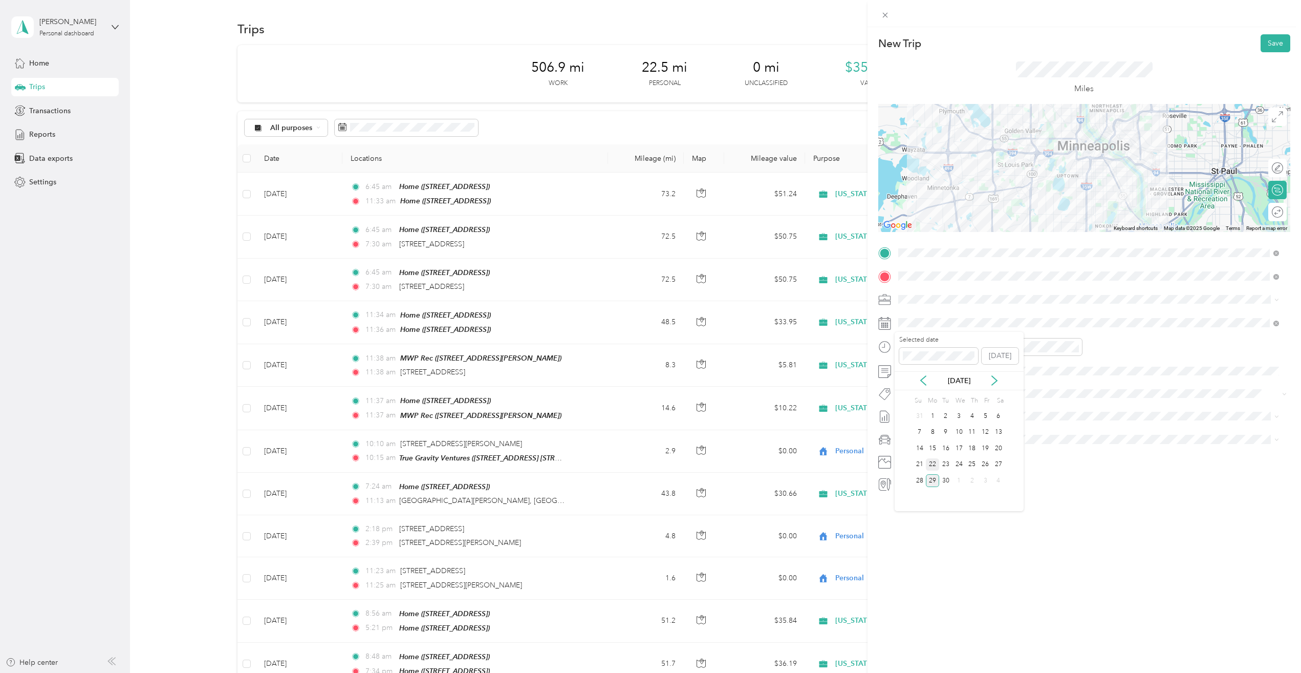
click at [936, 464] on div "22" at bounding box center [932, 464] width 13 height 13
click at [938, 460] on span "Ford Escape" at bounding box center [922, 457] width 40 height 9
click at [1265, 41] on button "Save" at bounding box center [1276, 43] width 30 height 18
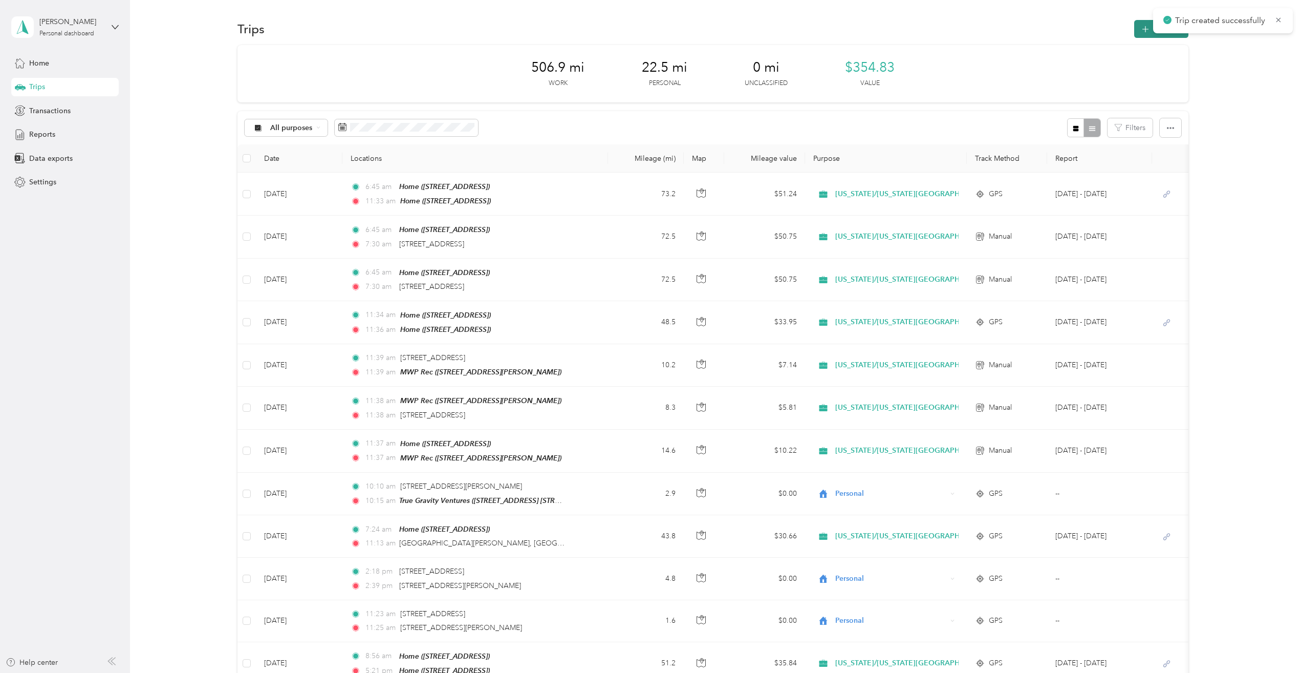
click at [1139, 29] on icon "button" at bounding box center [1145, 30] width 12 height 12
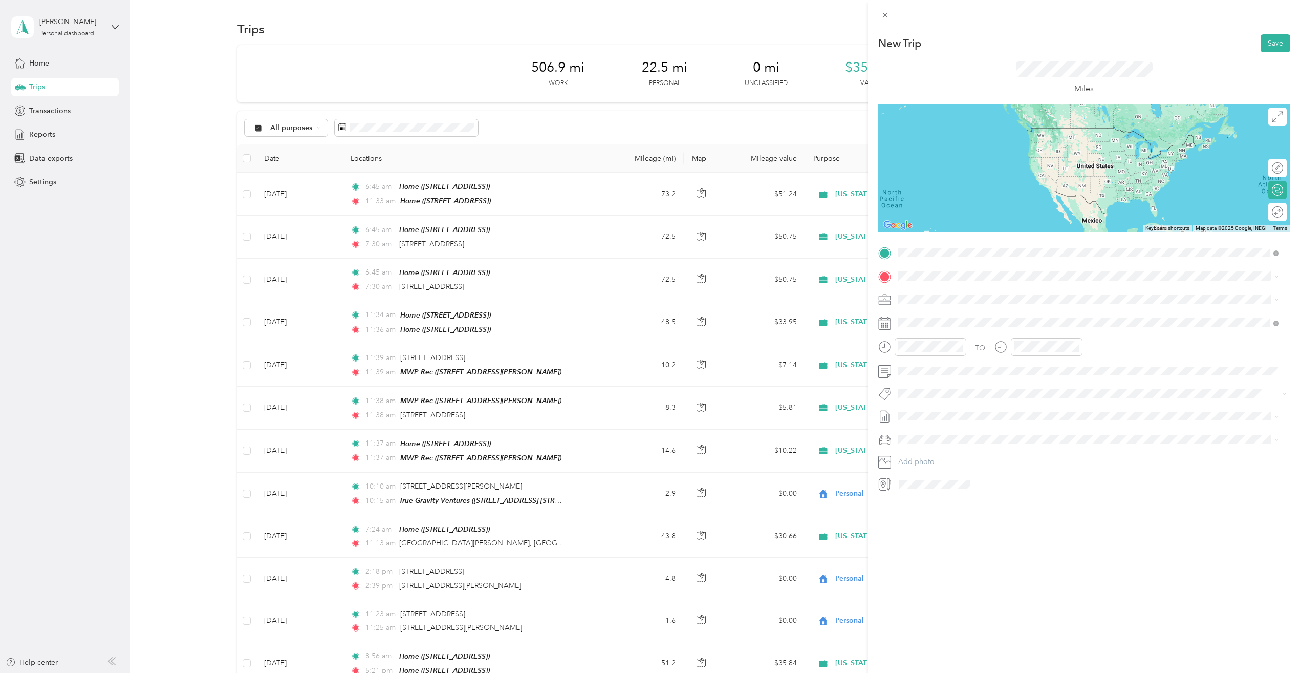
click at [959, 307] on span "[STREET_ADDRESS][PERSON_NAME]" at bounding box center [978, 304] width 122 height 9
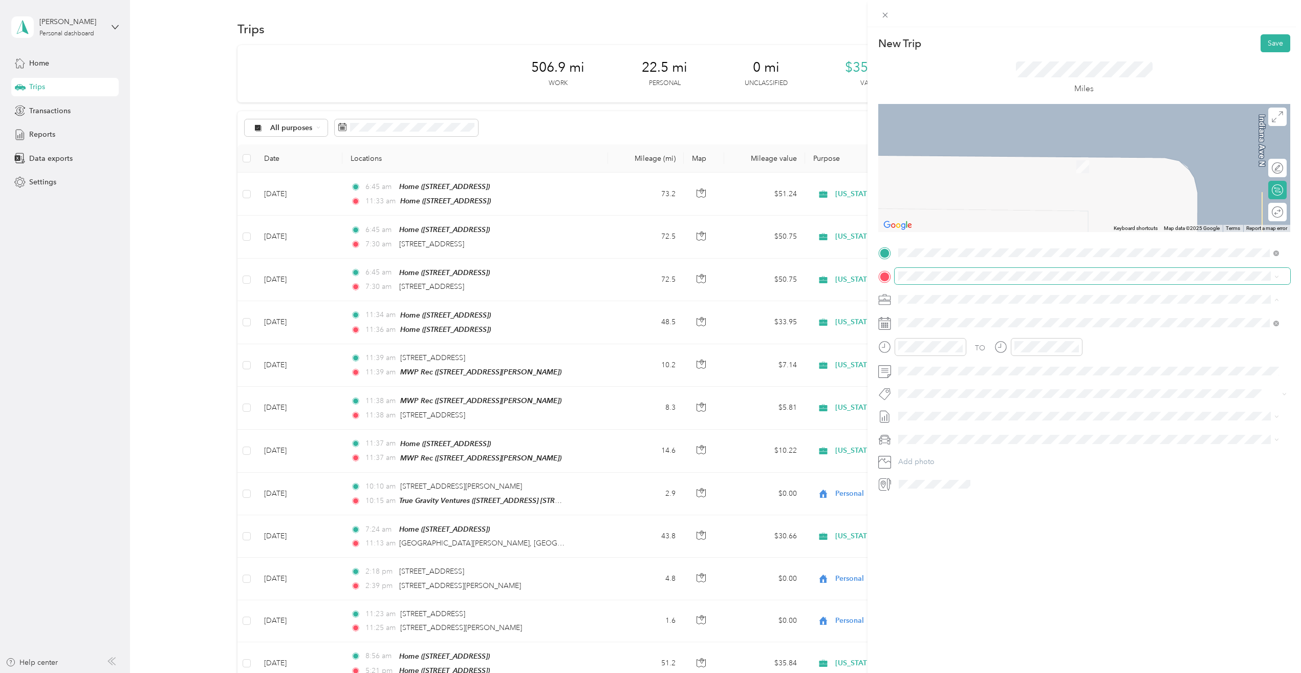
click at [944, 269] on span at bounding box center [1093, 276] width 396 height 16
click at [982, 320] on div "Home [STREET_ADDRESS]" at bounding box center [949, 322] width 65 height 21
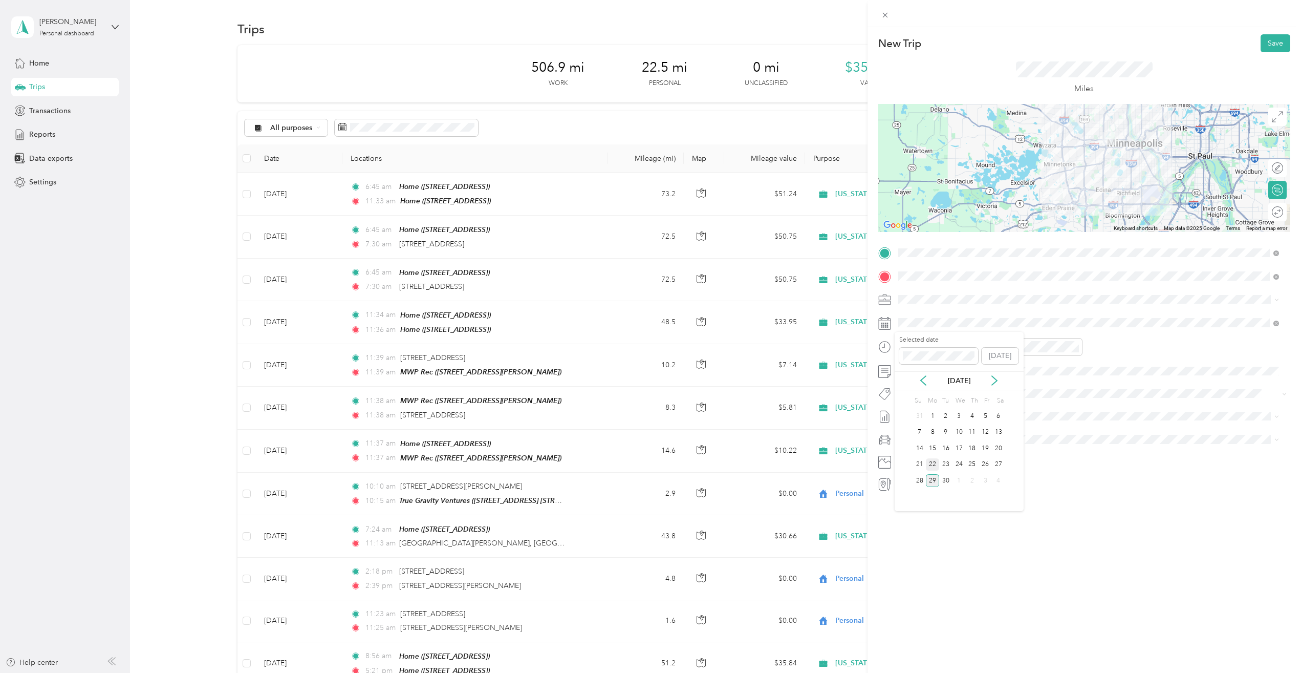
click at [933, 463] on div "22" at bounding box center [932, 464] width 13 height 13
click at [934, 460] on div "Ford Escape" at bounding box center [1089, 456] width 374 height 11
click at [1266, 41] on button "Save" at bounding box center [1276, 43] width 30 height 18
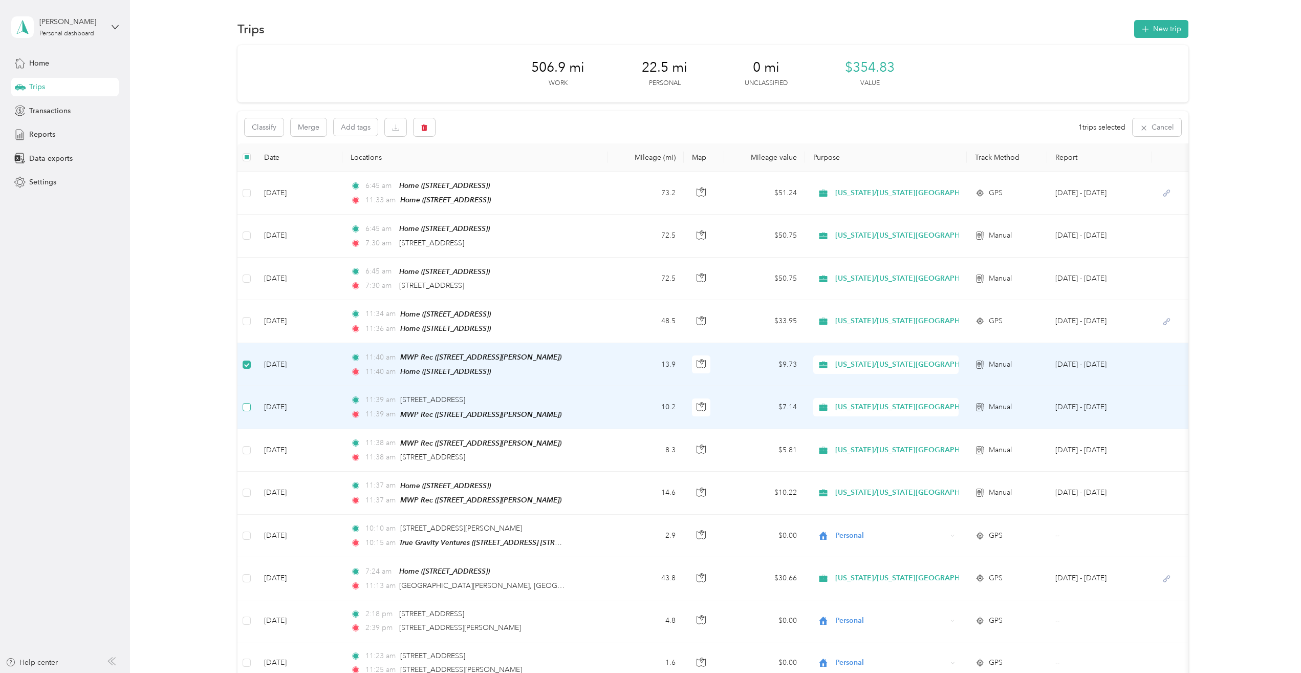
click at [250, 401] on label at bounding box center [247, 406] width 8 height 11
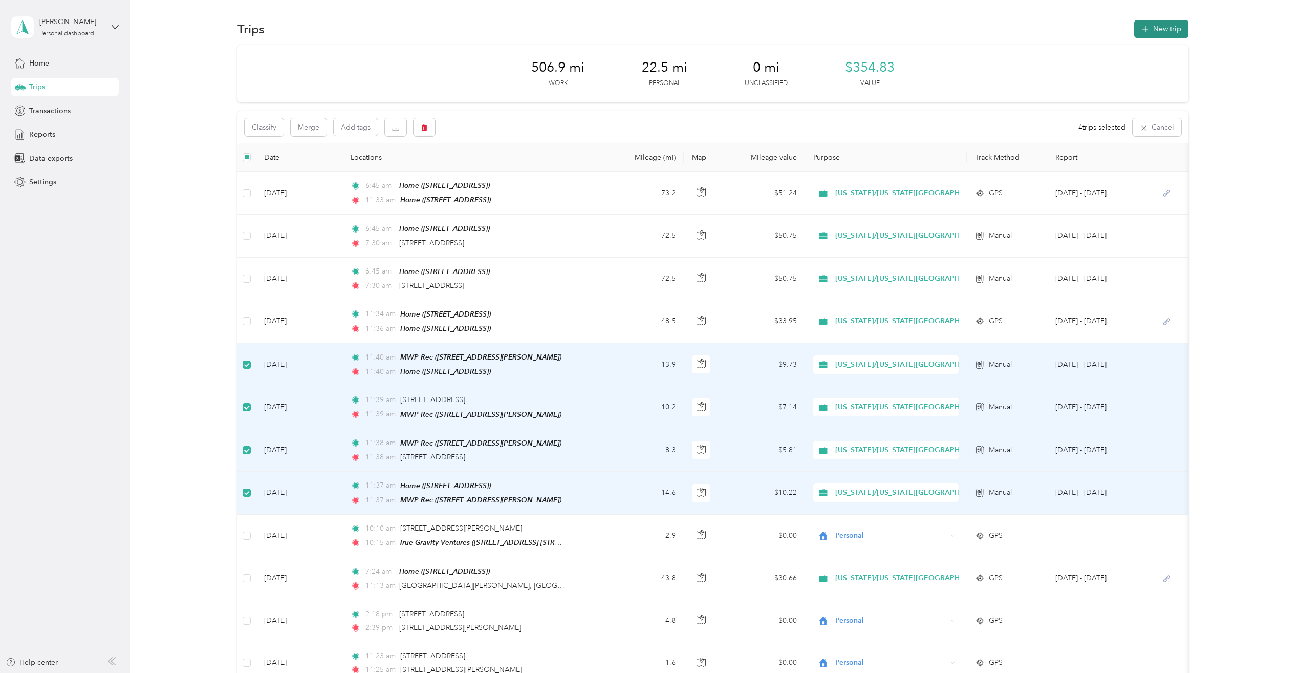
click at [1155, 23] on button "New trip" at bounding box center [1161, 29] width 54 height 18
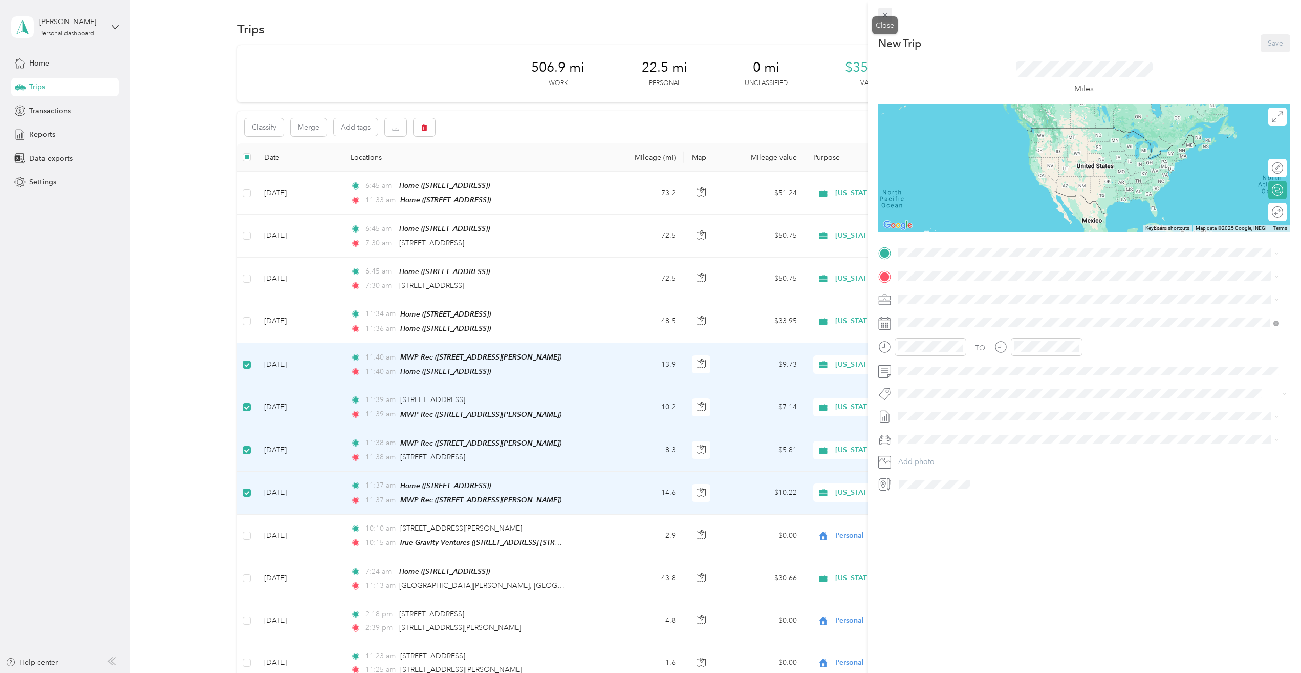
click at [884, 16] on icon at bounding box center [885, 15] width 5 height 5
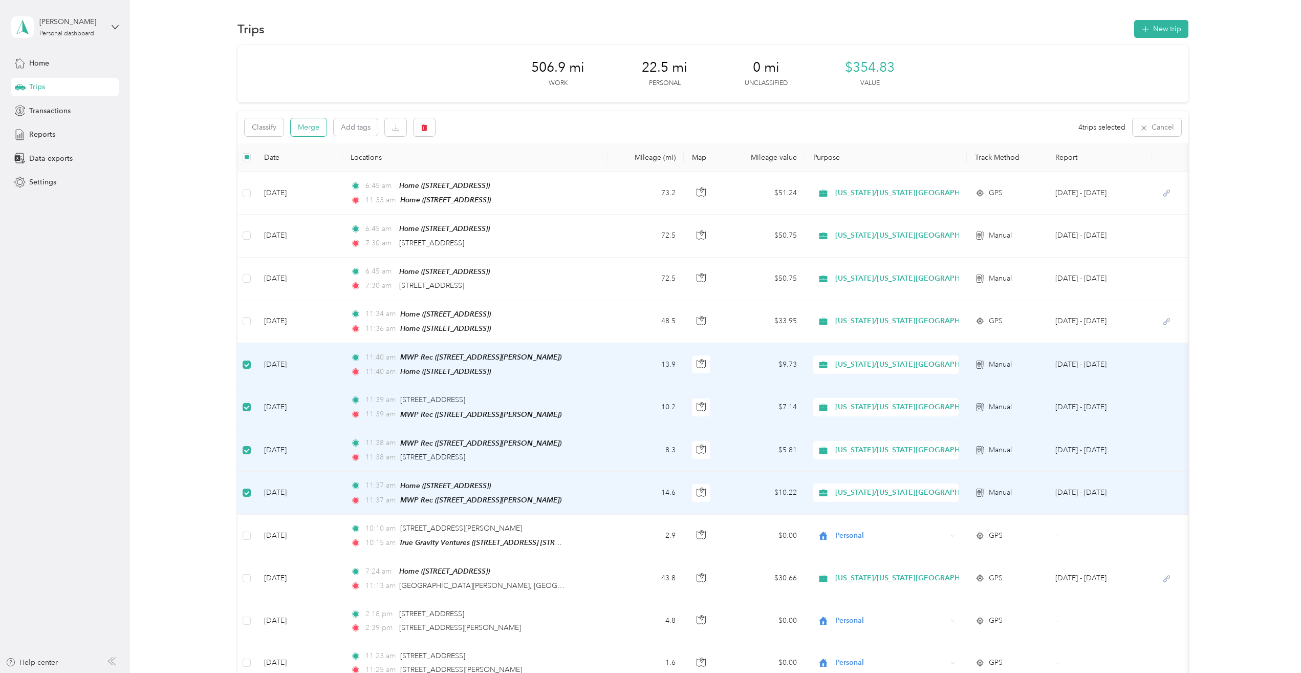
click at [314, 132] on button "Merge" at bounding box center [309, 127] width 36 height 18
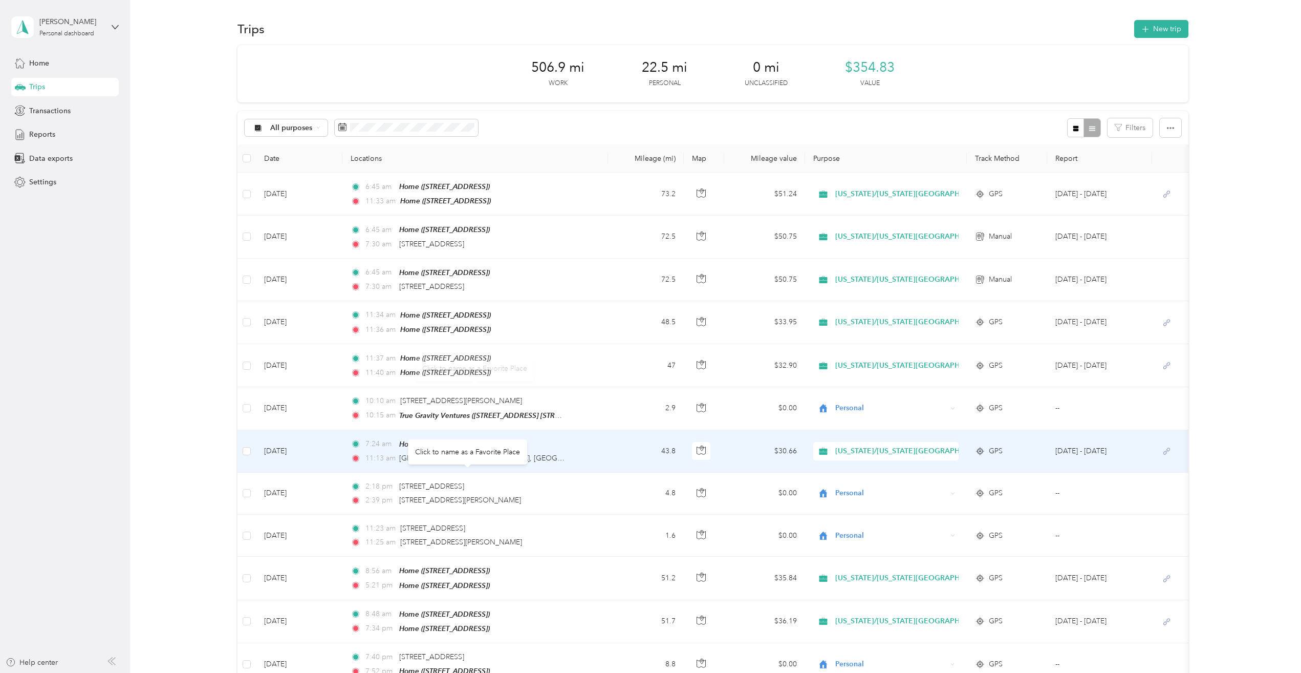
click at [451, 448] on div "Click to name as a Favorite Place" at bounding box center [467, 451] width 119 height 25
click at [602, 453] on td "7:24 am Home ([STREET_ADDRESS]) 11:13 am [GEOGRAPHIC_DATA][PERSON_NAME], [GEOGR…" at bounding box center [474, 451] width 265 height 42
click at [602, 672] on div at bounding box center [648, 673] width 1296 height 0
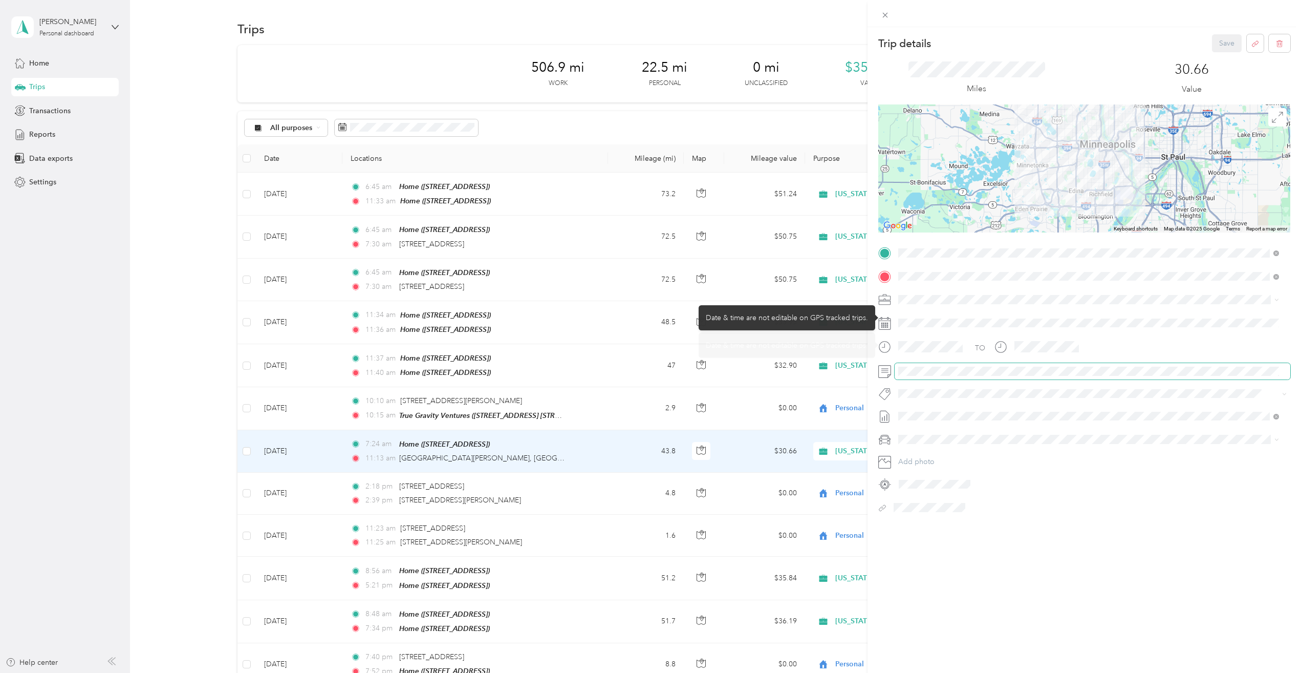
click at [937, 377] on span at bounding box center [1093, 371] width 396 height 16
click at [1216, 43] on button "Save" at bounding box center [1227, 43] width 30 height 18
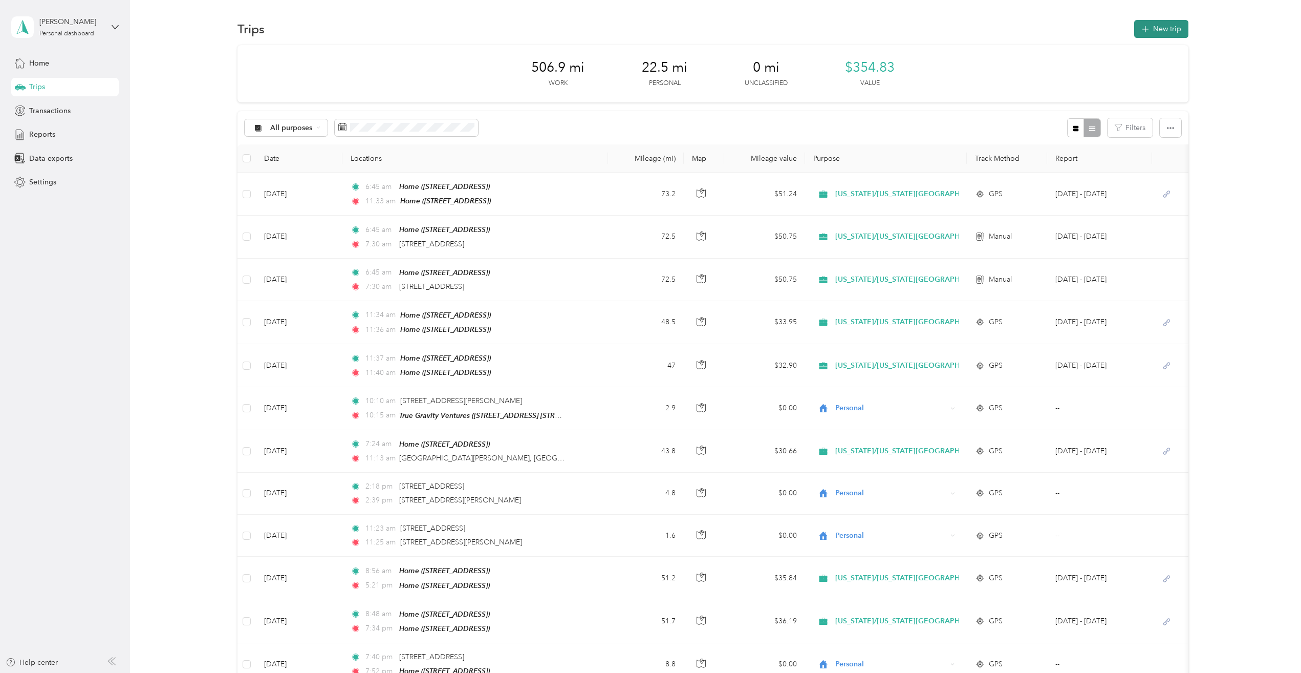
click at [1143, 27] on icon "button" at bounding box center [1145, 30] width 12 height 12
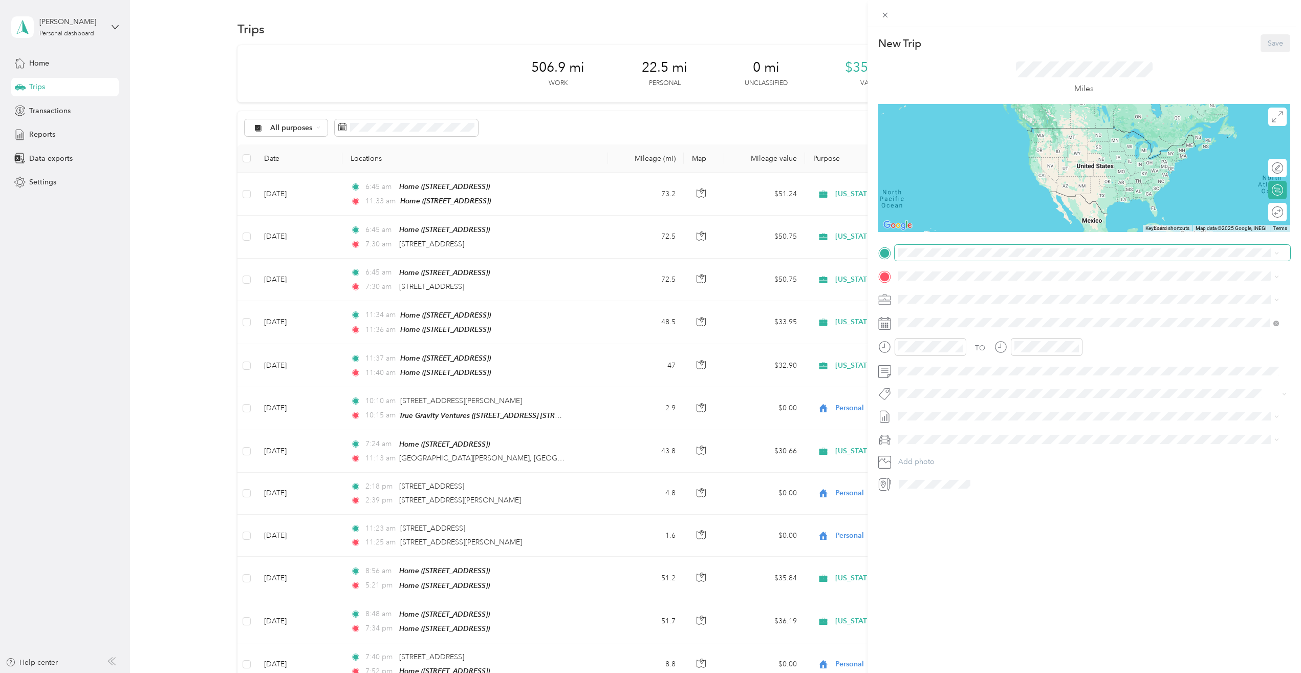
click at [924, 247] on span at bounding box center [1093, 253] width 396 height 16
click at [935, 291] on span "[STREET_ADDRESS][US_STATE]" at bounding box center [968, 289] width 102 height 9
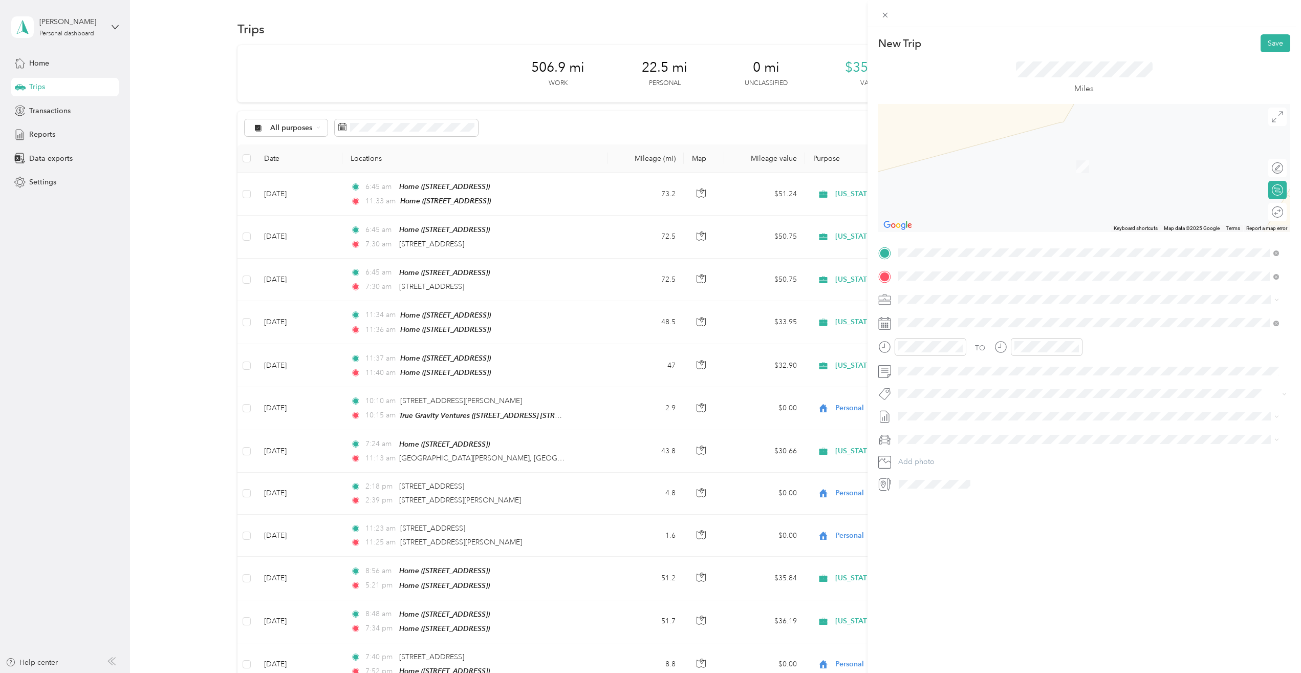
click at [951, 321] on div "Home [STREET_ADDRESS]" at bounding box center [949, 322] width 65 height 21
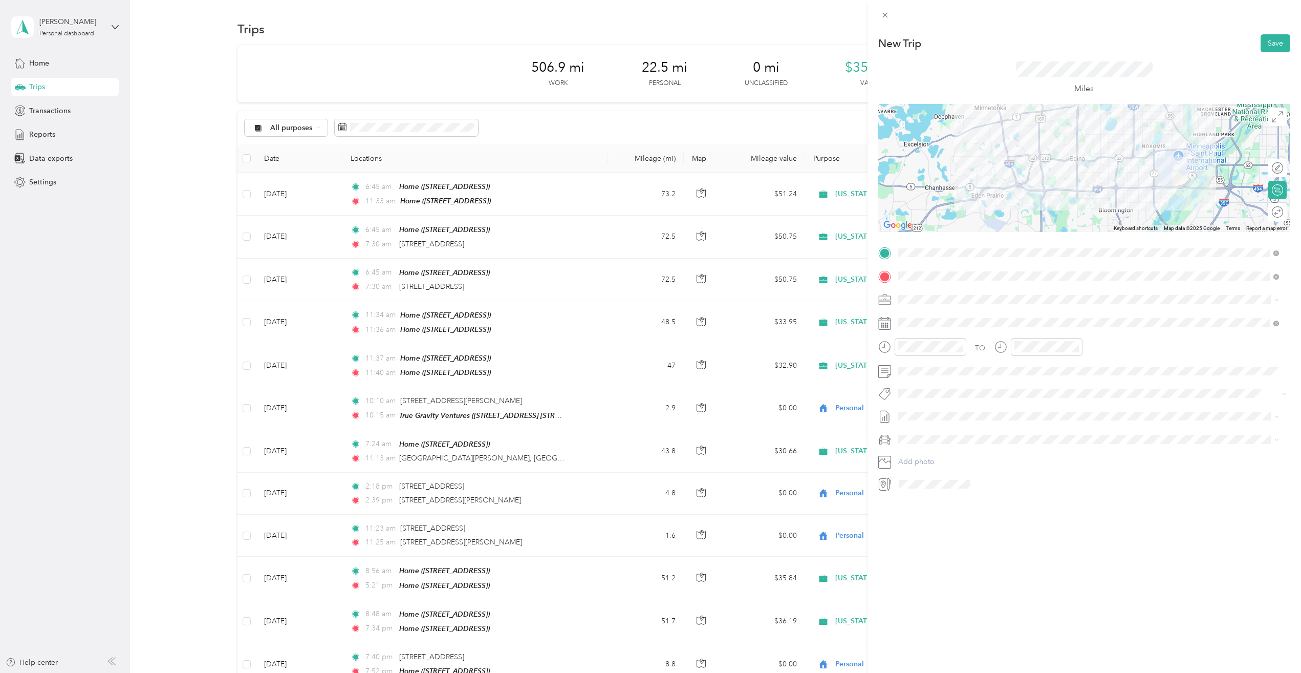
click at [887, 325] on rect at bounding box center [888, 325] width 2 height 2
click at [910, 317] on span at bounding box center [1093, 322] width 396 height 16
click at [912, 328] on span at bounding box center [1093, 322] width 396 height 16
click at [957, 444] on div "17" at bounding box center [959, 448] width 13 height 13
click at [1270, 44] on button "Save" at bounding box center [1276, 43] width 30 height 18
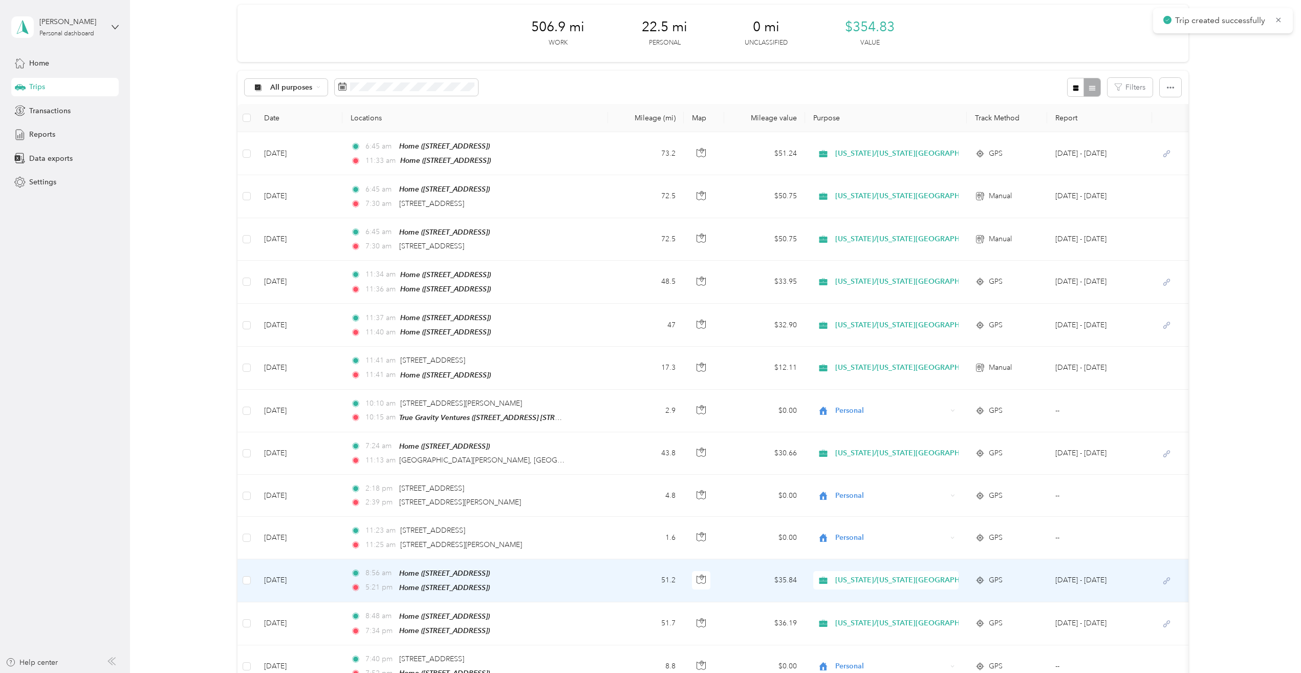
scroll to position [102, 0]
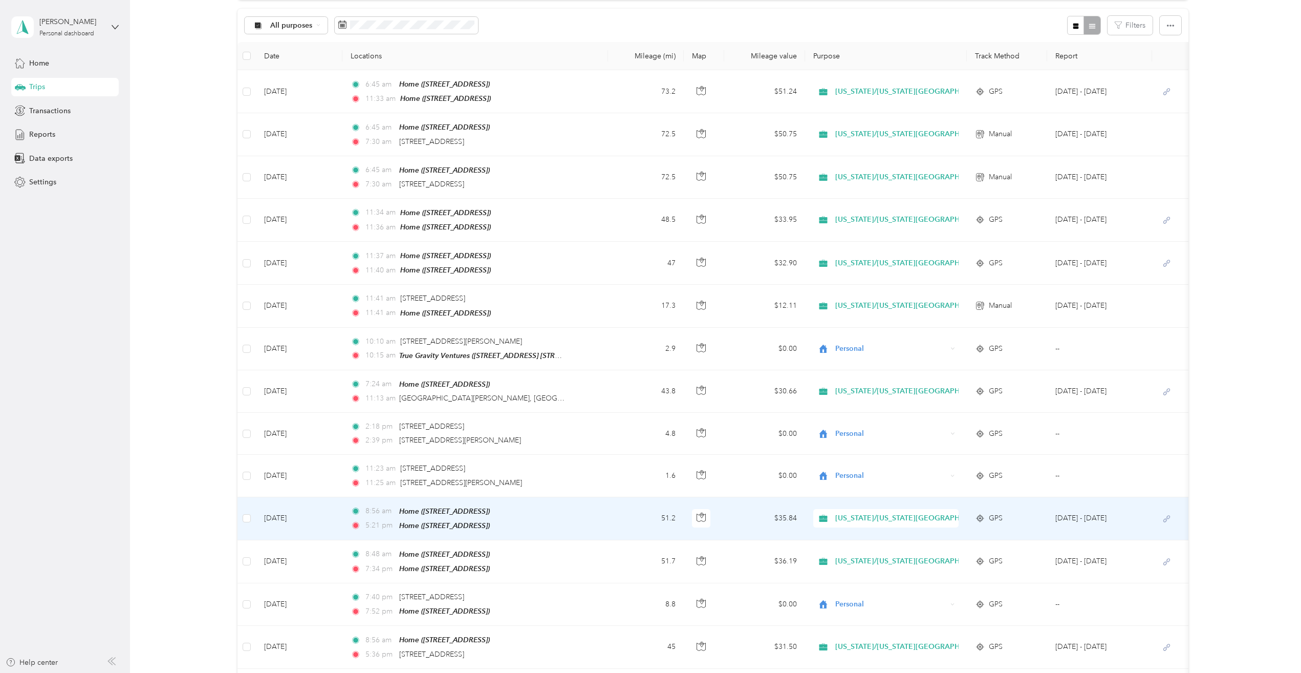
click at [333, 514] on td "[DATE]" at bounding box center [299, 518] width 87 height 43
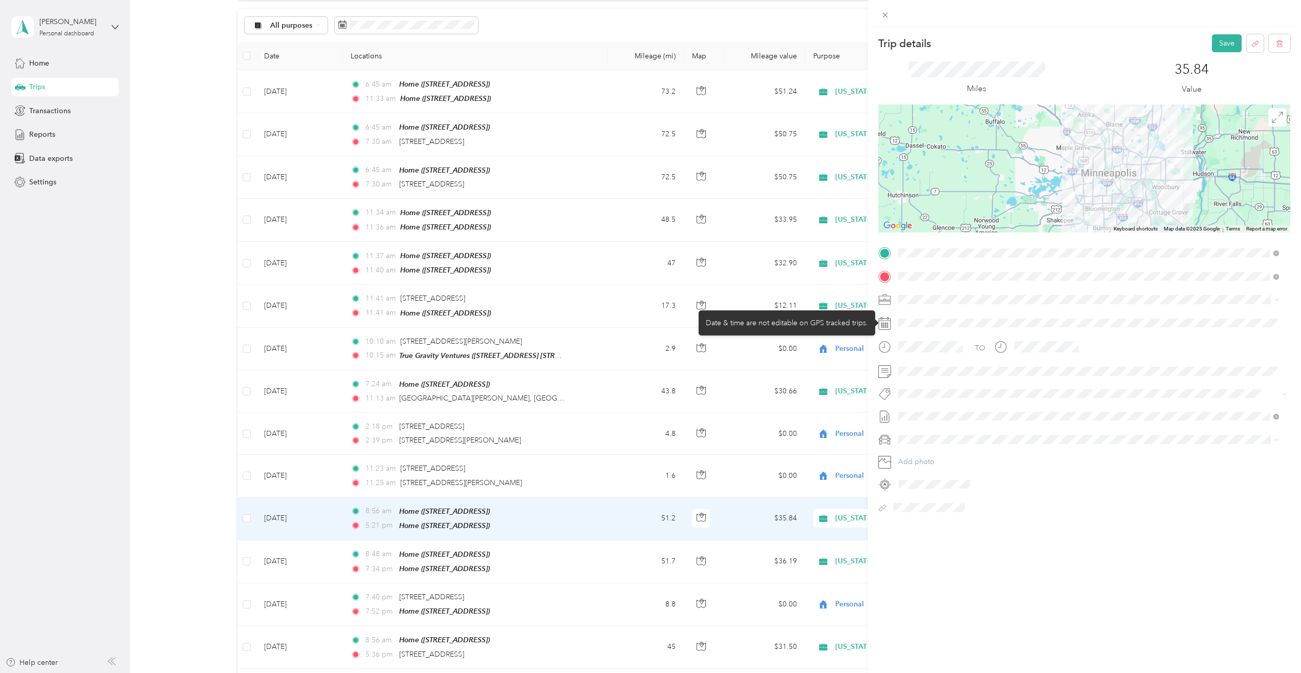
click at [1168, 314] on div "TO Add photo" at bounding box center [1084, 380] width 412 height 271
click at [1221, 40] on button "Save" at bounding box center [1227, 43] width 30 height 18
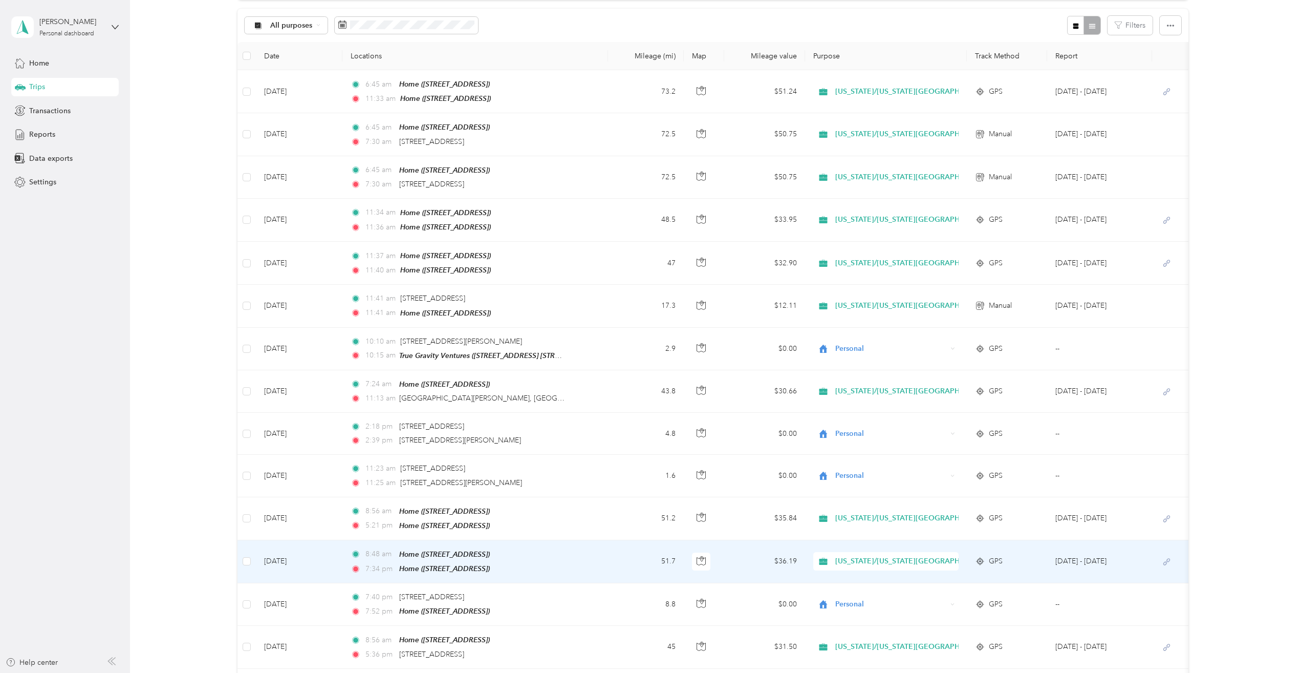
click at [316, 560] on td "[DATE]" at bounding box center [299, 561] width 87 height 43
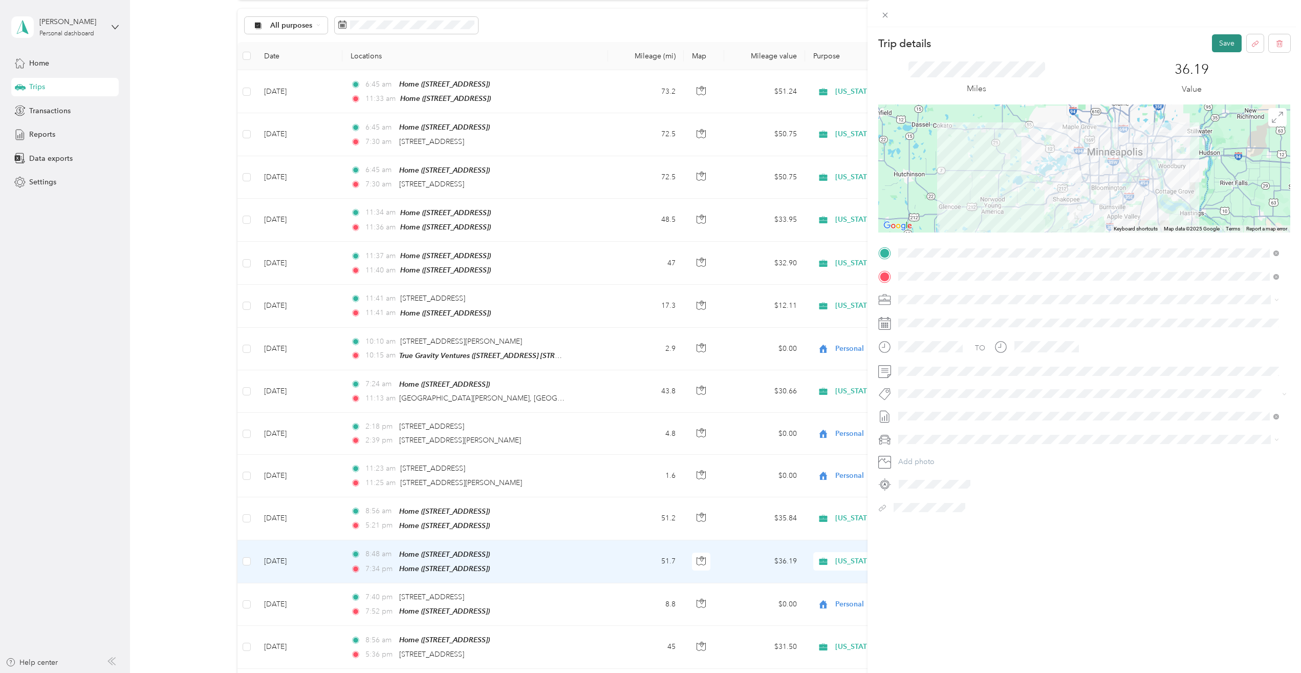
click at [1218, 40] on button "Save" at bounding box center [1227, 43] width 30 height 18
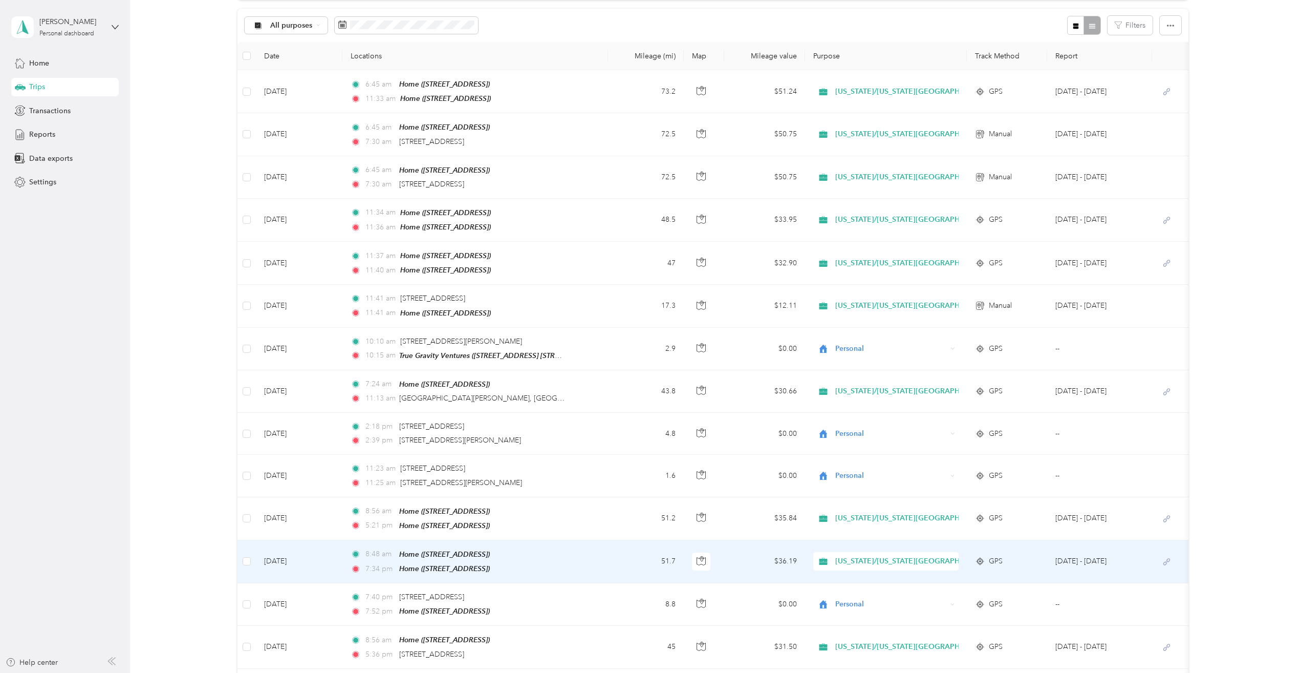
click at [565, 552] on div "8:48 am Home ([STREET_ADDRESS]) 7:34 pm Home ([STREET_ADDRESS])" at bounding box center [458, 561] width 215 height 26
click at [566, 672] on div at bounding box center [648, 673] width 1296 height 0
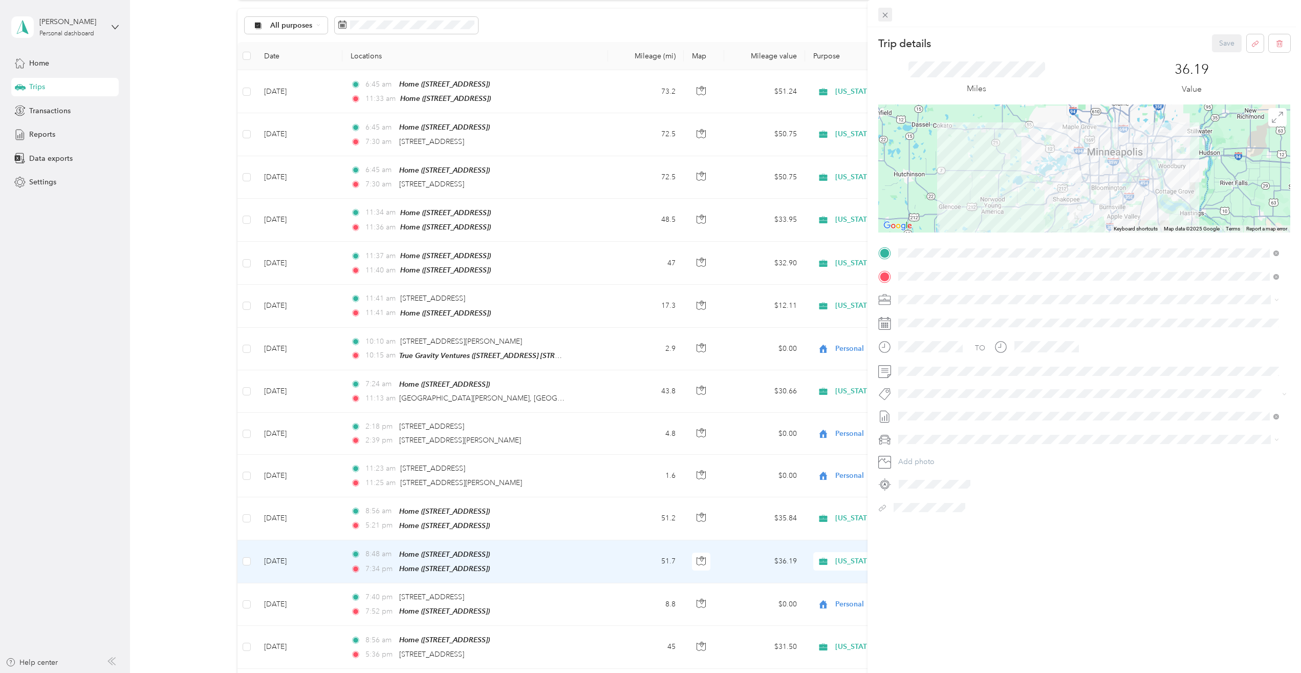
click at [887, 15] on icon at bounding box center [885, 15] width 9 height 9
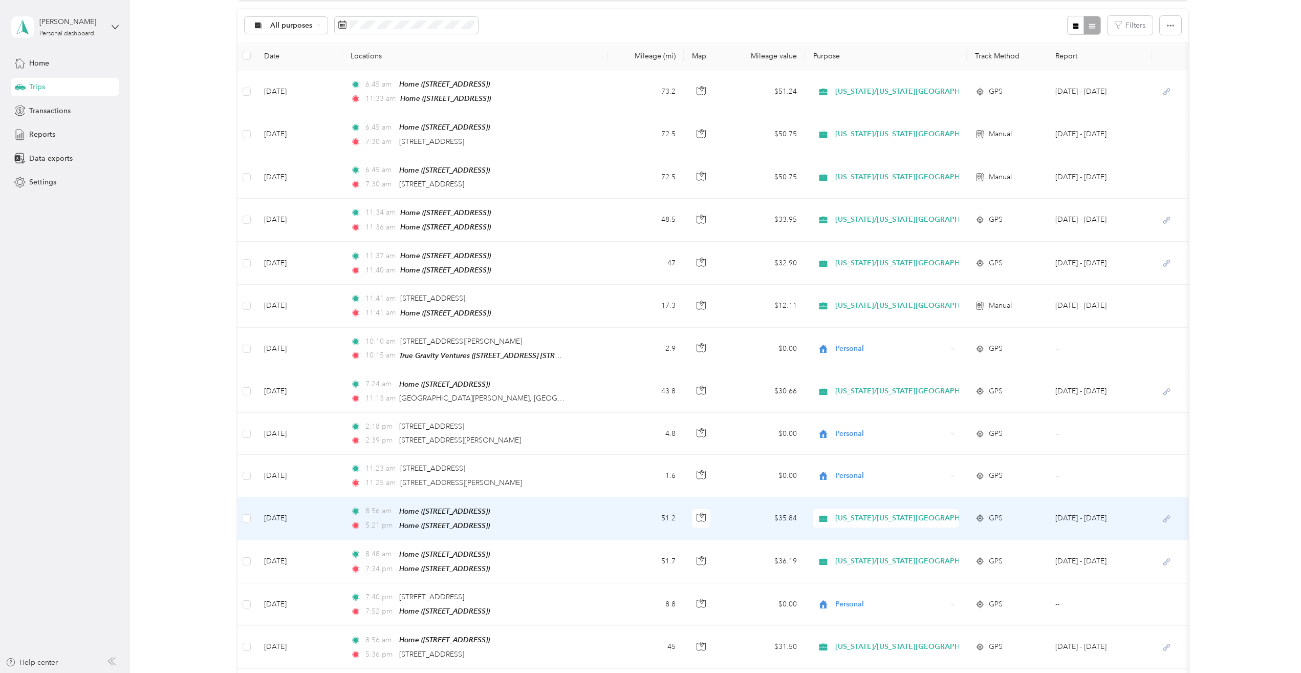
click at [569, 513] on td "8:56 am Home ([STREET_ADDRESS]) 5:21 pm Home ([STREET_ADDRESS])" at bounding box center [474, 518] width 265 height 43
click at [569, 512] on div at bounding box center [650, 336] width 1301 height 673
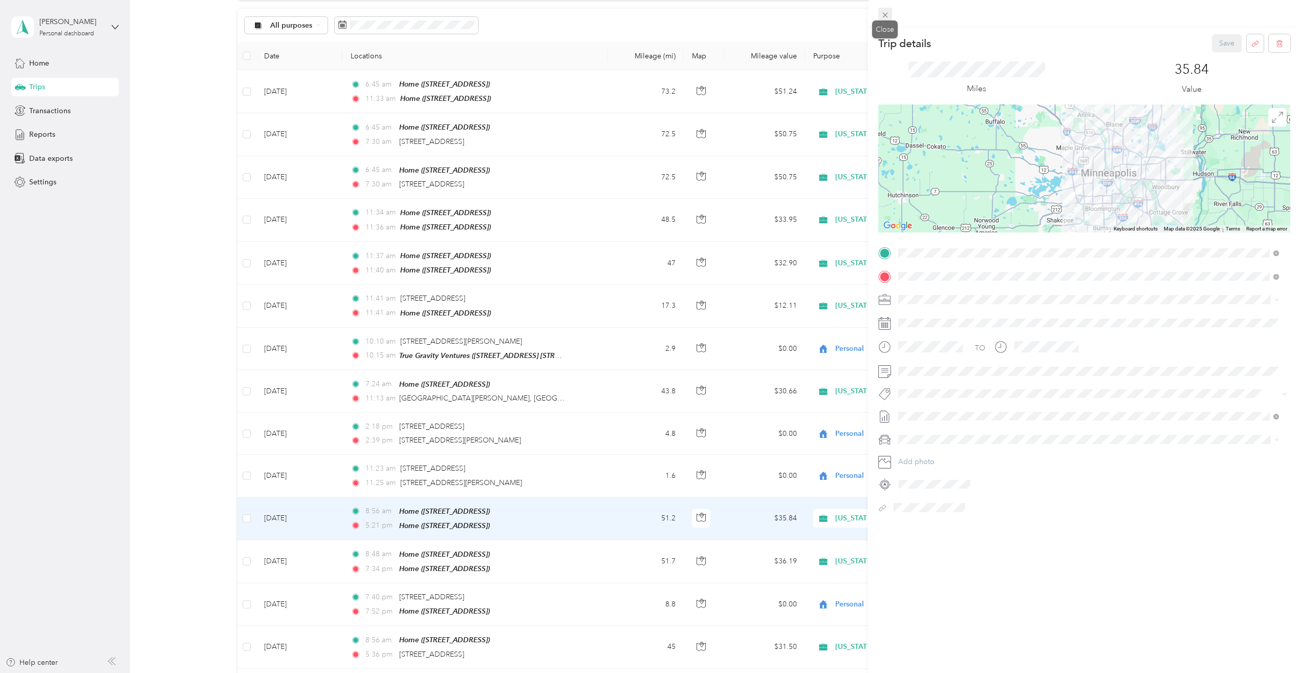
click at [887, 17] on icon at bounding box center [885, 15] width 9 height 9
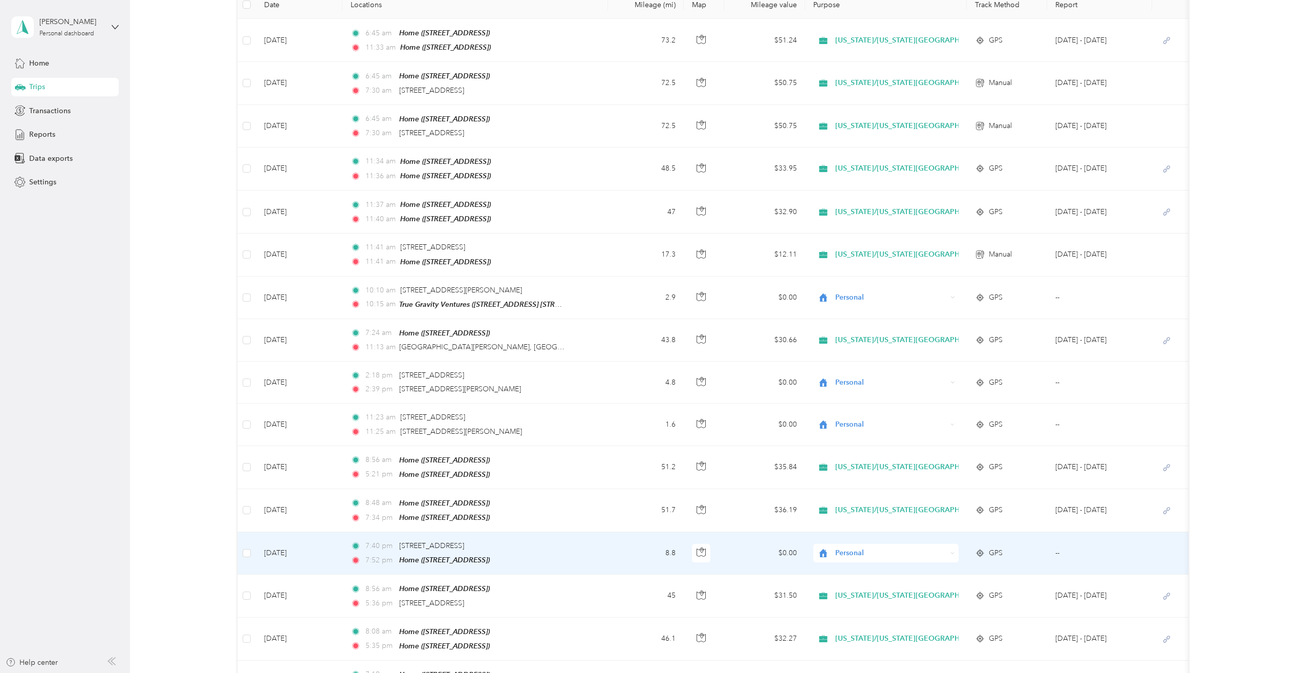
scroll to position [205, 0]
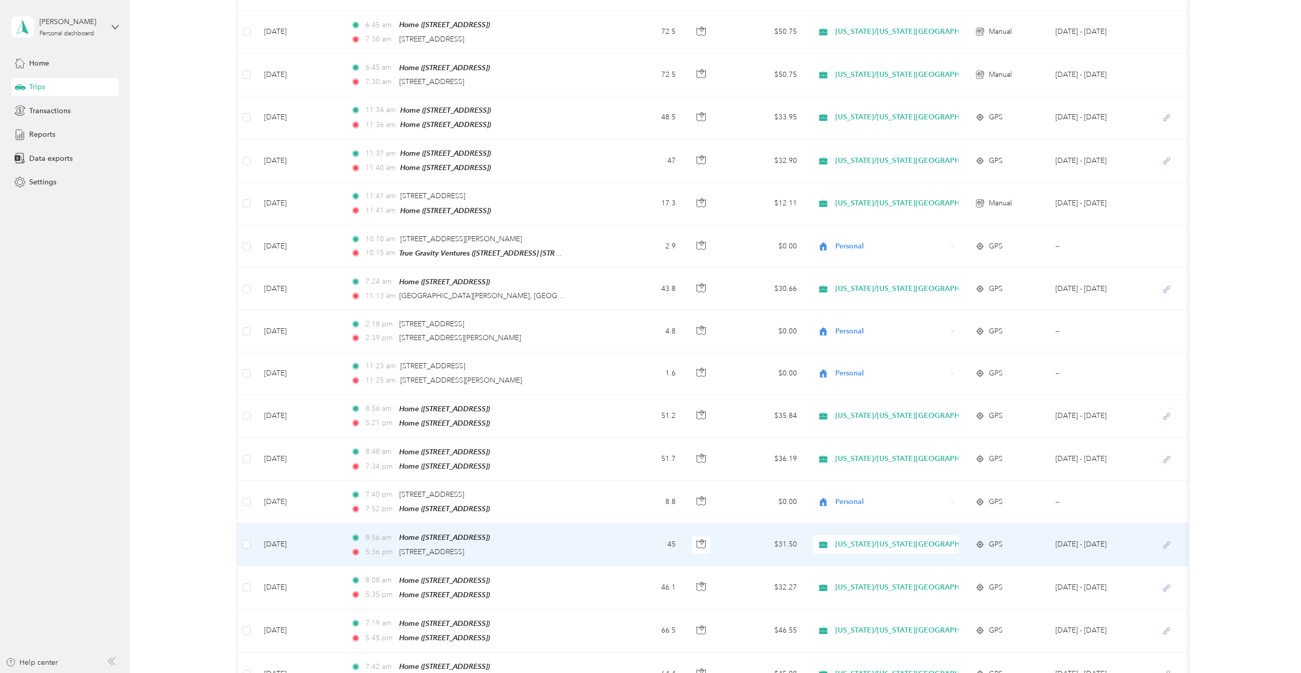
click at [587, 542] on td "8:56 am Home ([STREET_ADDRESS]) 5:36 pm [STREET_ADDRESS]" at bounding box center [474, 544] width 265 height 42
click at [587, 672] on div at bounding box center [648, 673] width 1296 height 0
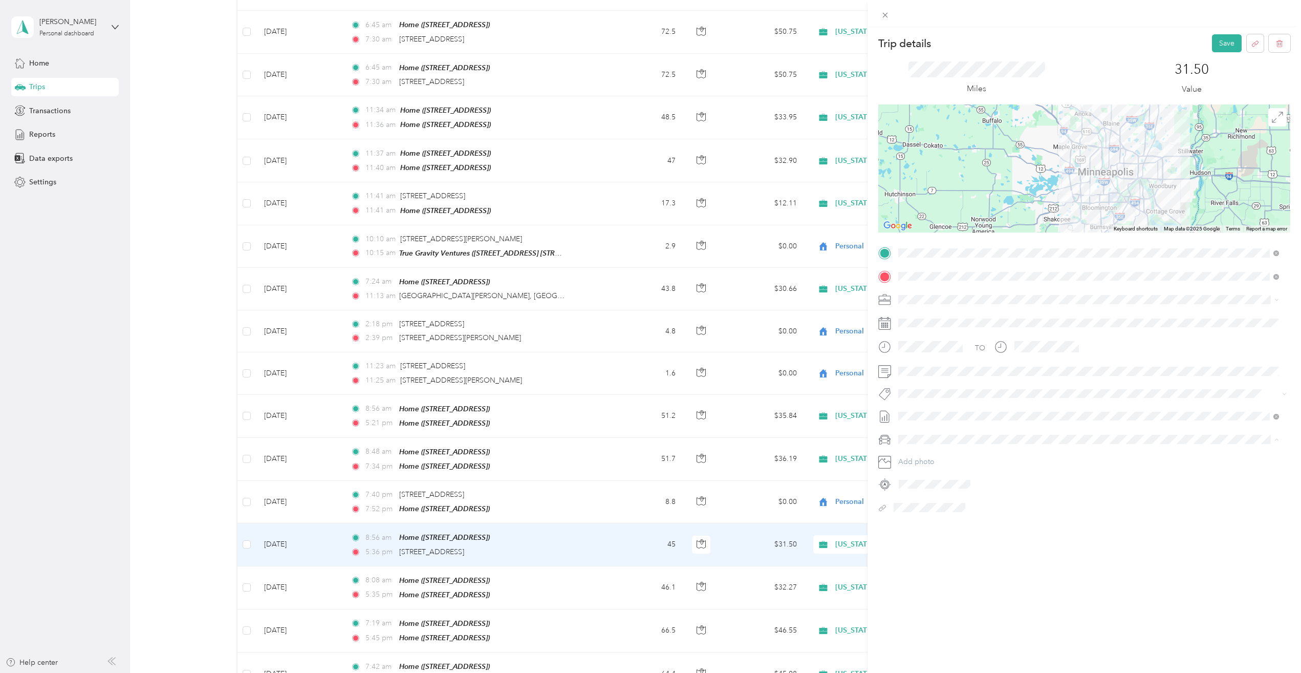
click at [945, 456] on div "Ford Escape" at bounding box center [1089, 456] width 374 height 11
click at [1226, 44] on button "Save" at bounding box center [1227, 43] width 30 height 18
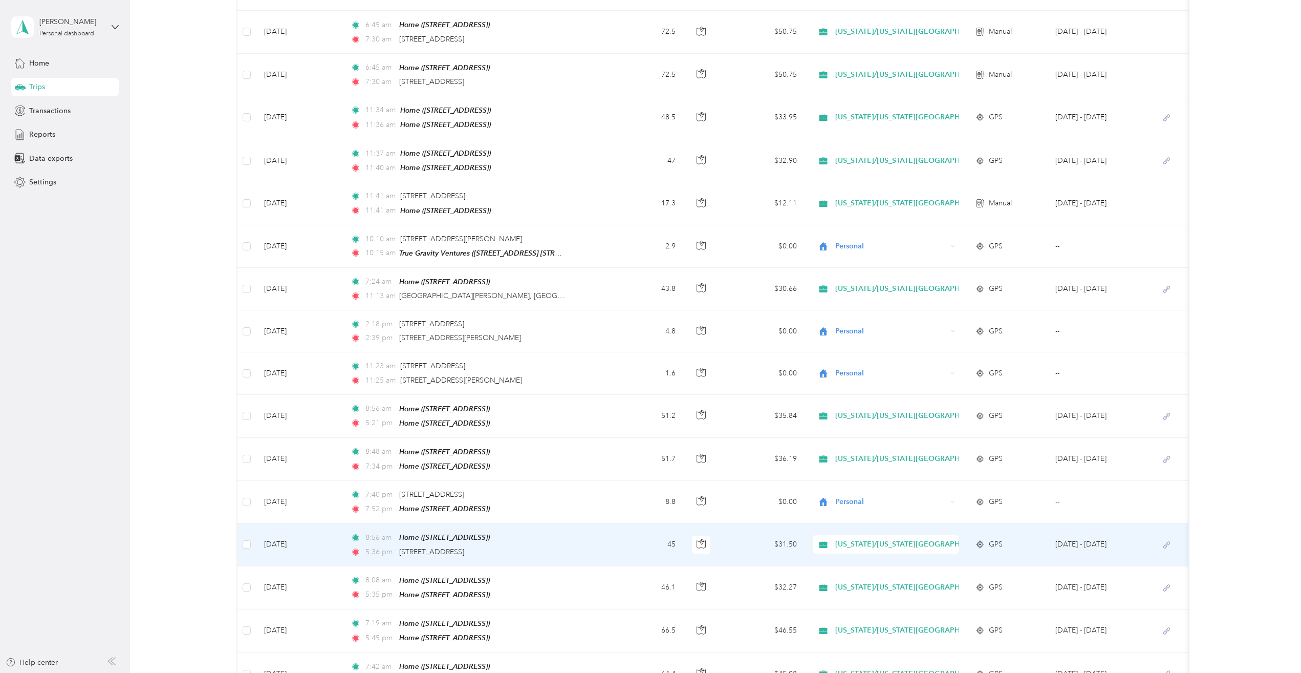
scroll to position [256, 0]
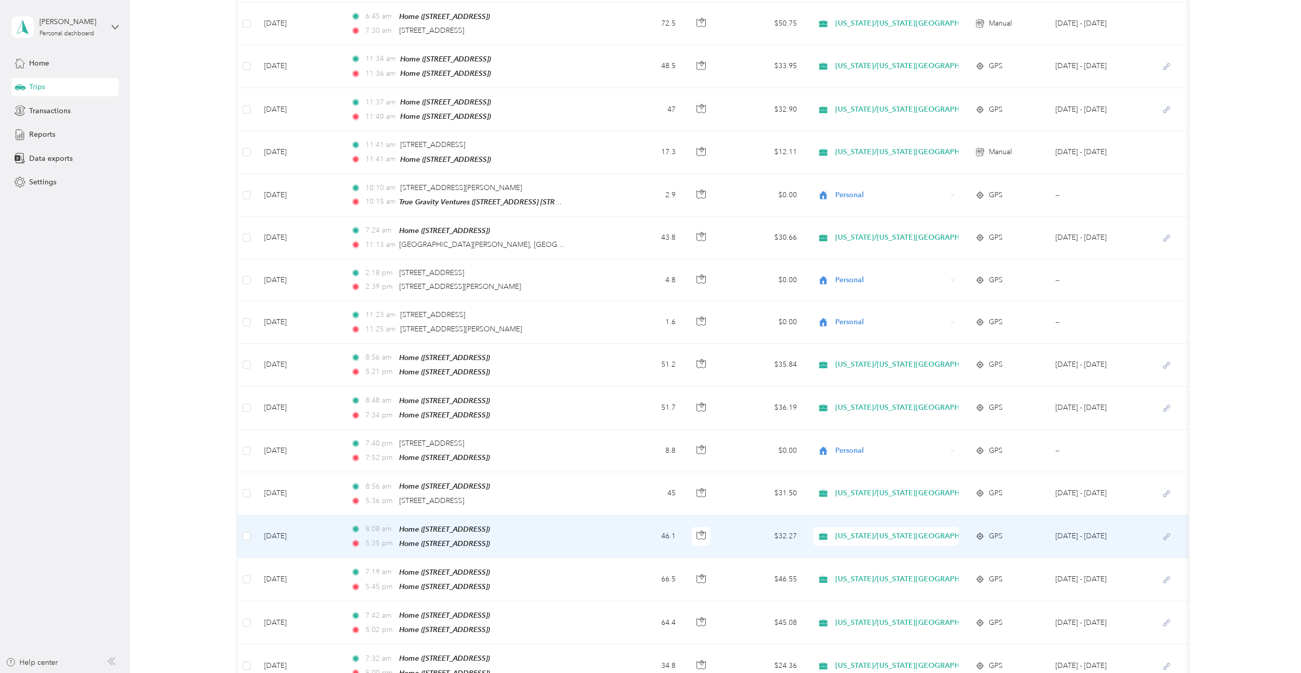
click at [614, 524] on td "46.1" at bounding box center [646, 536] width 76 height 43
click at [613, 672] on div at bounding box center [648, 673] width 1296 height 0
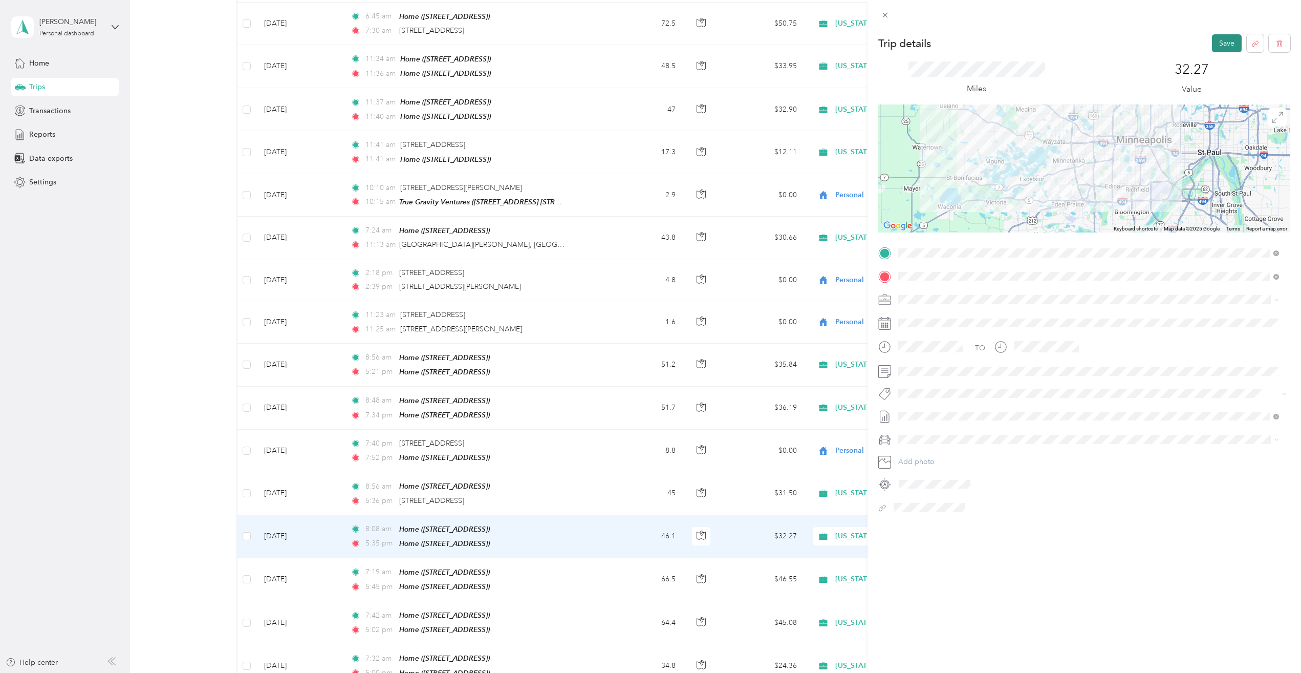
click at [1216, 42] on button "Save" at bounding box center [1227, 43] width 30 height 18
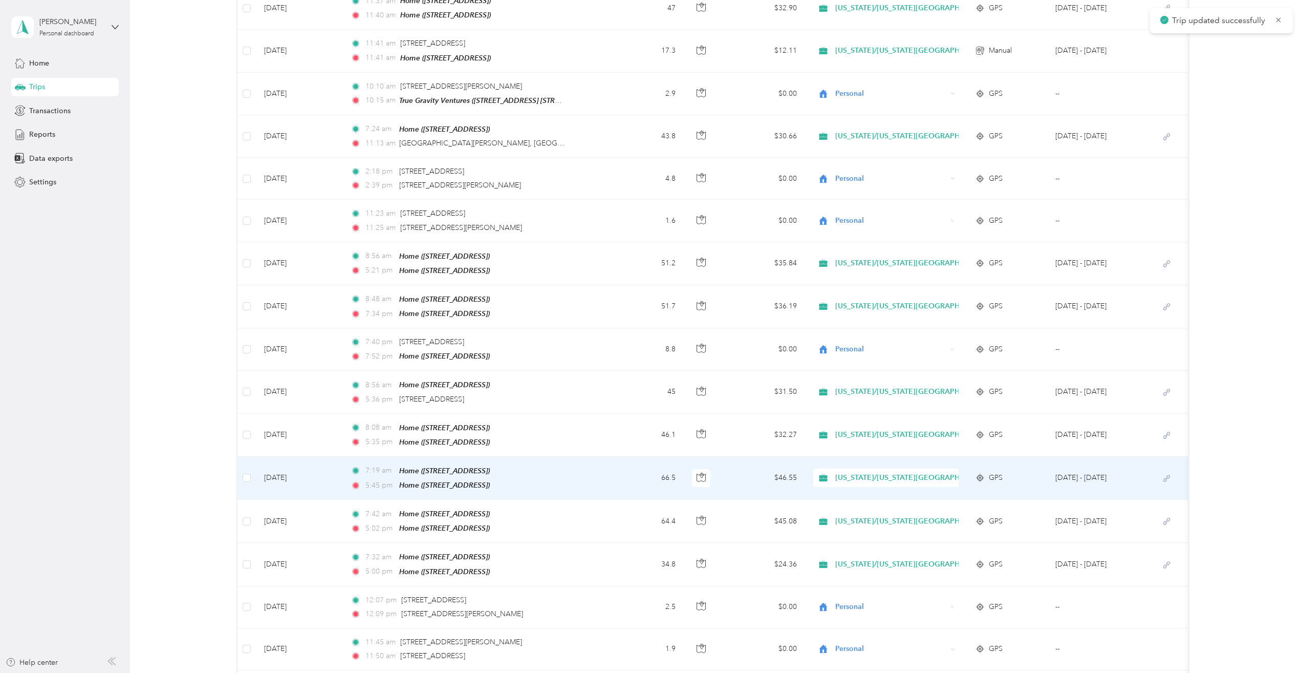
scroll to position [358, 0]
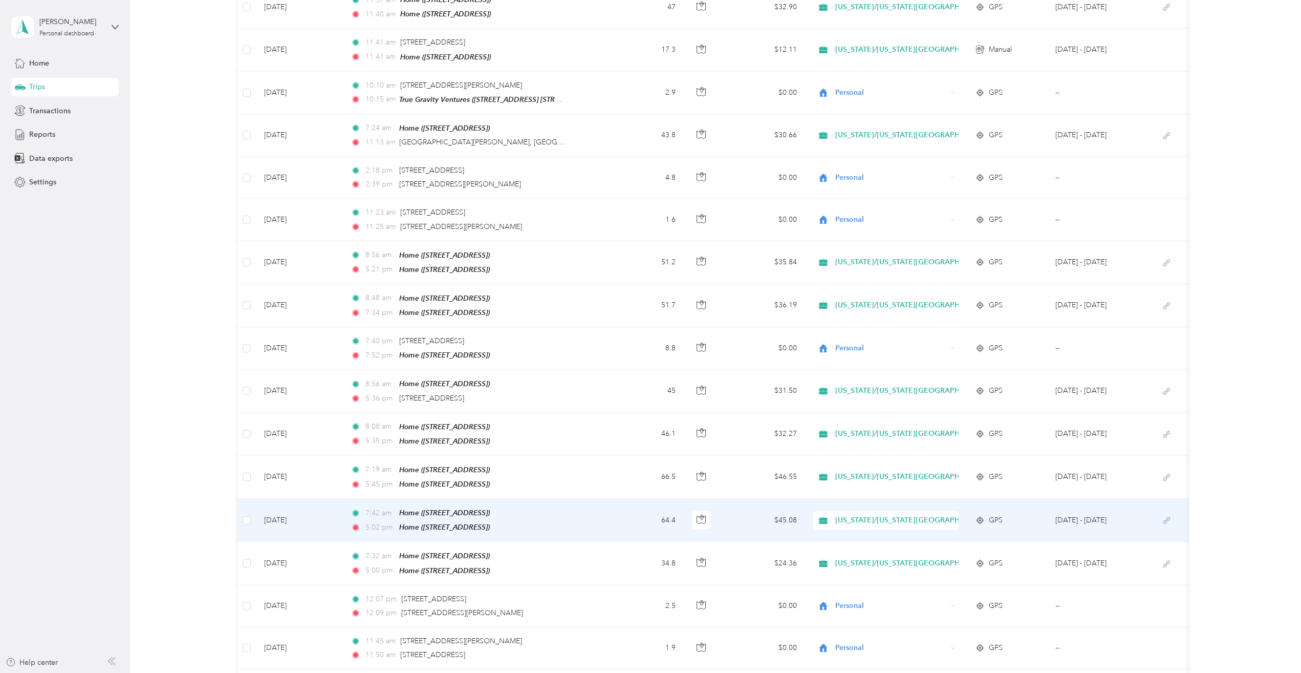
click at [590, 508] on td "7:42 am Home ([STREET_ADDRESS]) 5:02 pm Home ([STREET_ADDRESS])" at bounding box center [474, 520] width 265 height 43
click at [590, 508] on div at bounding box center [650, 336] width 1301 height 673
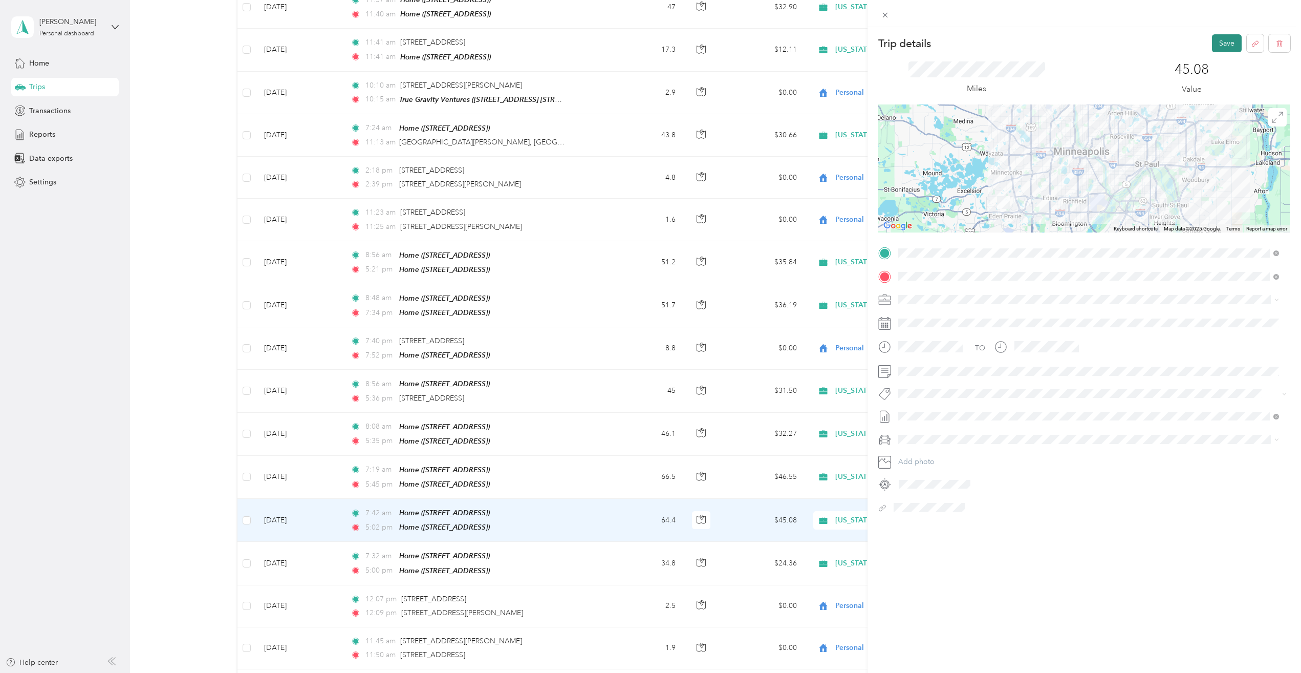
click at [1215, 40] on button "Save" at bounding box center [1227, 43] width 30 height 18
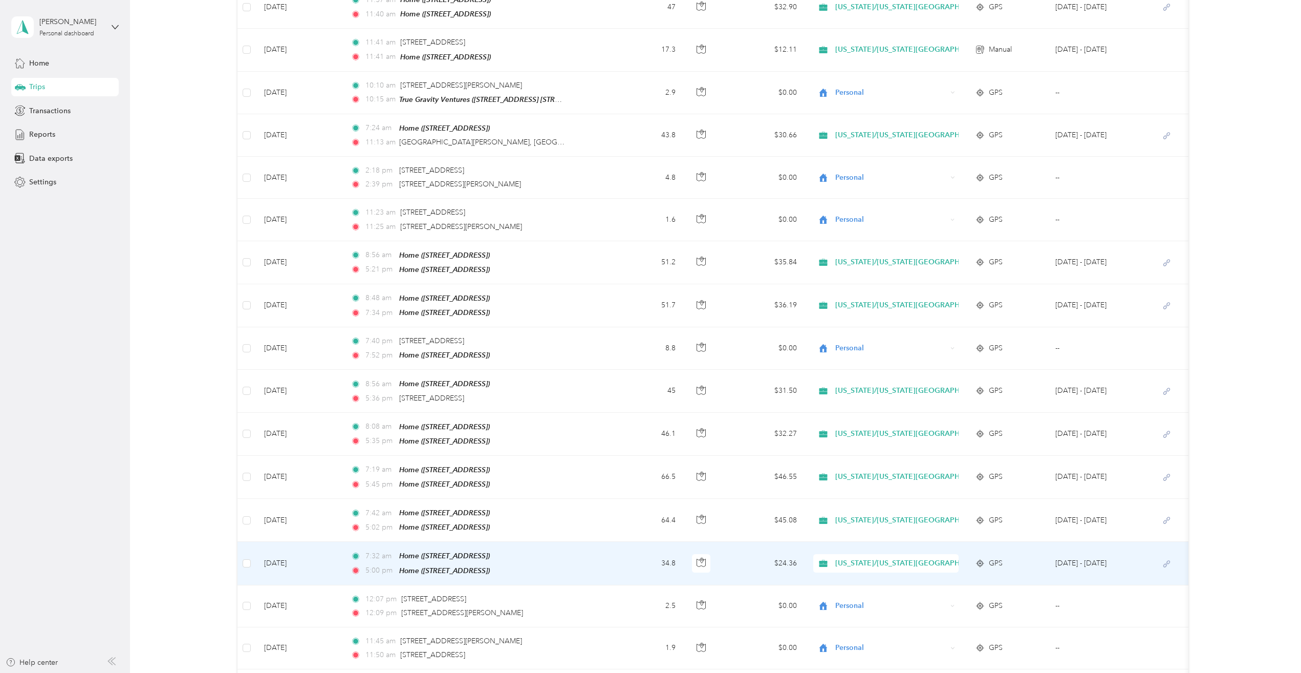
click at [585, 544] on td "7:32 am Home ([STREET_ADDRESS]) 5:00 pm Home ([STREET_ADDRESS])" at bounding box center [474, 563] width 265 height 43
click at [585, 672] on div at bounding box center [648, 673] width 1296 height 0
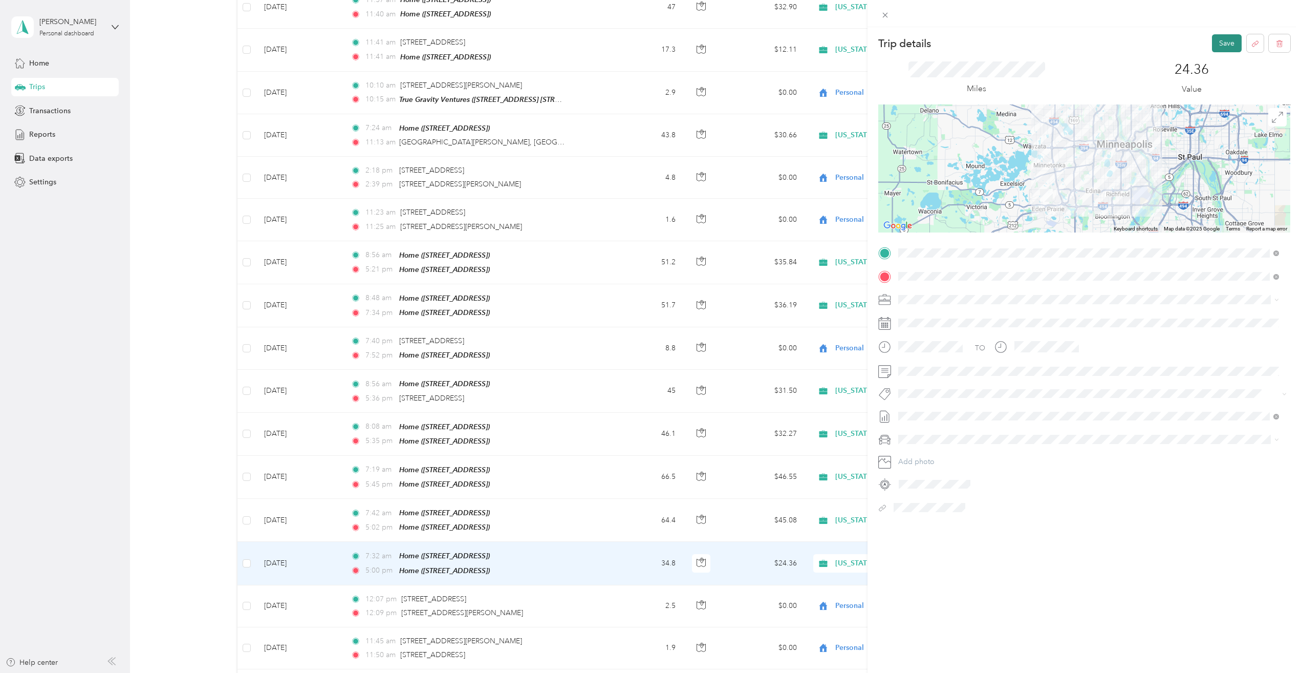
click at [1212, 40] on button "Save" at bounding box center [1227, 43] width 30 height 18
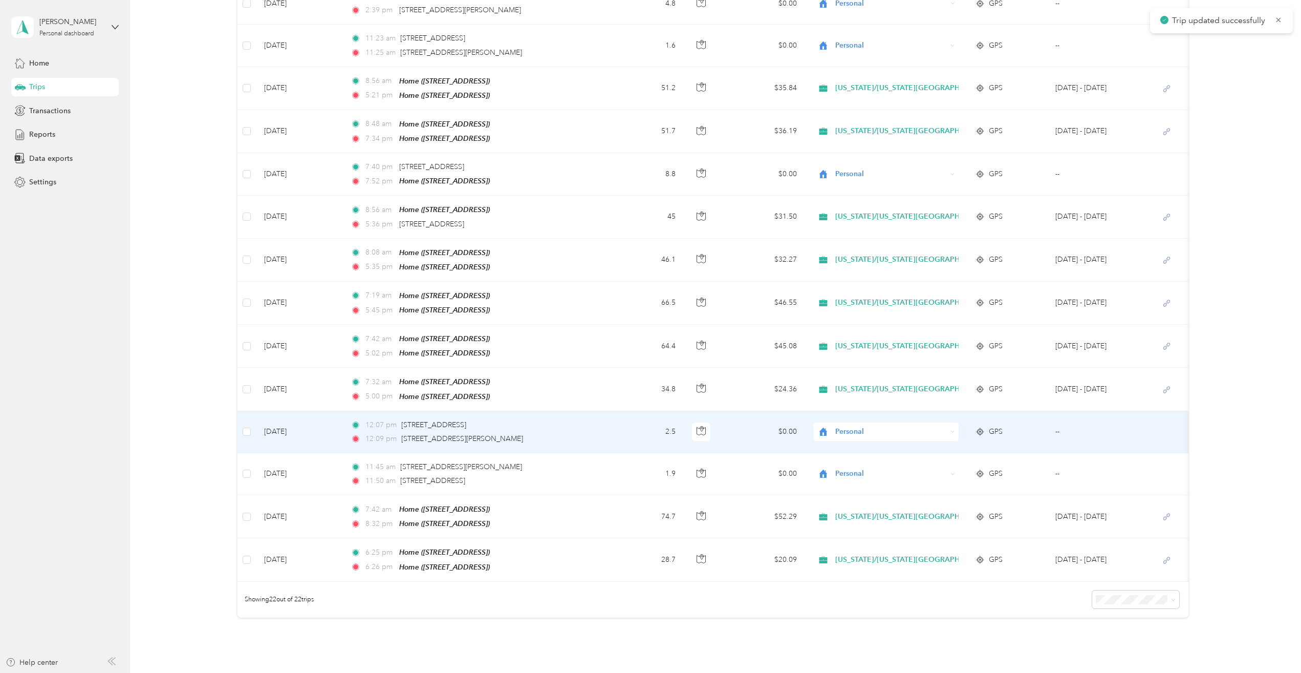
scroll to position [563, 0]
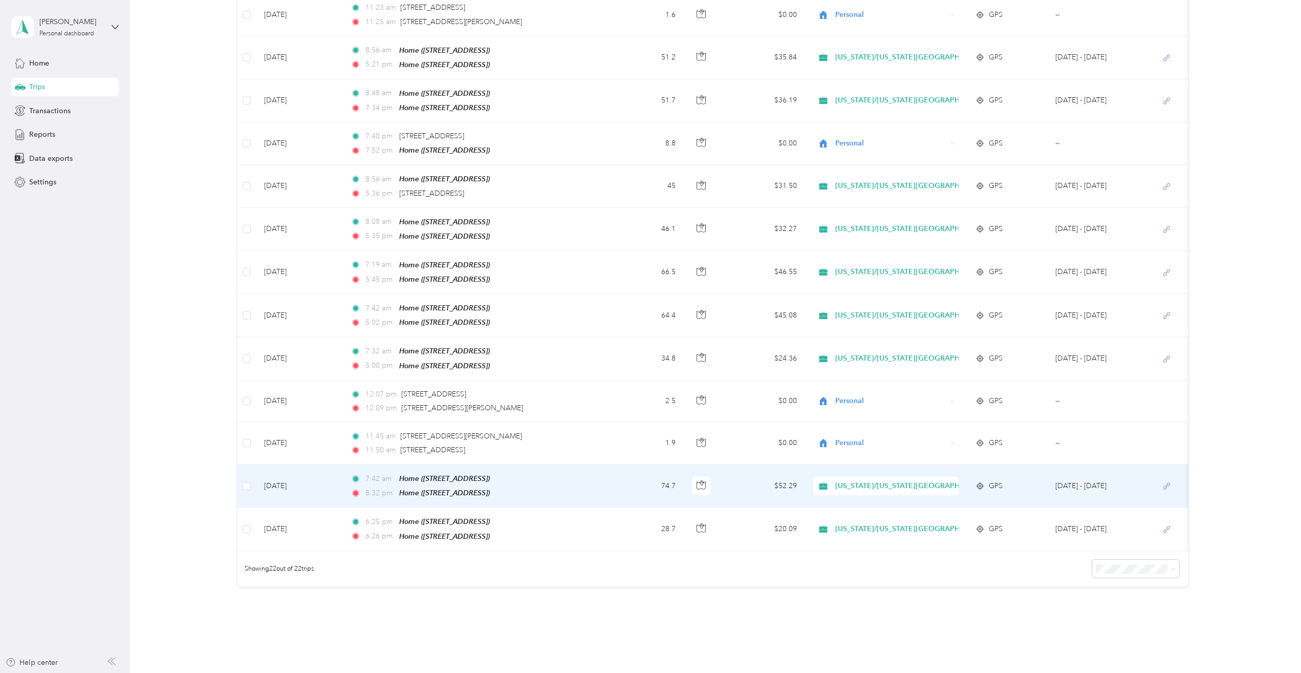
click at [569, 472] on td "7:42 am Home ([STREET_ADDRESS]) 8:32 pm Home ([STREET_ADDRESS])" at bounding box center [474, 485] width 265 height 43
click at [569, 472] on div at bounding box center [650, 336] width 1301 height 673
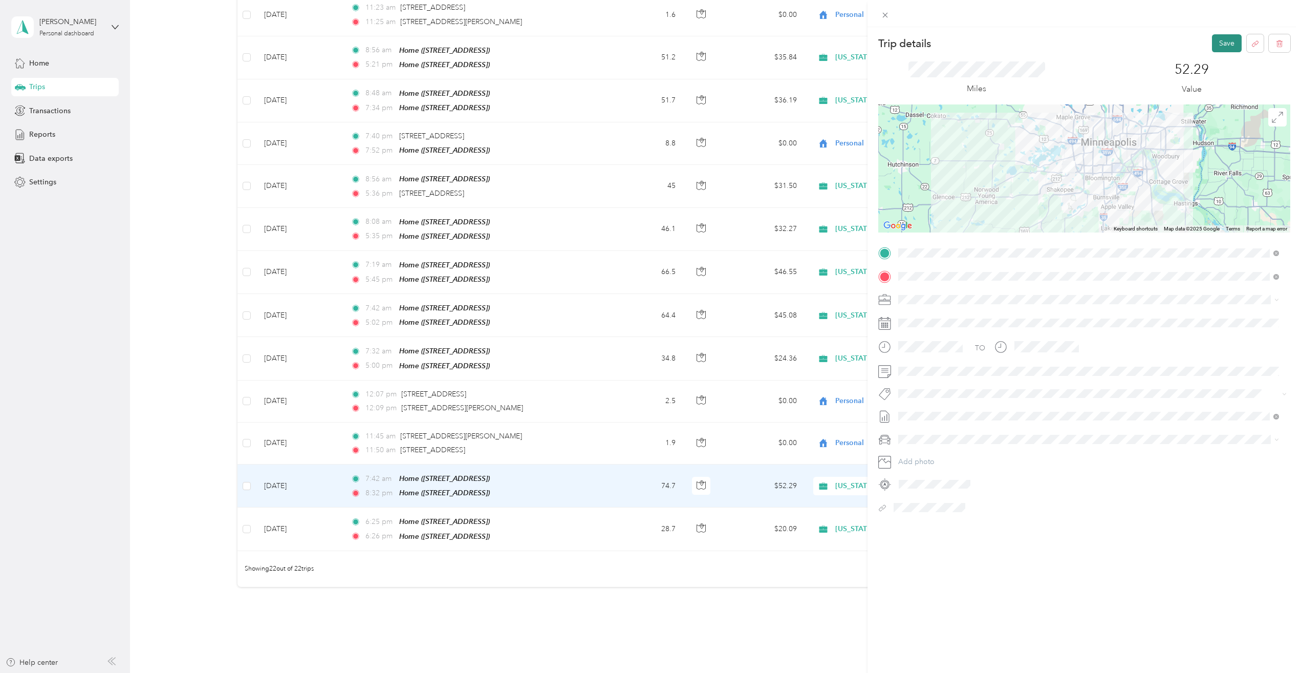
click at [1215, 42] on button "Save" at bounding box center [1227, 43] width 30 height 18
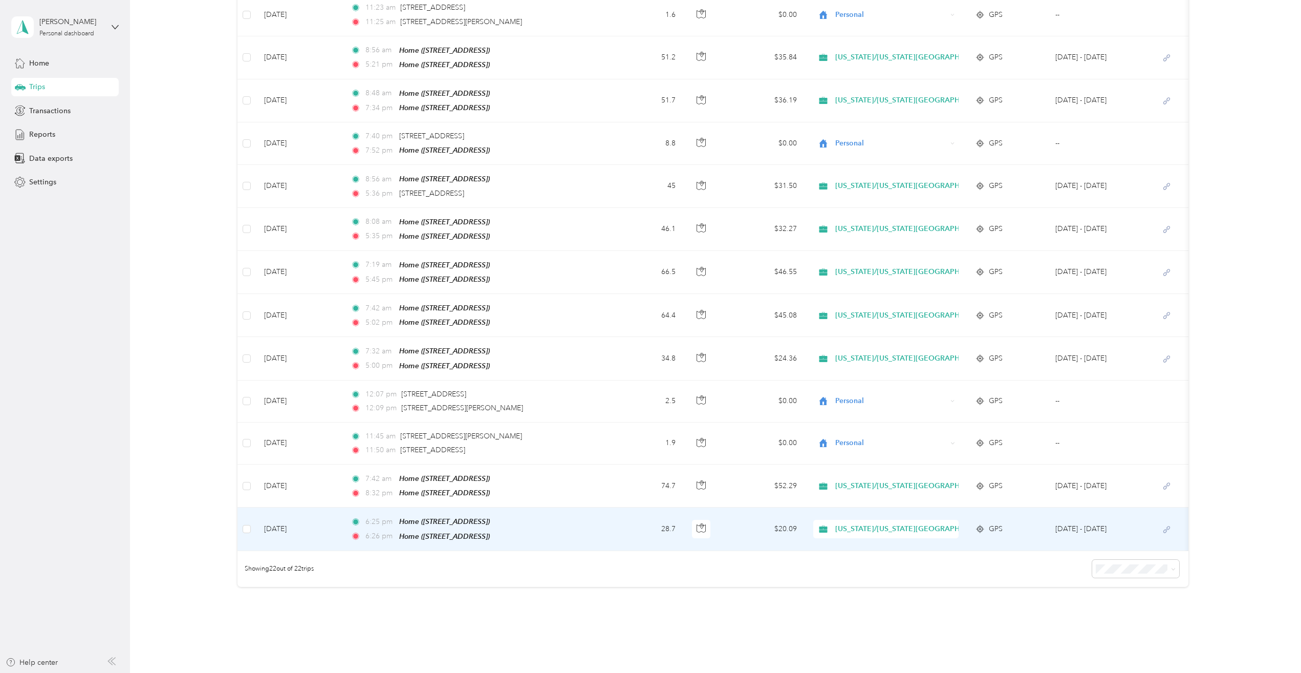
click at [572, 507] on td "6:25 pm Home ([STREET_ADDRESS]) 6:26 pm Home ([STREET_ADDRESS])" at bounding box center [474, 528] width 265 height 43
click at [572, 506] on div at bounding box center [650, 336] width 1301 height 673
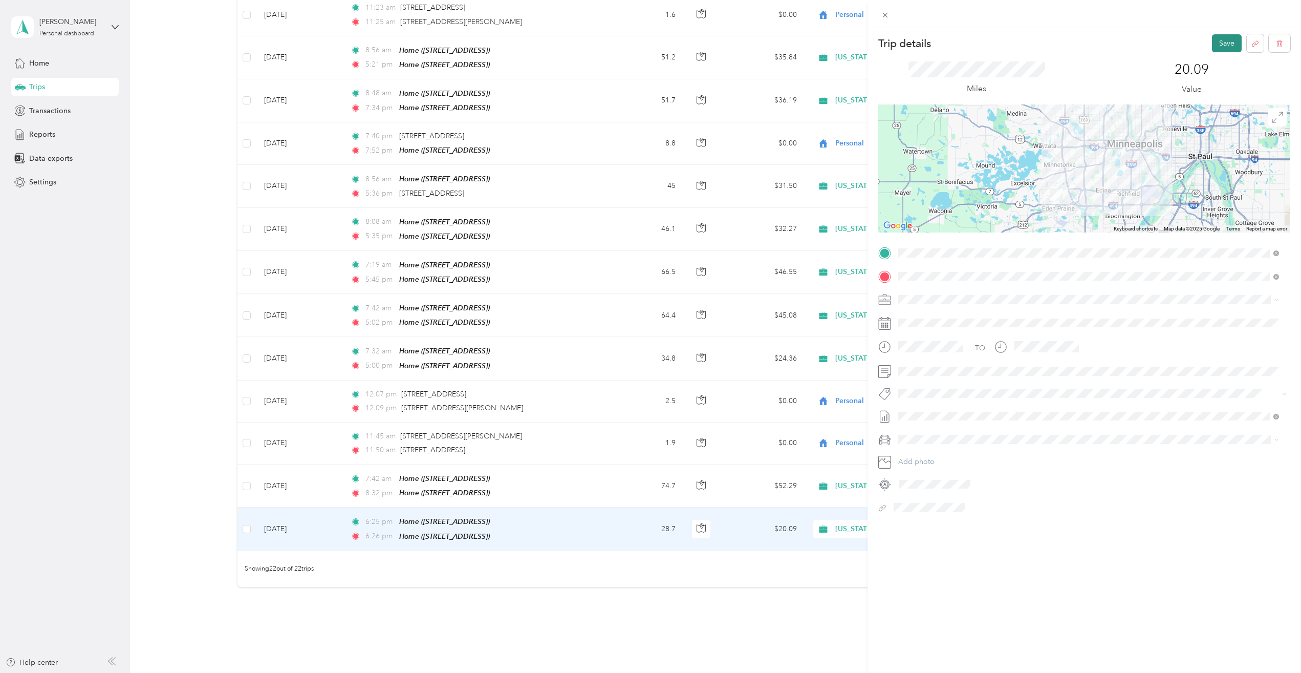
click at [1212, 43] on button "Save" at bounding box center [1227, 43] width 30 height 18
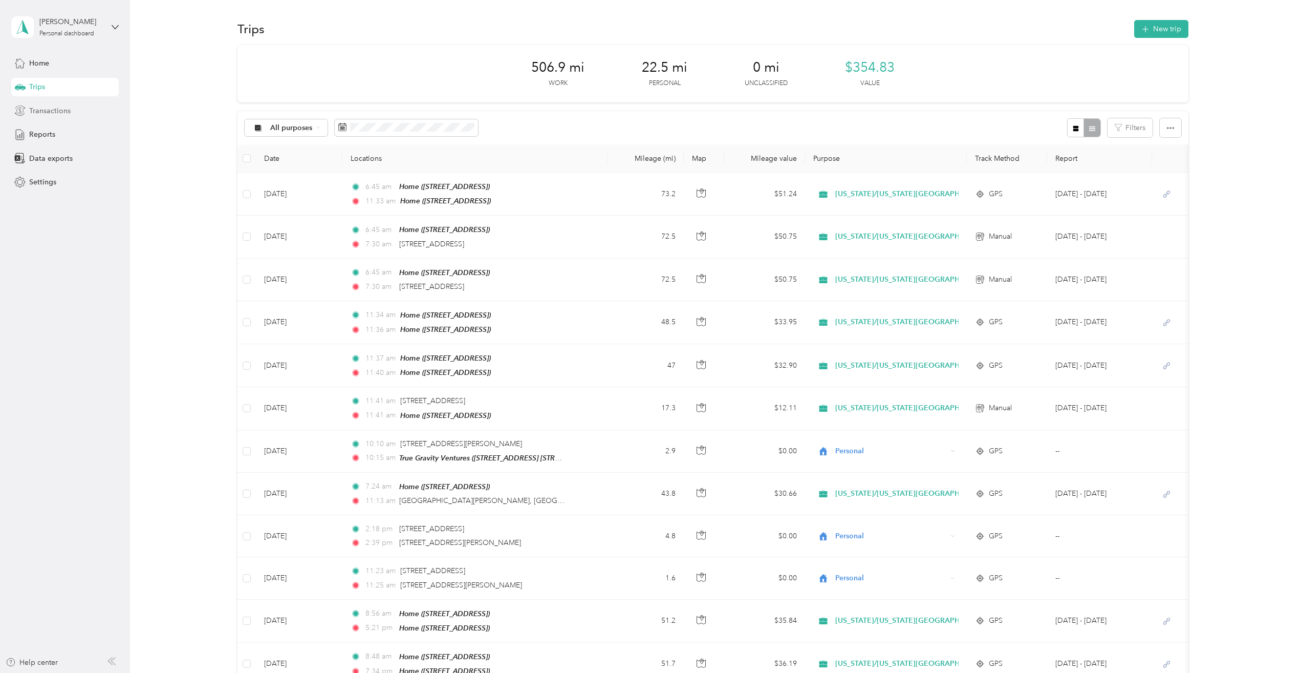
click at [55, 104] on div "Transactions" at bounding box center [64, 110] width 107 height 18
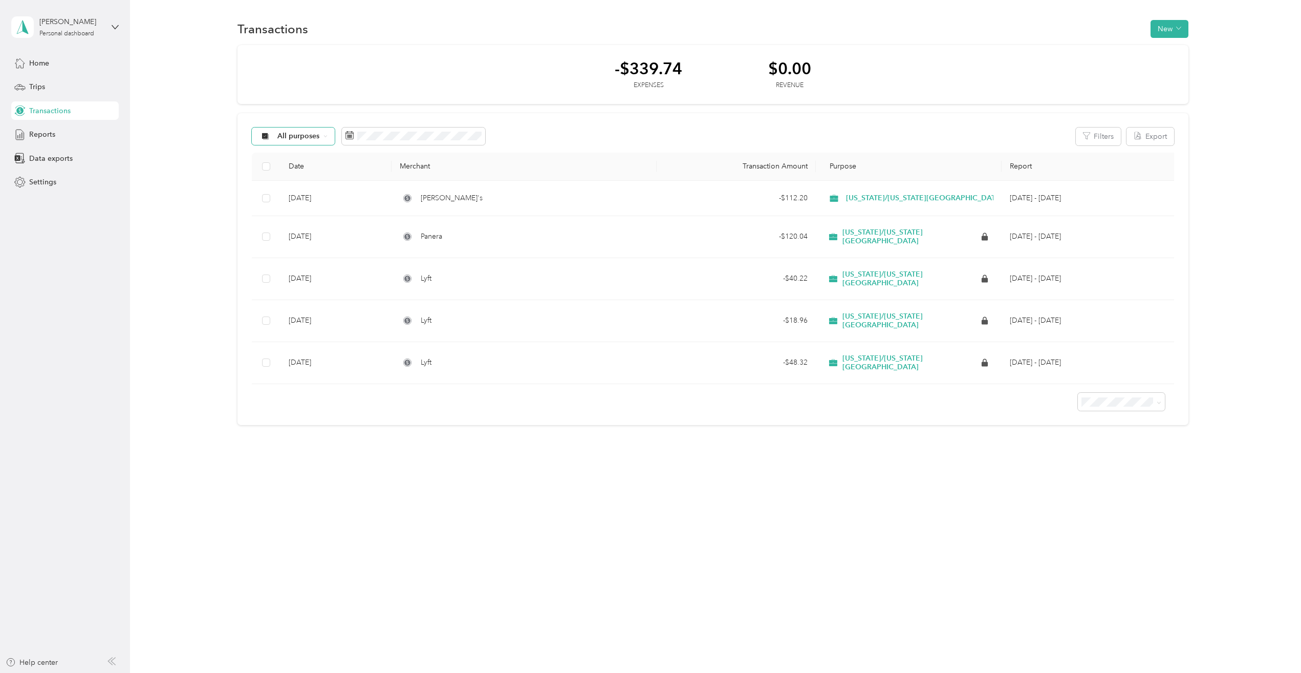
click at [312, 140] on span "All purposes" at bounding box center [298, 136] width 42 height 7
click at [317, 190] on span "[US_STATE]/[US_STATE][GEOGRAPHIC_DATA]" at bounding box center [356, 190] width 157 height 11
click at [330, 137] on span "[US_STATE]/[US_STATE][GEOGRAPHIC_DATA]" at bounding box center [355, 136] width 157 height 7
click at [327, 157] on span "All purposes" at bounding box center [362, 154] width 169 height 11
click at [1165, 31] on button "New" at bounding box center [1170, 29] width 38 height 18
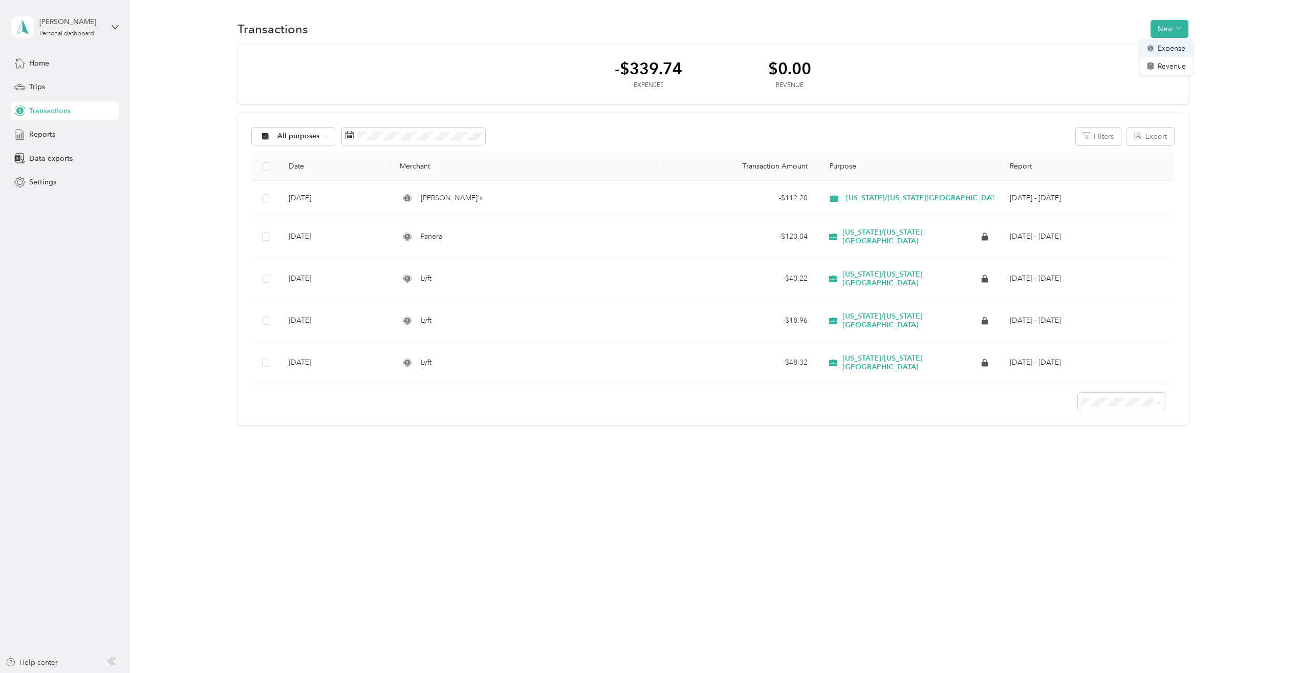
click at [1163, 50] on span "Expense" at bounding box center [1172, 48] width 28 height 11
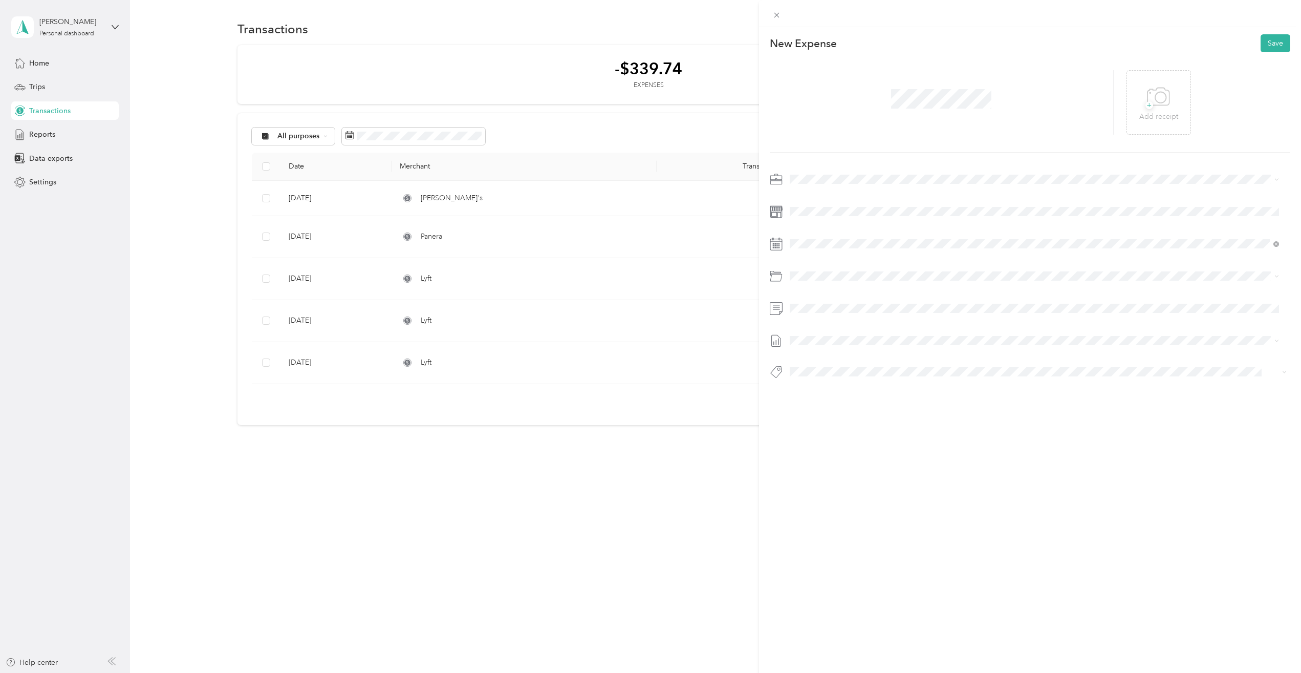
click at [776, 247] on icon at bounding box center [776, 244] width 13 height 13
click at [824, 369] on div "15" at bounding box center [824, 369] width 13 height 13
click at [835, 319] on div "Convention - 52071" at bounding box center [1046, 315] width 458 height 11
click at [817, 345] on span at bounding box center [1038, 340] width 504 height 16
click at [816, 377] on span "[DATE] - [DATE]" at bounding box center [815, 374] width 51 height 11
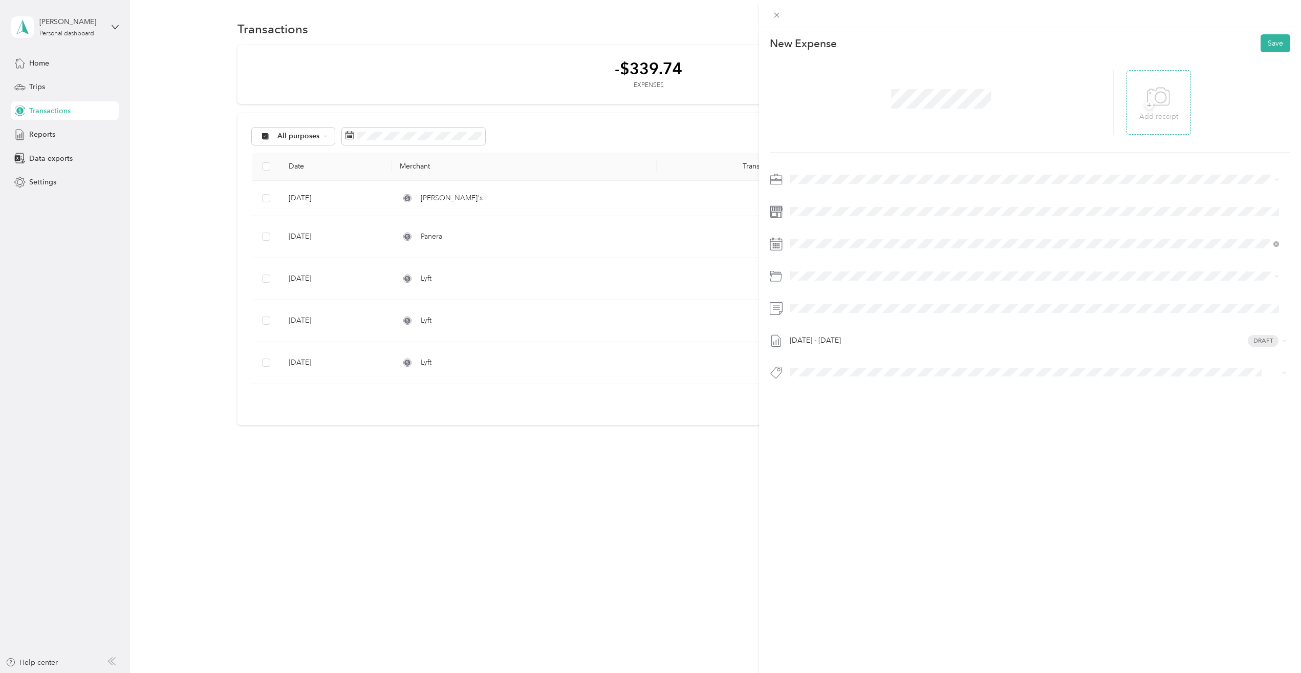
click at [1149, 102] on icon at bounding box center [1158, 97] width 23 height 28
click at [1264, 41] on button "Save" at bounding box center [1276, 43] width 30 height 18
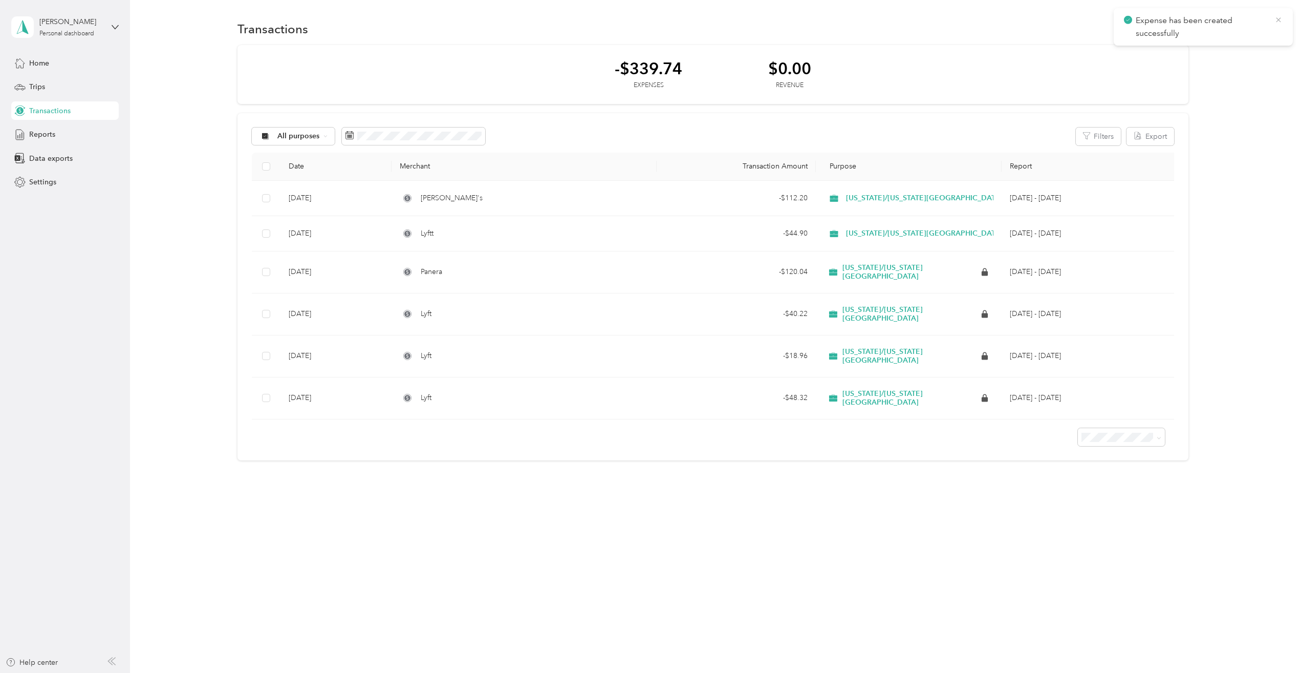
click at [1280, 19] on icon at bounding box center [1279, 19] width 8 height 9
click at [1181, 25] on span "button" at bounding box center [1178, 29] width 5 height 9
click at [1167, 49] on span "Expense" at bounding box center [1172, 48] width 28 height 11
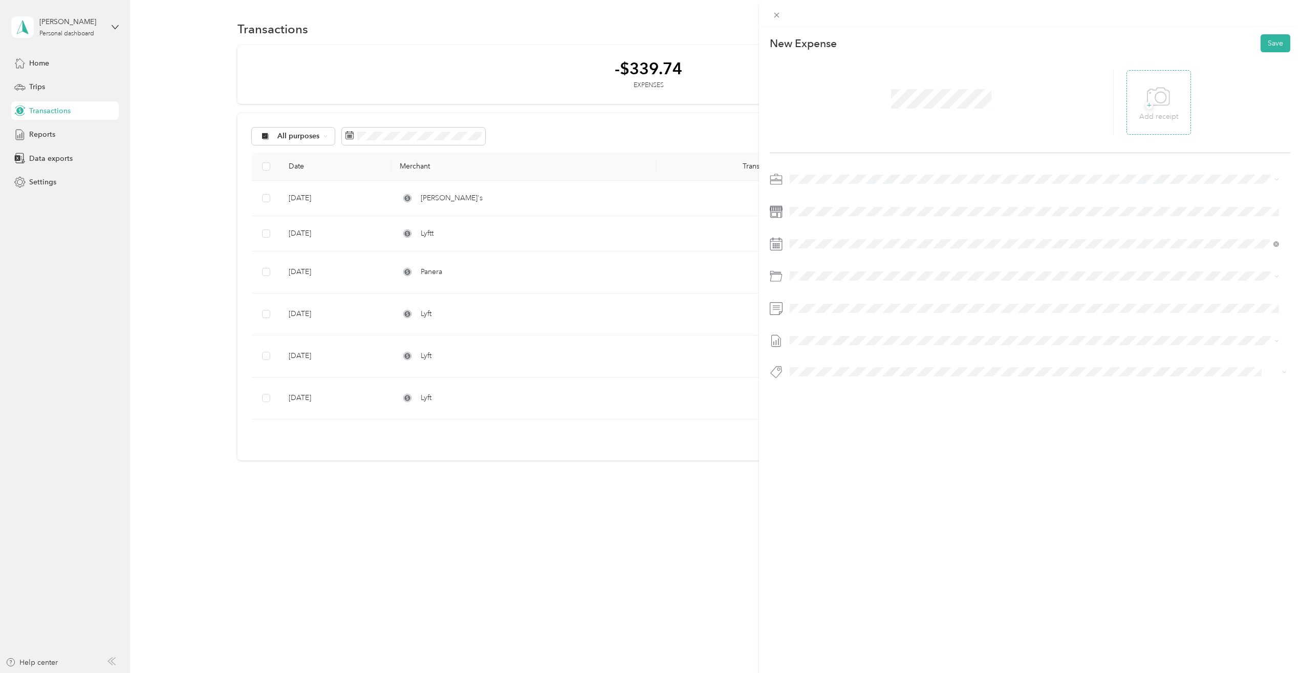
click at [1162, 100] on icon at bounding box center [1158, 97] width 23 height 28
click at [856, 373] on div "17" at bounding box center [850, 369] width 13 height 13
click at [823, 320] on div "Convention - 52071" at bounding box center [1034, 315] width 482 height 11
click at [813, 378] on li "[DATE] - [DATE] Draft" at bounding box center [1034, 373] width 497 height 16
click at [1265, 44] on button "Save" at bounding box center [1276, 43] width 30 height 18
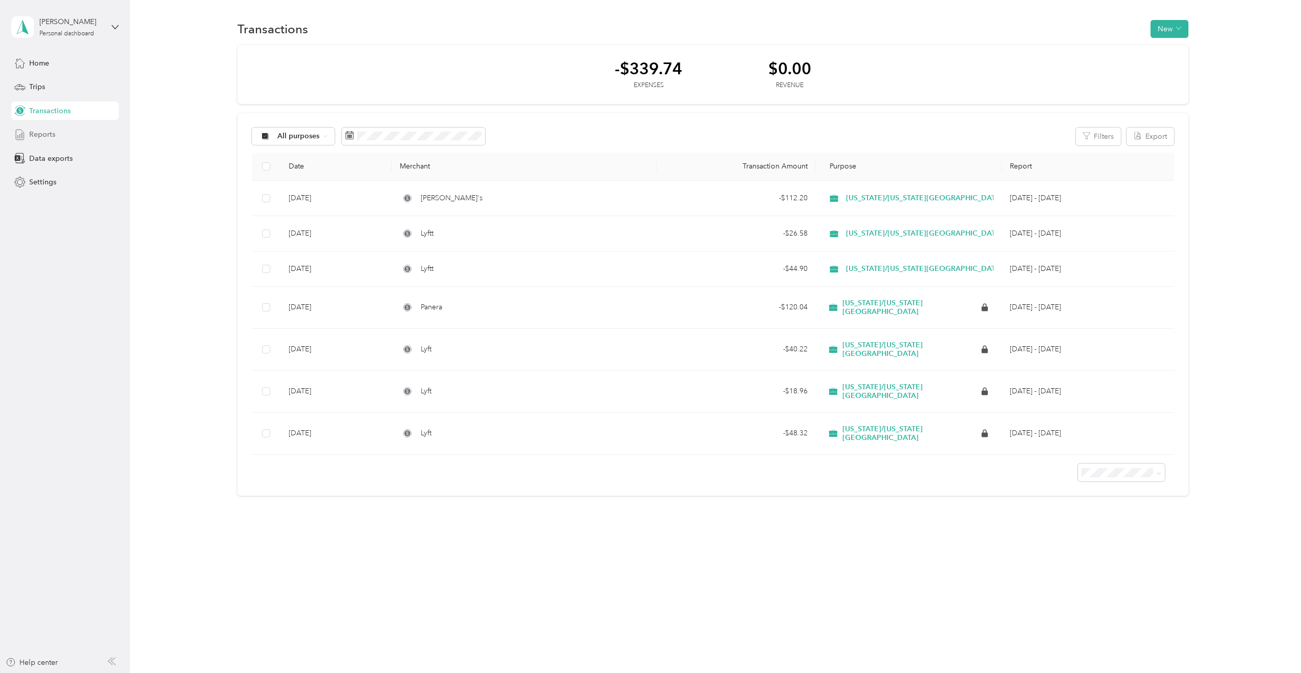
click at [34, 135] on span "Reports" at bounding box center [42, 134] width 26 height 11
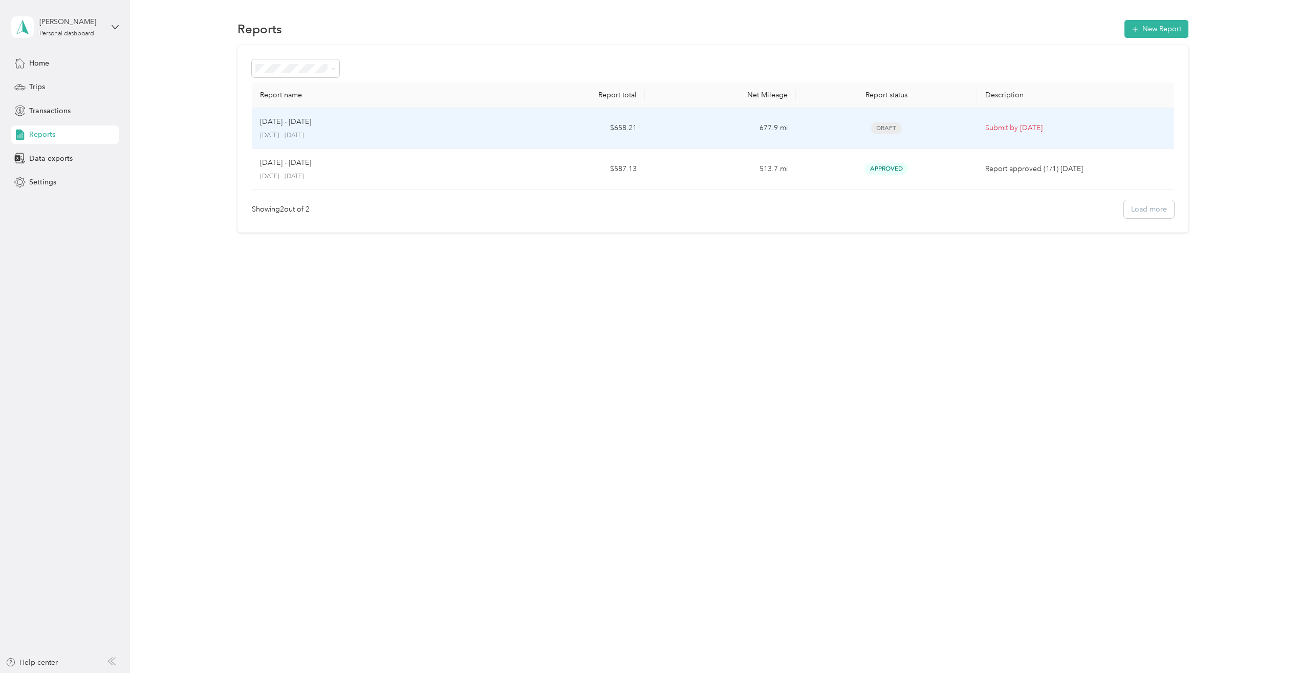
click at [399, 128] on div "[DATE] - [DATE] [DATE] - [DATE]" at bounding box center [372, 128] width 225 height 24
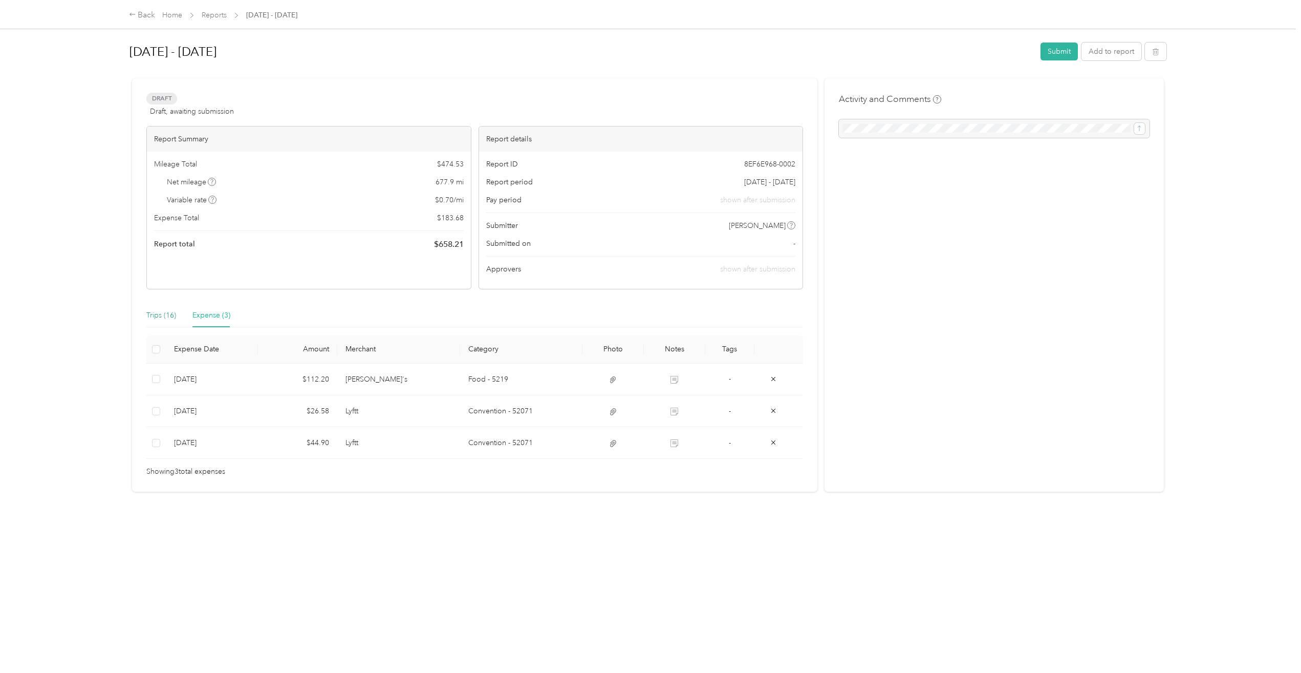
click at [156, 313] on div "Trips (16)" at bounding box center [161, 315] width 30 height 11
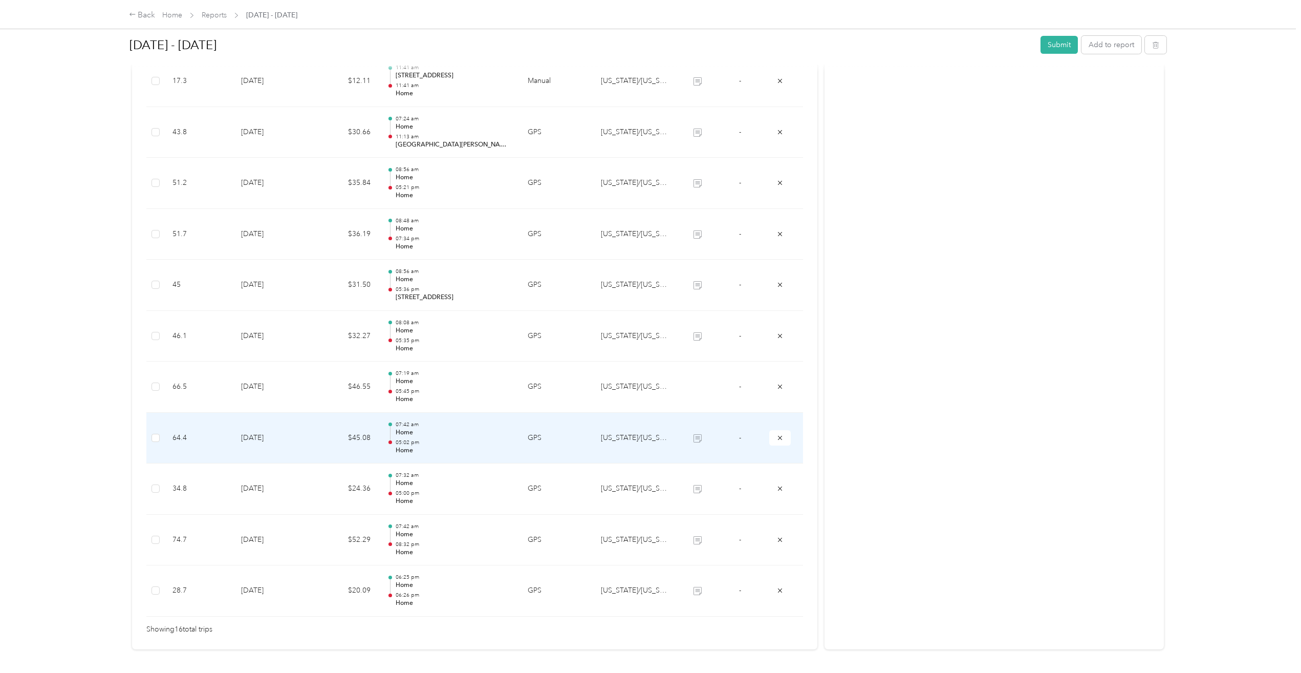
scroll to position [563, 0]
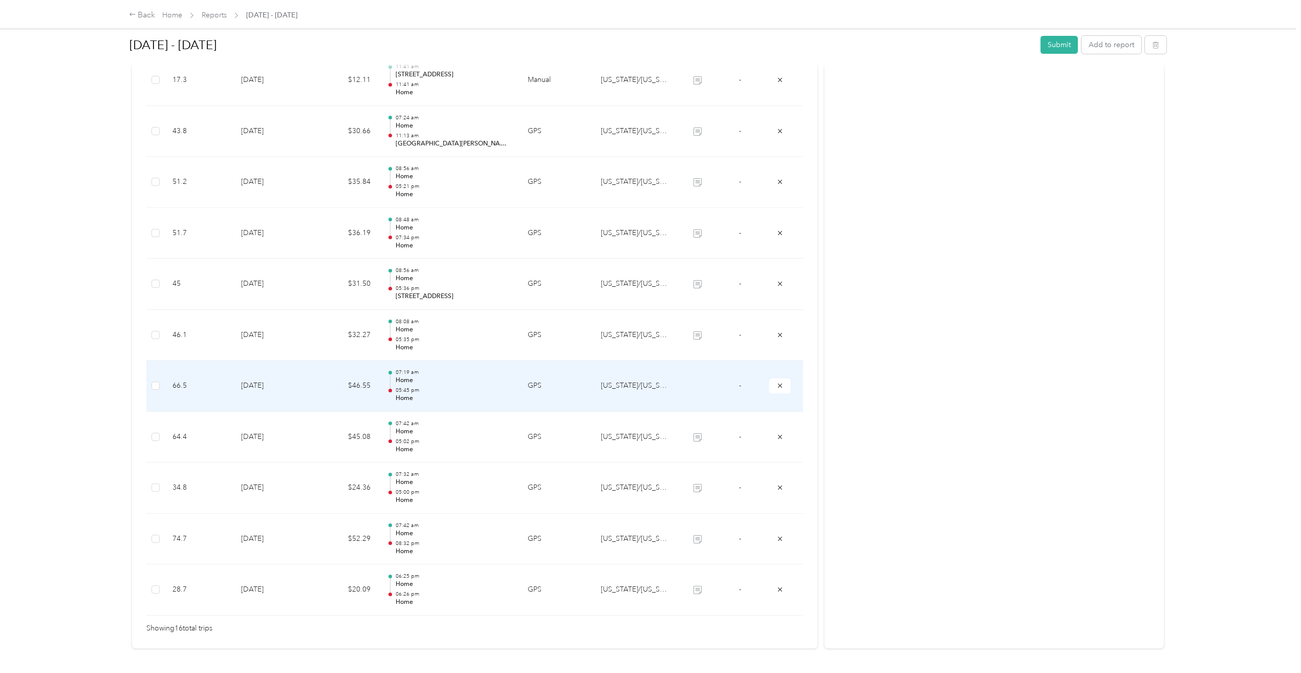
click at [698, 379] on td at bounding box center [698, 385] width 42 height 51
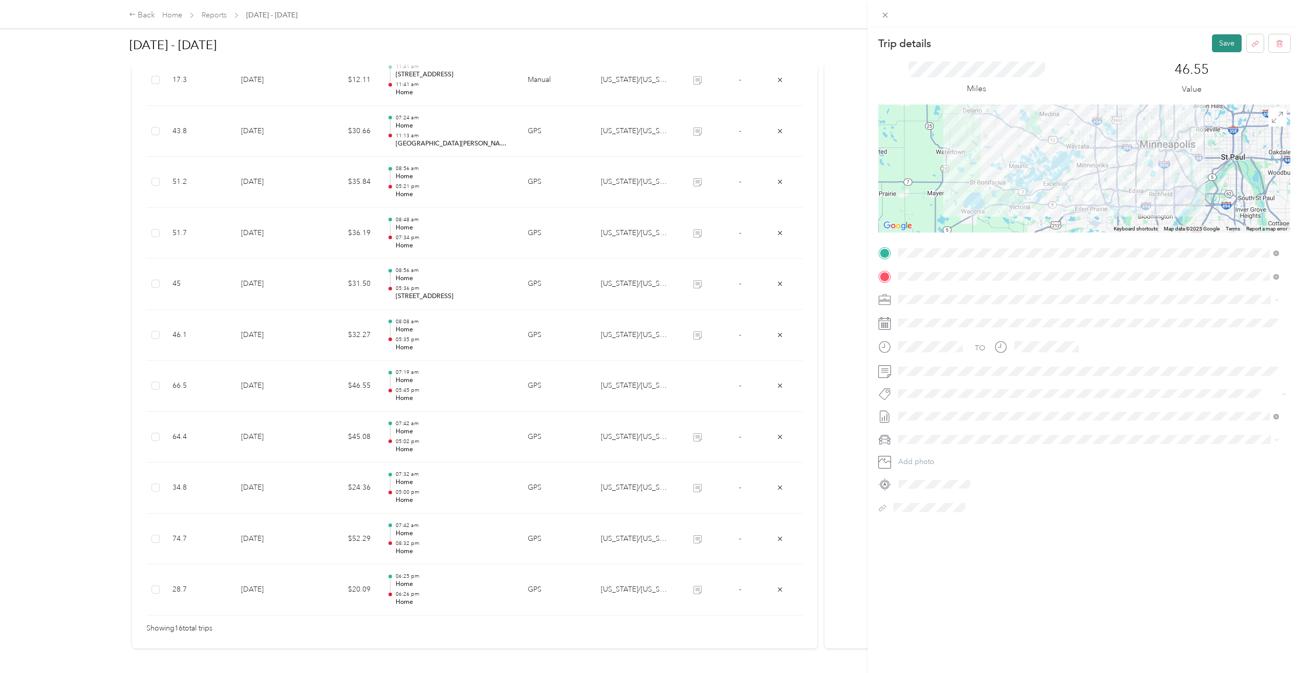
click at [1217, 46] on button "Save" at bounding box center [1227, 43] width 30 height 18
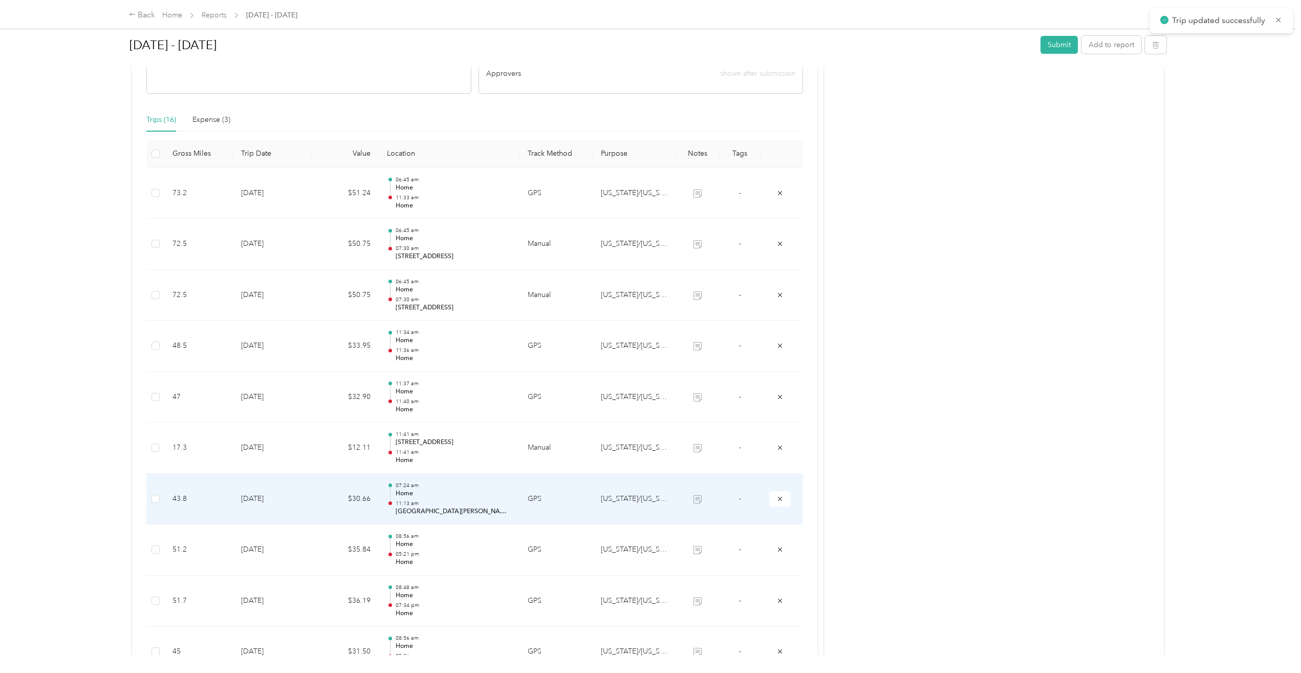
scroll to position [0, 0]
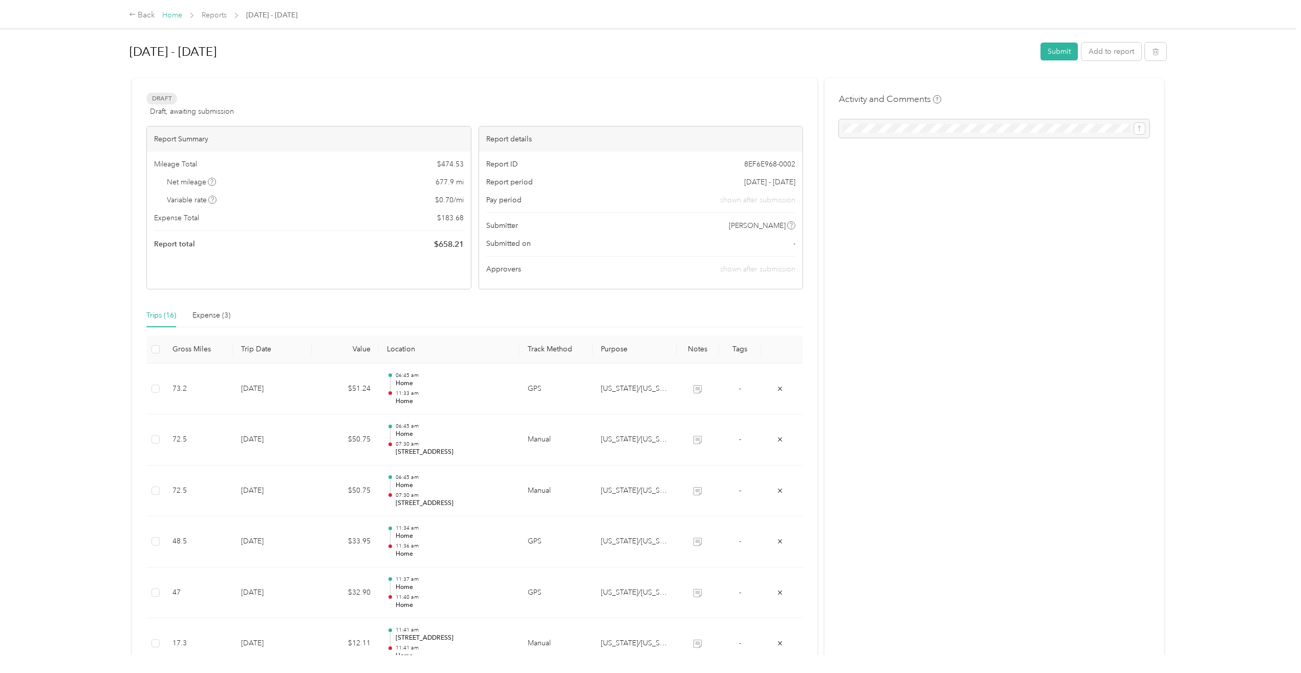
click at [171, 16] on link "Home" at bounding box center [172, 15] width 20 height 9
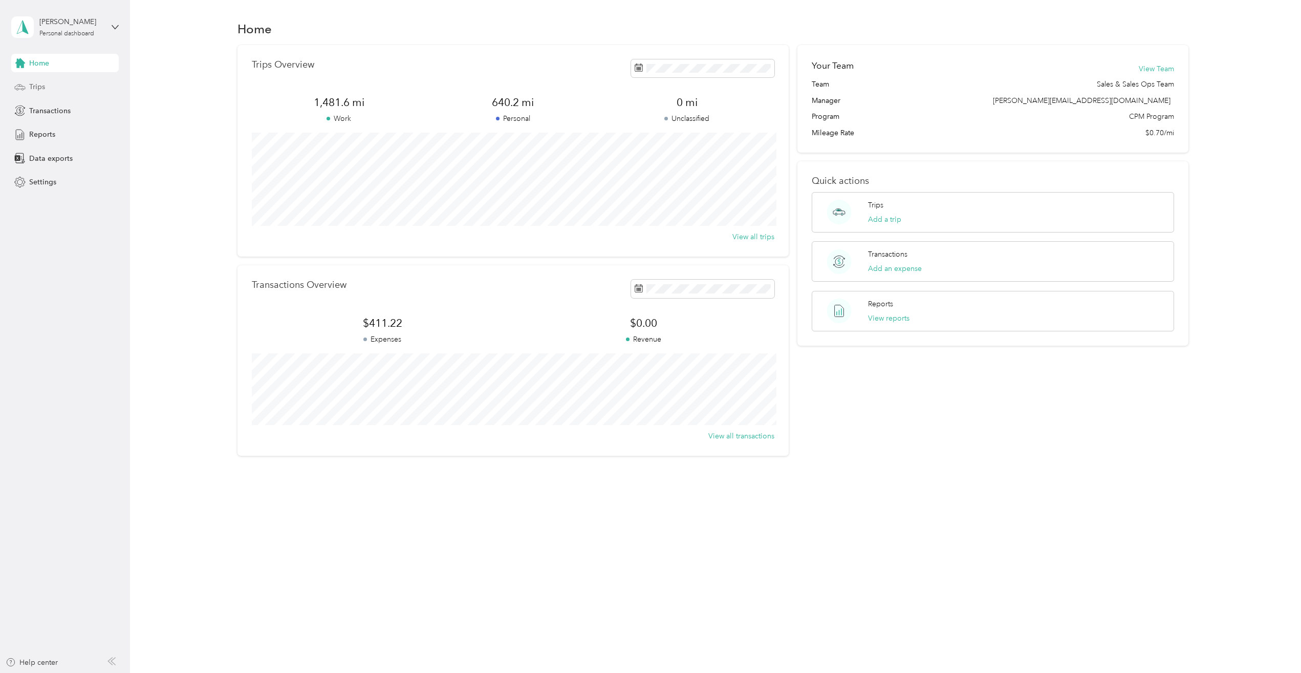
click at [37, 84] on span "Trips" at bounding box center [37, 86] width 16 height 11
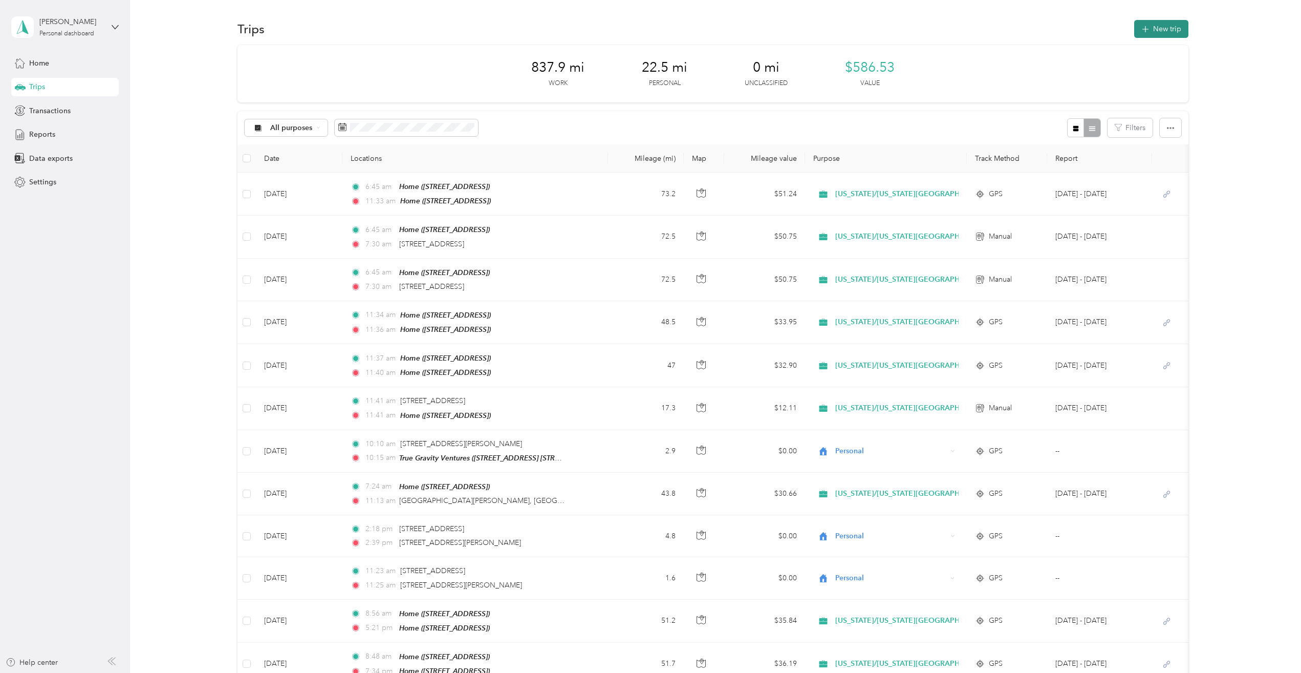
click at [1156, 29] on button "New trip" at bounding box center [1161, 29] width 54 height 18
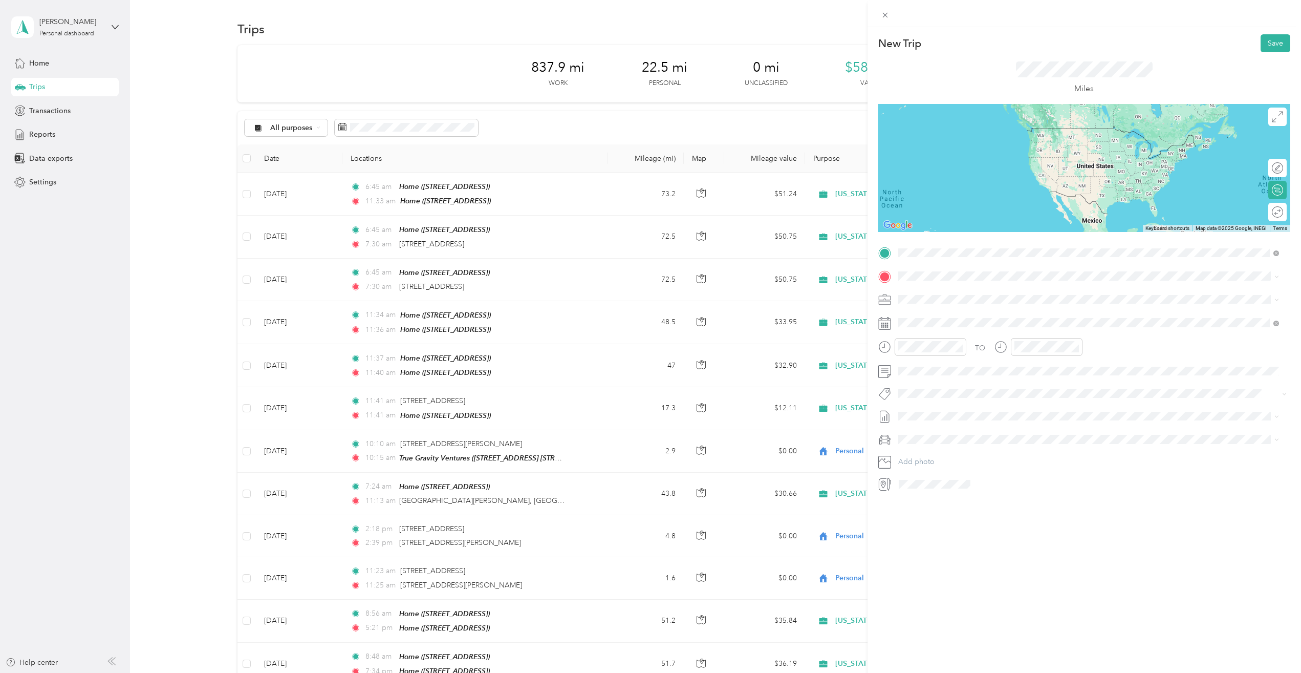
click at [953, 299] on div "Home [STREET_ADDRESS]" at bounding box center [949, 299] width 65 height 21
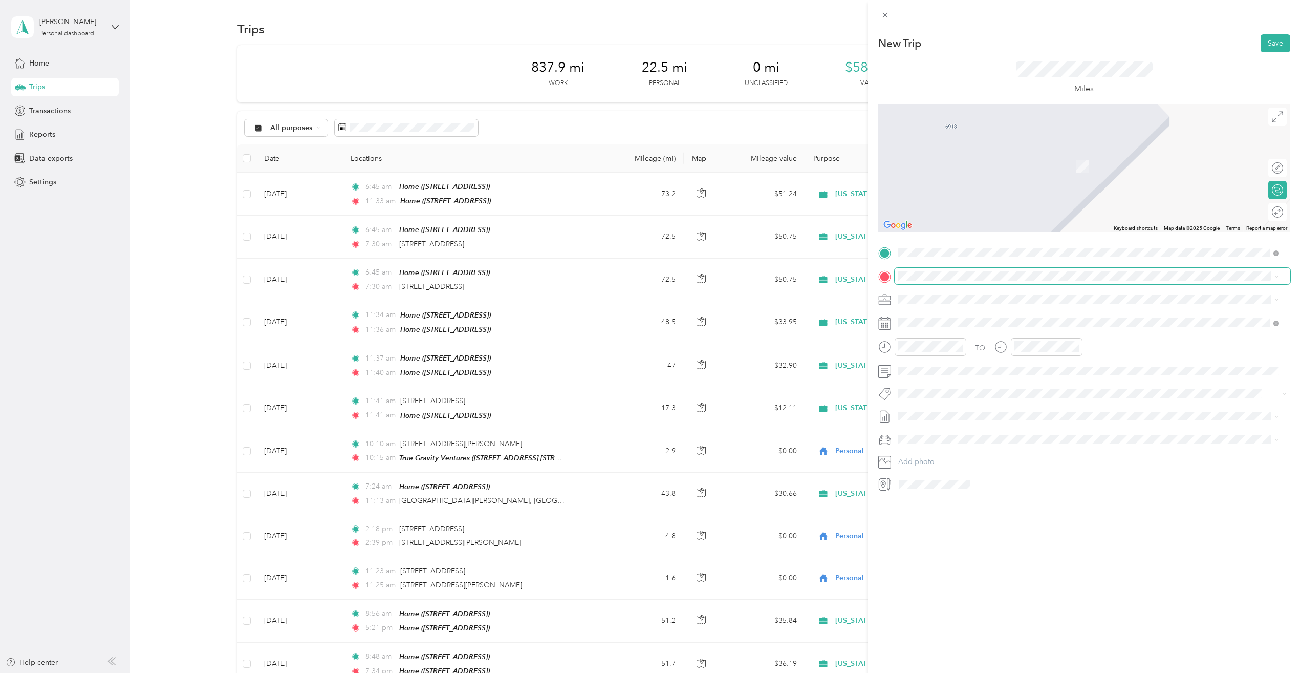
click at [932, 282] on span at bounding box center [1093, 276] width 396 height 16
click at [934, 270] on span at bounding box center [1093, 276] width 396 height 16
click at [941, 317] on strong "MWP Rec" at bounding box center [933, 316] width 33 height 9
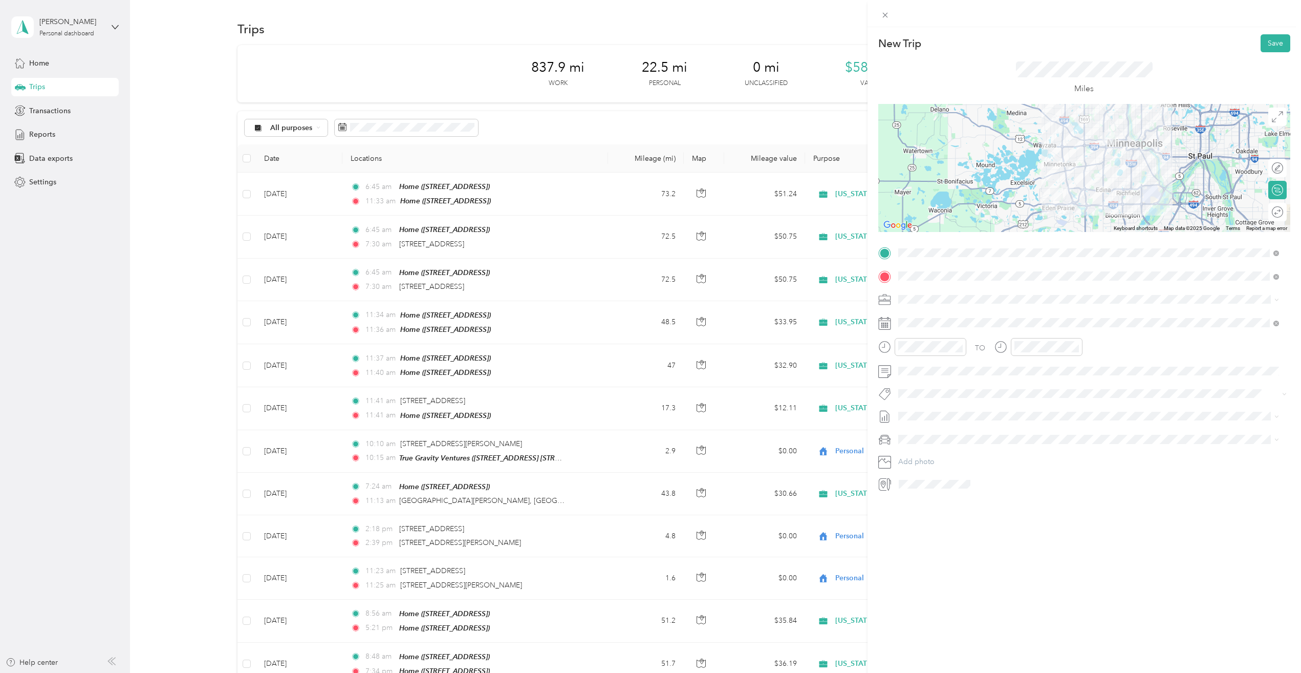
click at [886, 351] on icon at bounding box center [884, 346] width 13 height 13
click at [910, 450] on div "06" at bounding box center [909, 454] width 25 height 14
click at [909, 408] on div "07" at bounding box center [909, 407] width 25 height 14
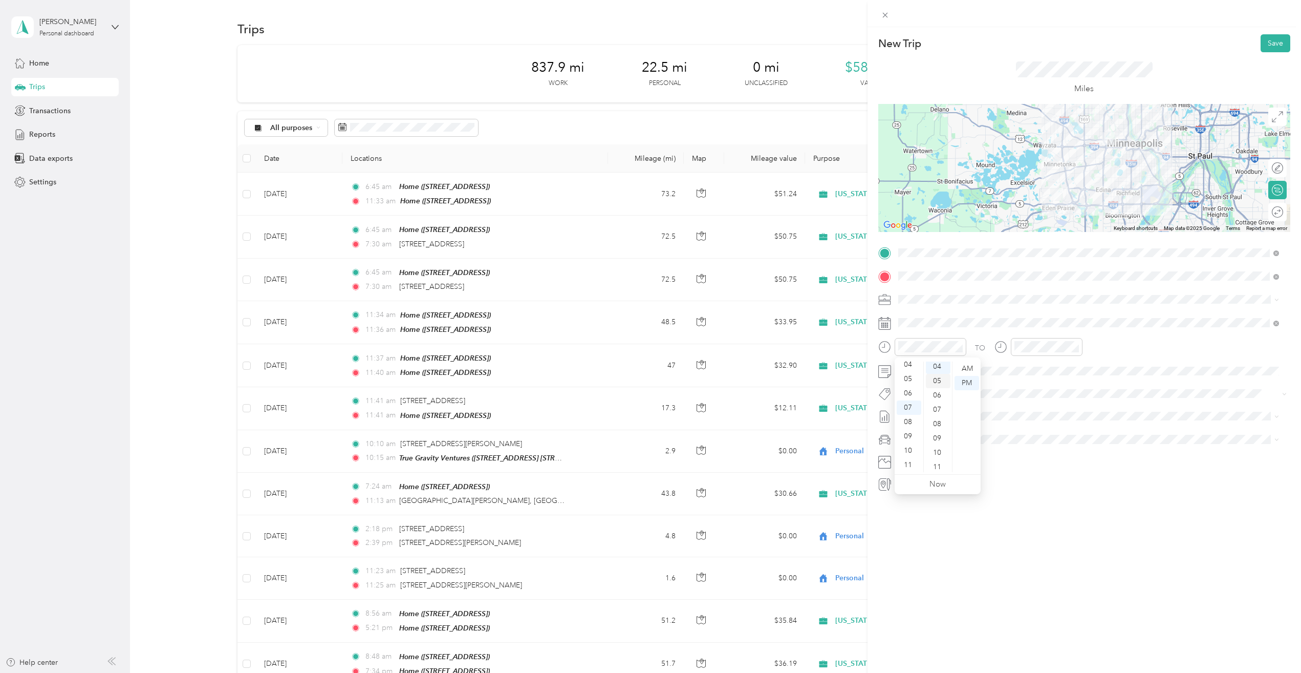
scroll to position [57, 0]
click at [960, 368] on div "AM" at bounding box center [967, 368] width 25 height 14
click at [939, 424] on div "15" at bounding box center [938, 424] width 25 height 14
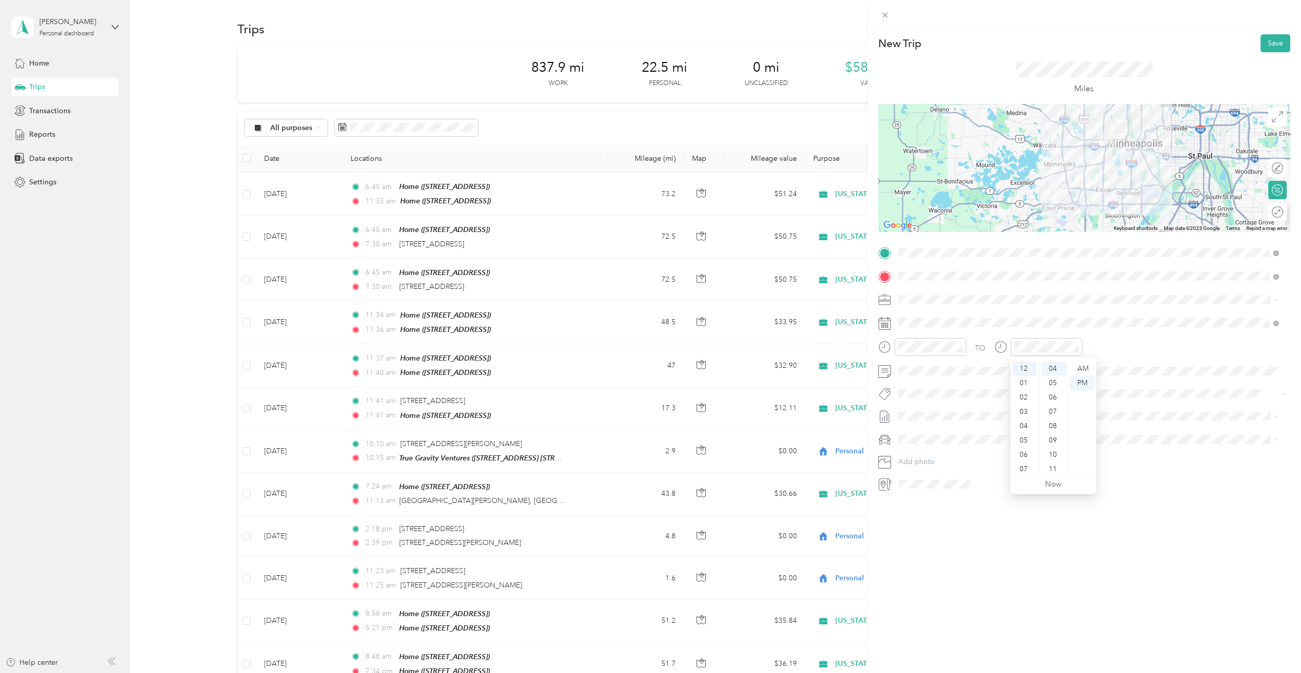
click at [1027, 470] on div "07" at bounding box center [1025, 469] width 25 height 14
click at [1056, 419] on div "36" at bounding box center [1054, 418] width 25 height 14
click at [1085, 365] on div "AM" at bounding box center [1082, 368] width 25 height 14
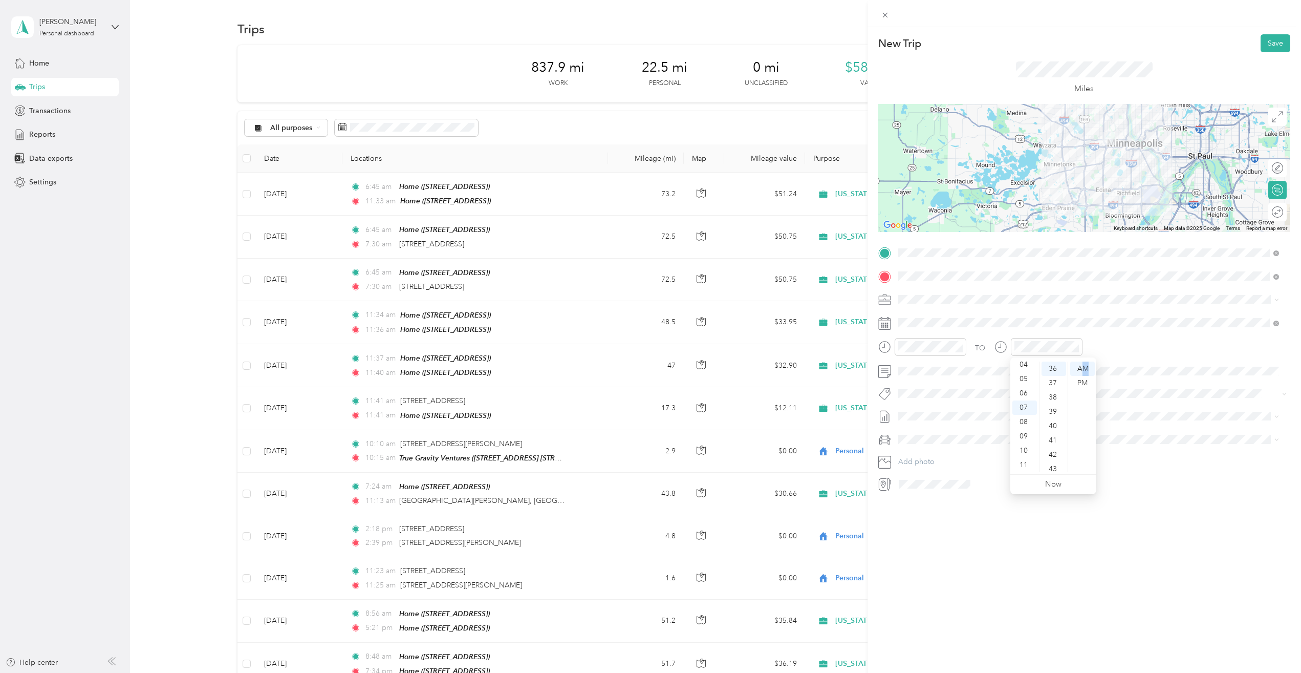
drag, startPoint x: 1085, startPoint y: 365, endPoint x: 1235, endPoint y: 380, distance: 150.2
click at [1235, 380] on div "TO Add photo" at bounding box center [1084, 368] width 412 height 247
click at [931, 458] on span "Ford Escape" at bounding box center [922, 457] width 40 height 9
click at [1261, 45] on button "Save" at bounding box center [1276, 43] width 30 height 18
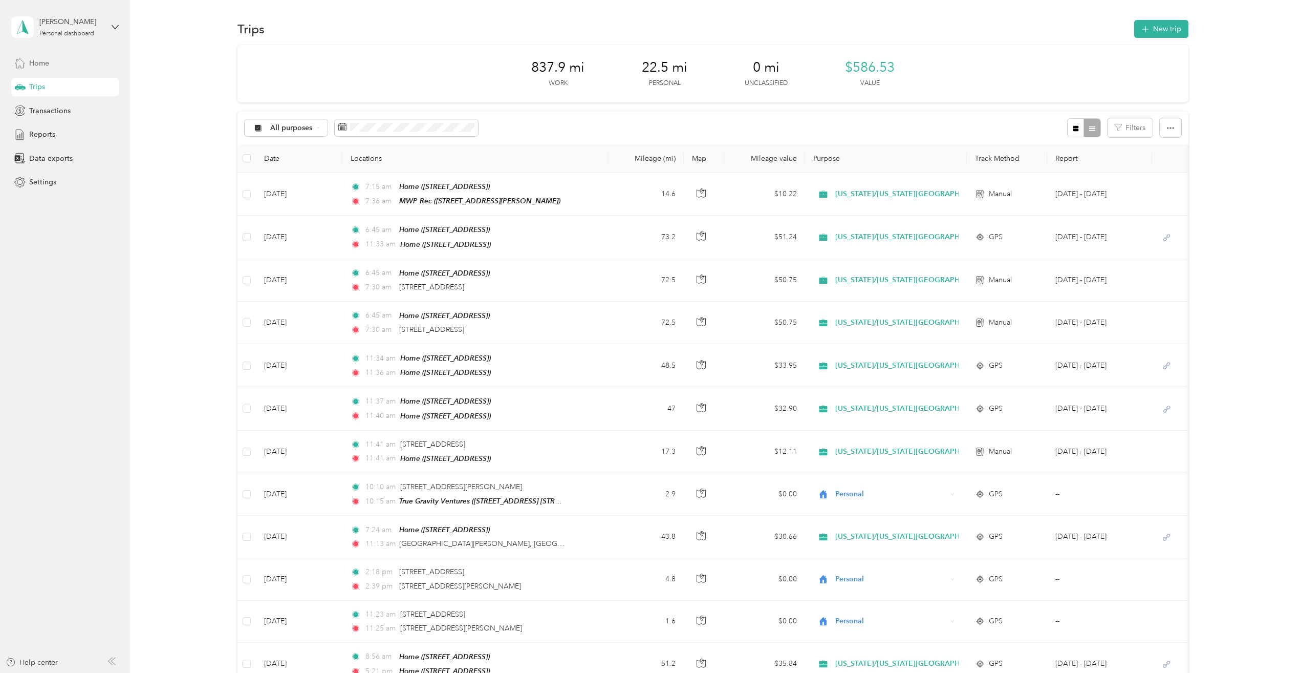
click at [46, 64] on span "Home" at bounding box center [39, 63] width 20 height 11
